Goal: Task Accomplishment & Management: Manage account settings

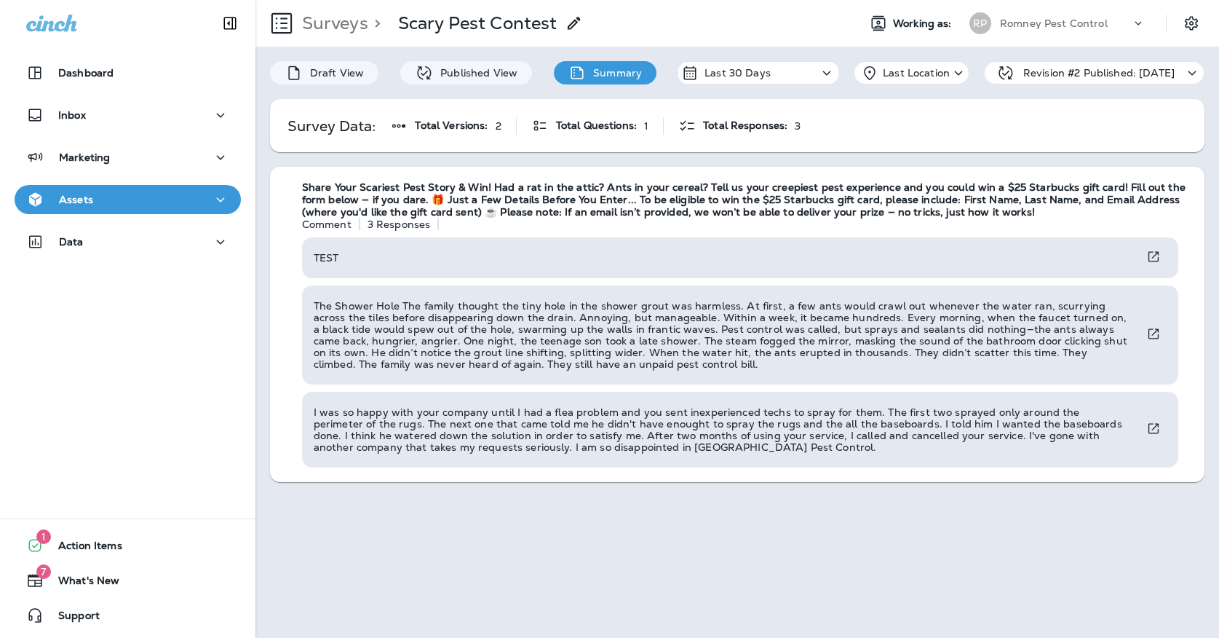
click at [1011, 32] on div "Romney Pest Control" at bounding box center [1065, 23] width 131 height 22
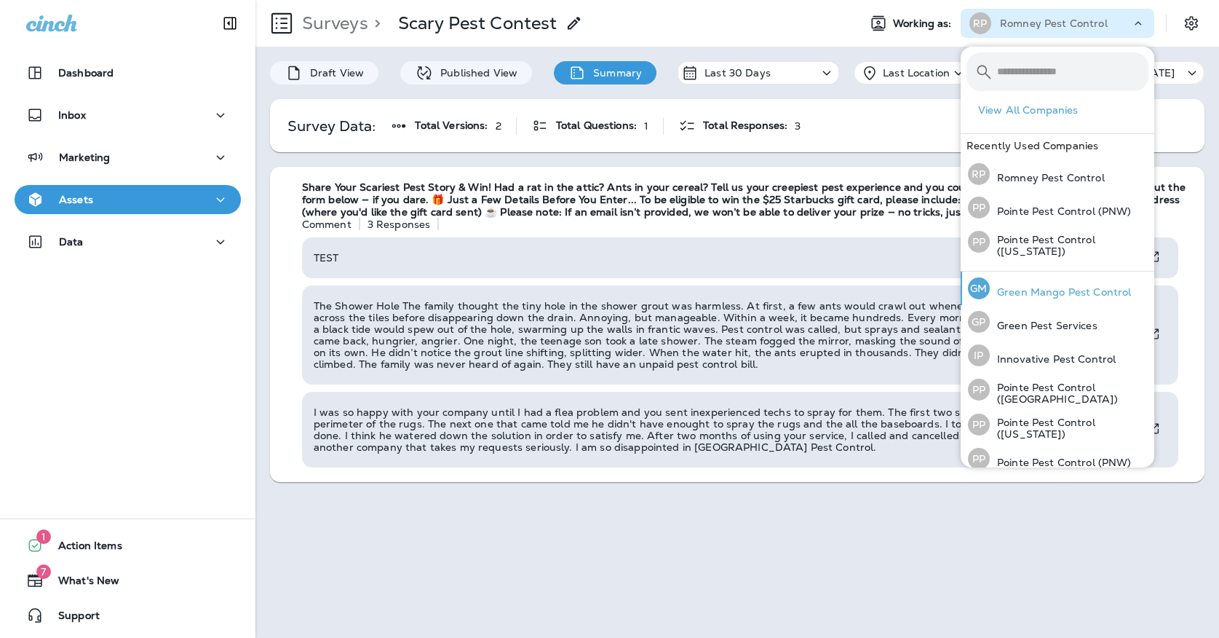
click at [1066, 297] on p "Green Mango Pest Control" at bounding box center [1060, 292] width 141 height 12
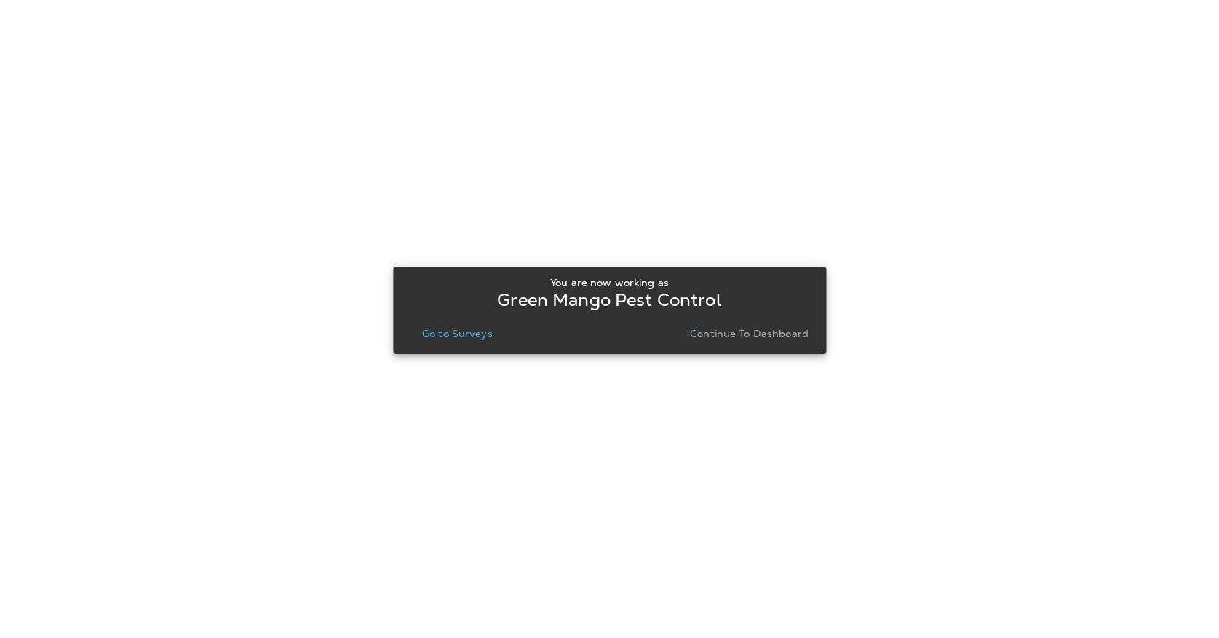
click at [460, 330] on p "Go to Surveys" at bounding box center [457, 334] width 71 height 12
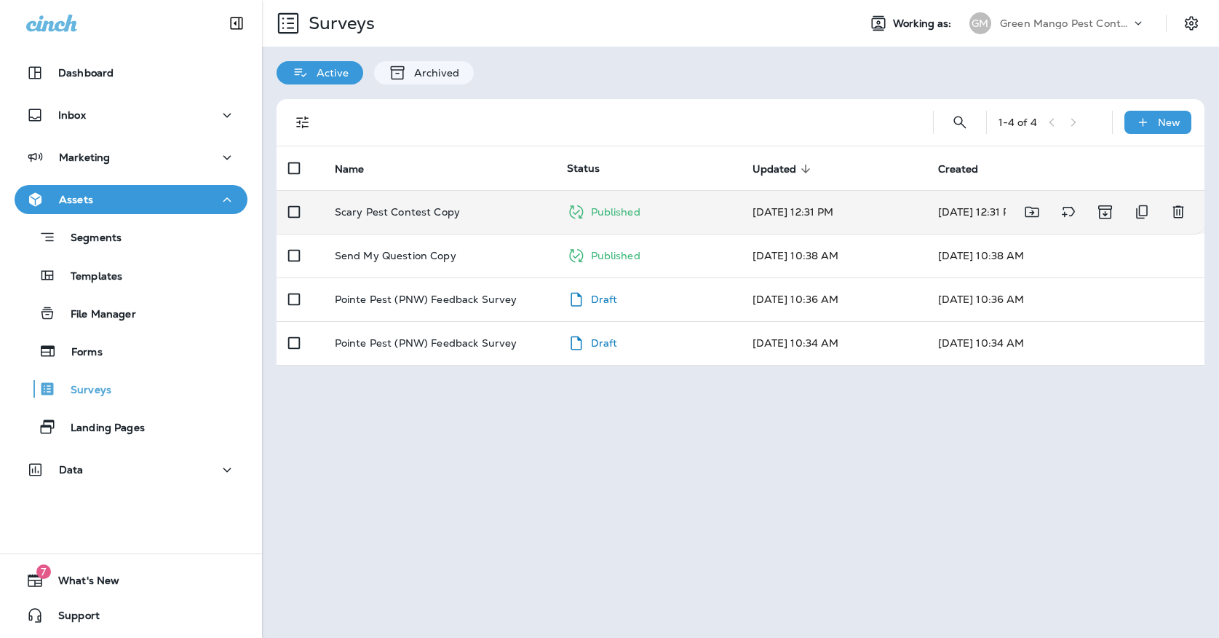
click at [454, 206] on p "Scary Pest Contest Copy" at bounding box center [397, 212] width 125 height 12
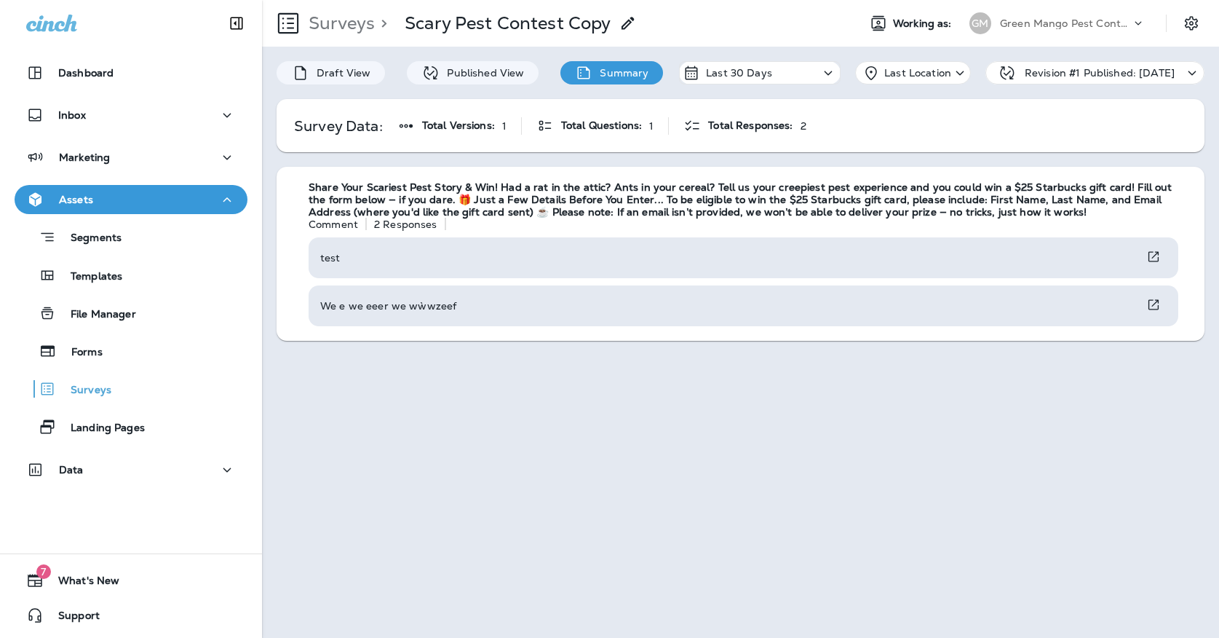
click at [1039, 31] on div "Green Mango Pest Control" at bounding box center [1065, 23] width 131 height 22
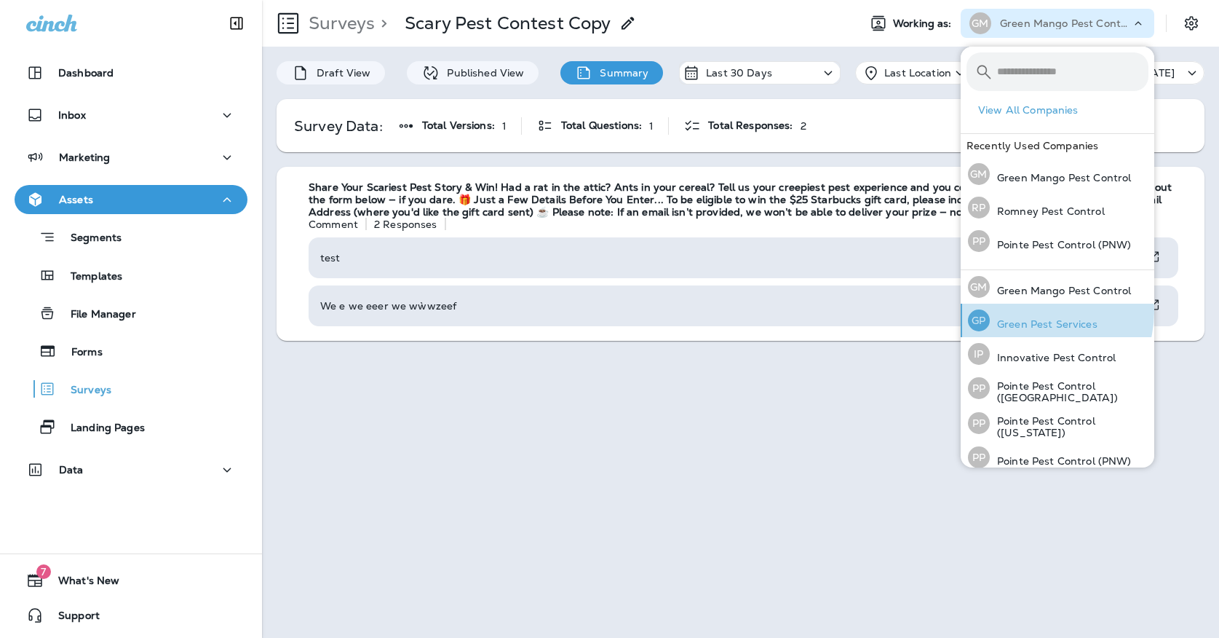
click at [1038, 312] on div "[PERSON_NAME] Pest Services" at bounding box center [1032, 320] width 141 height 33
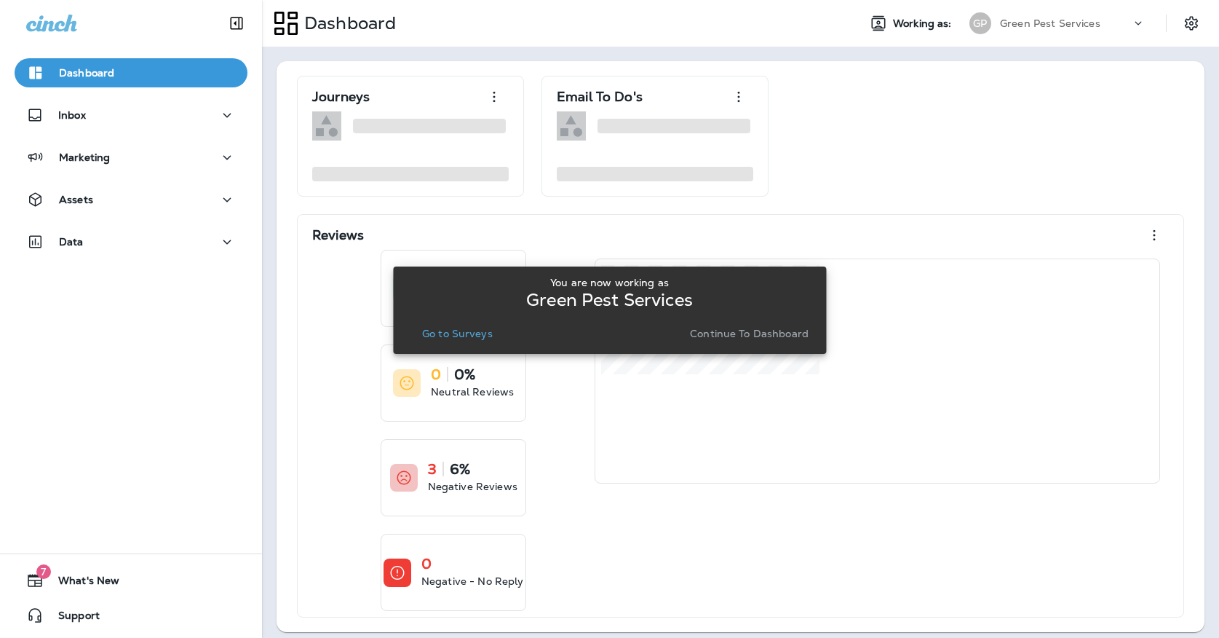
click at [452, 340] on button "Go to Surveys" at bounding box center [457, 333] width 82 height 20
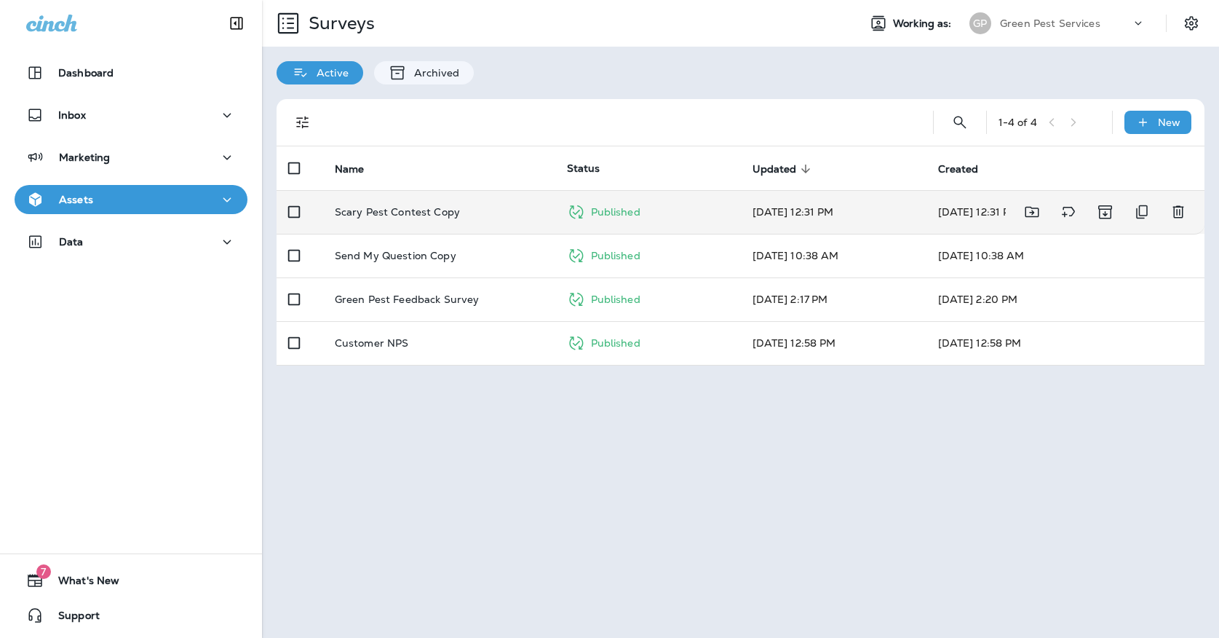
click at [472, 204] on td "Scary Pest Contest Copy" at bounding box center [439, 212] width 232 height 44
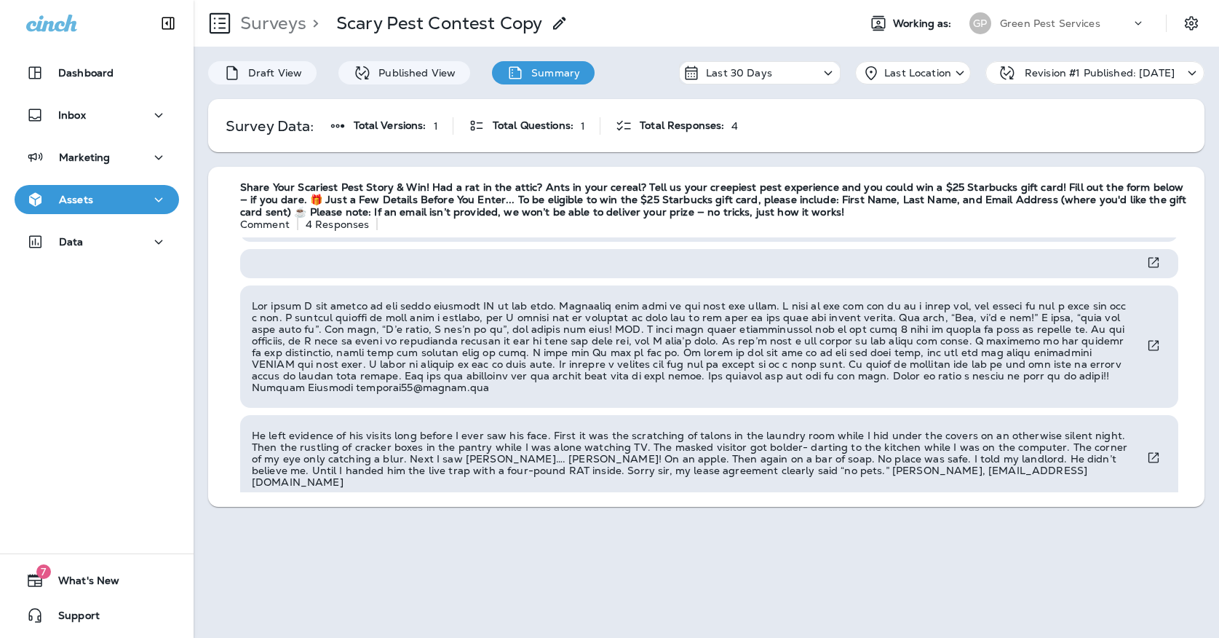
scroll to position [35, 0]
click at [1023, 19] on p "Green Pest Services" at bounding box center [1050, 23] width 100 height 12
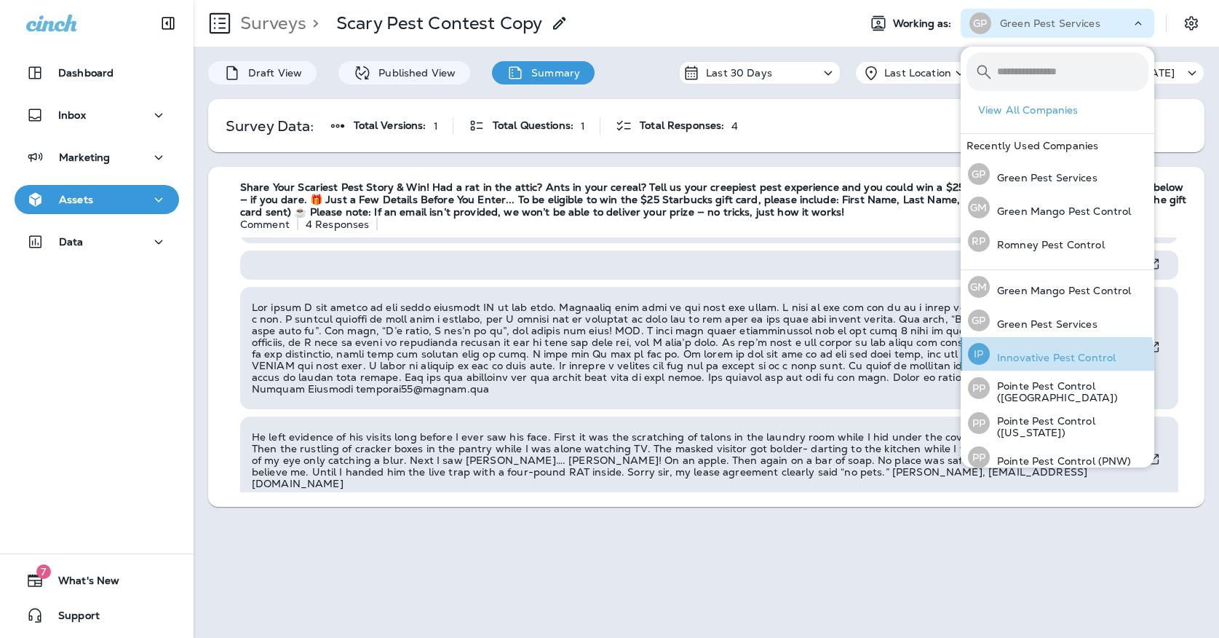
click at [1055, 368] on div "IP Innovative Pest Control" at bounding box center [1041, 353] width 159 height 33
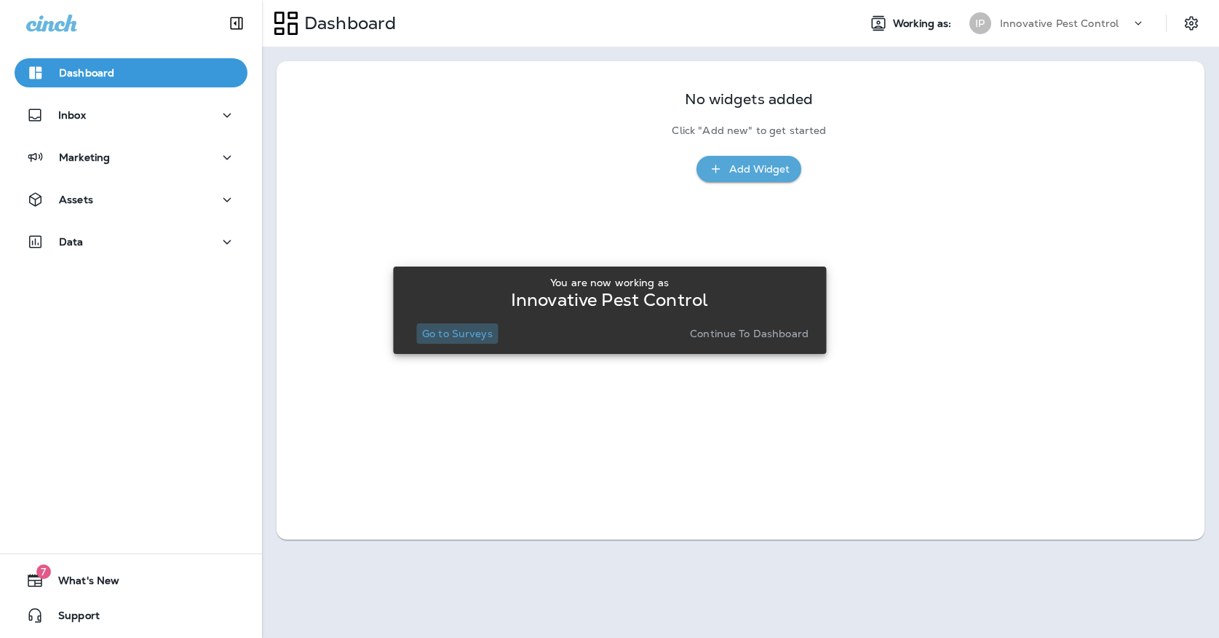
click at [452, 330] on p "Go to Surveys" at bounding box center [457, 334] width 71 height 12
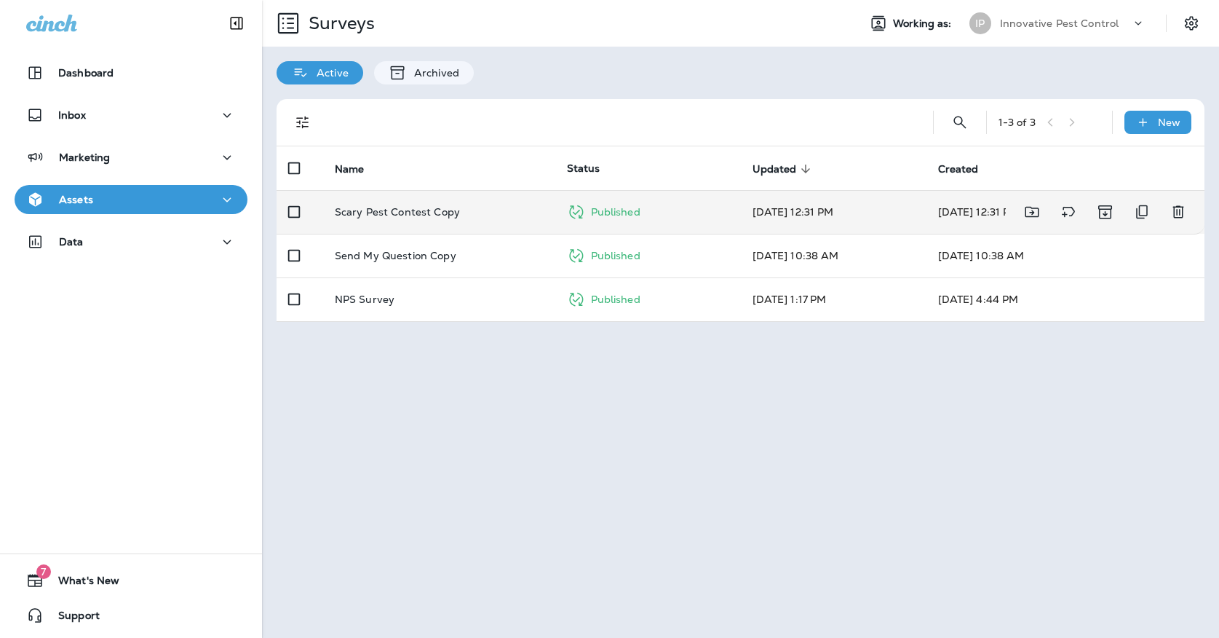
click at [474, 207] on td "Scary Pest Contest Copy" at bounding box center [439, 212] width 232 height 44
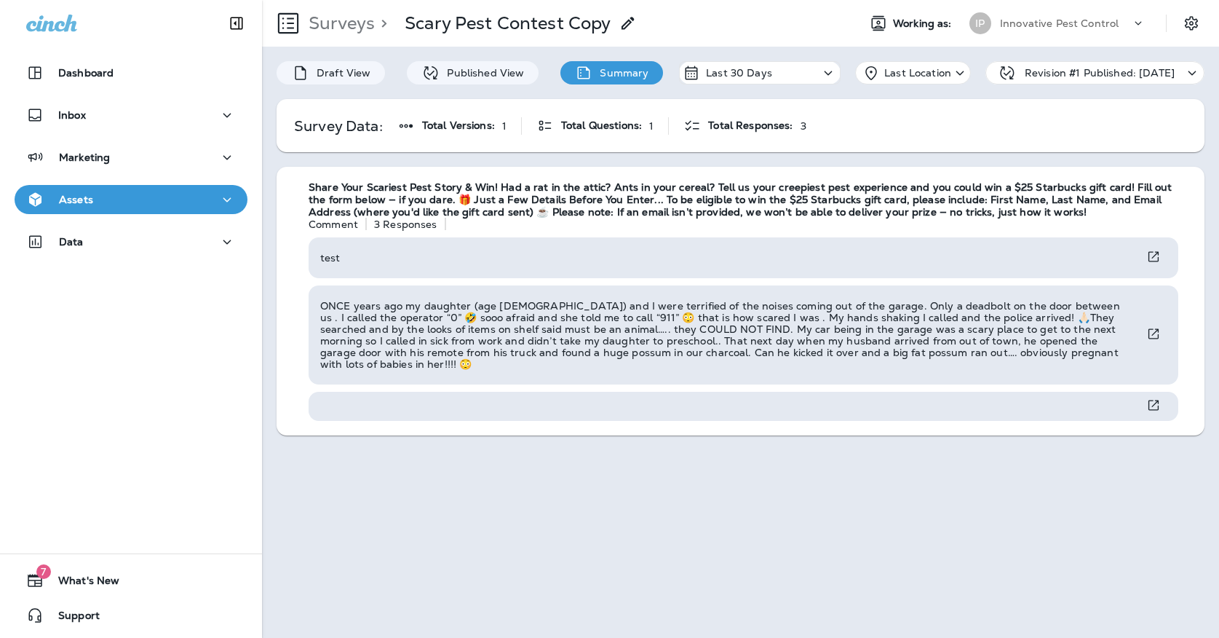
click at [1069, 16] on div "Innovative Pest Control" at bounding box center [1065, 23] width 131 height 22
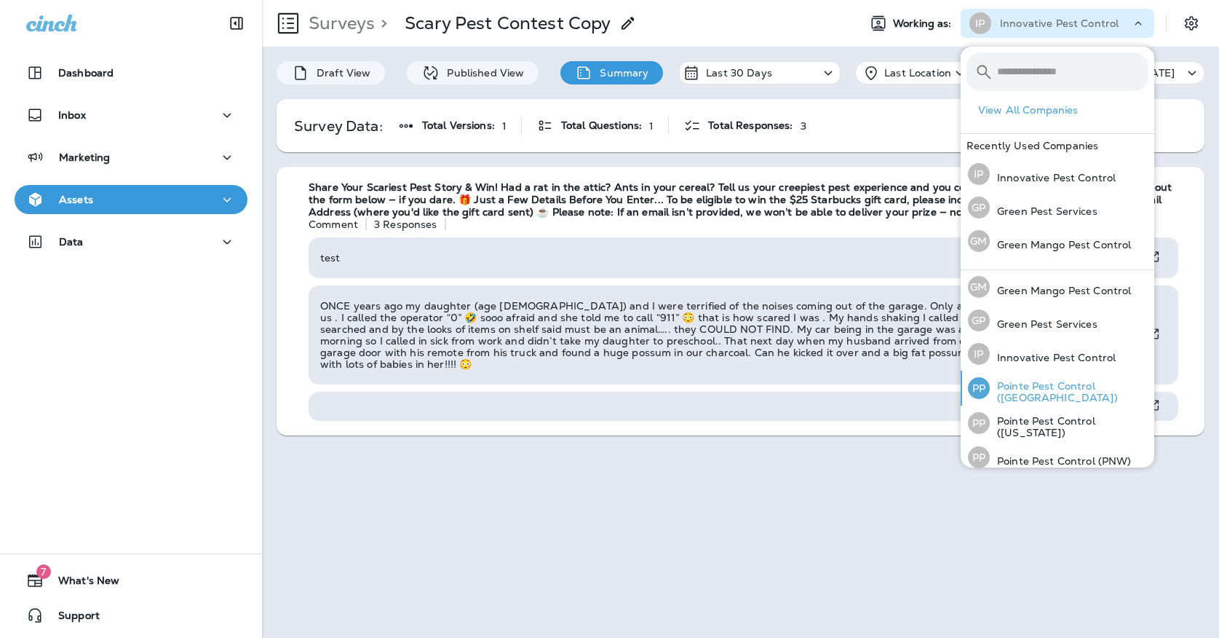
click at [1055, 397] on div "PP Pointe Pest Control ([GEOGRAPHIC_DATA])" at bounding box center [1058, 387] width 192 height 35
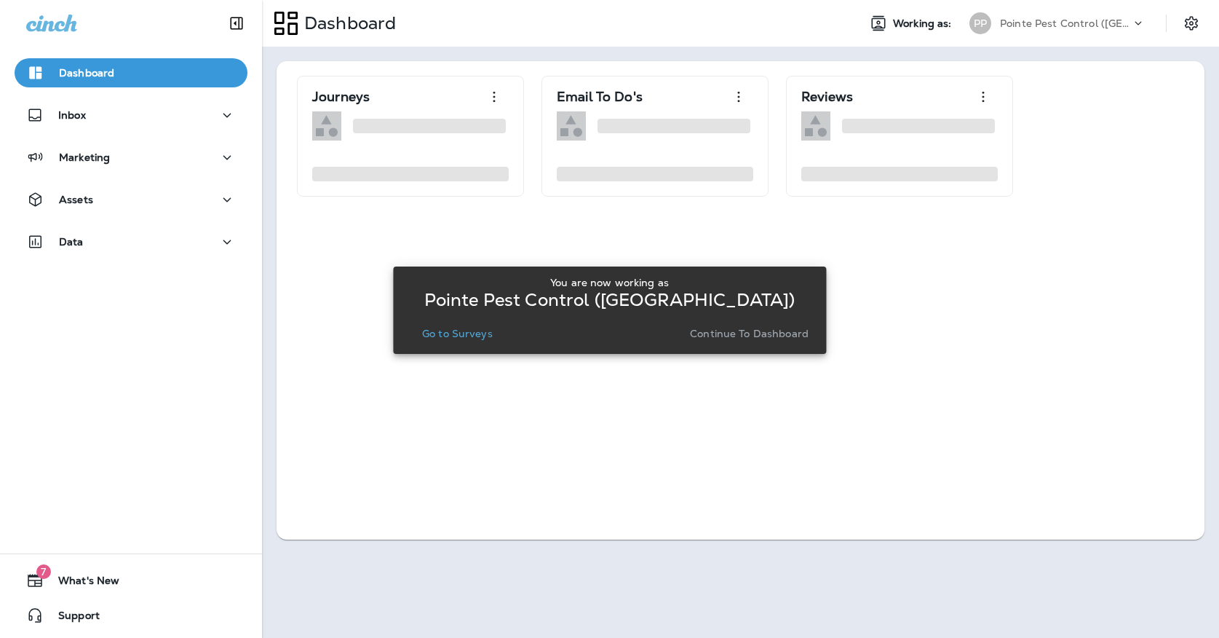
click at [467, 335] on p "Go to Surveys" at bounding box center [457, 334] width 71 height 12
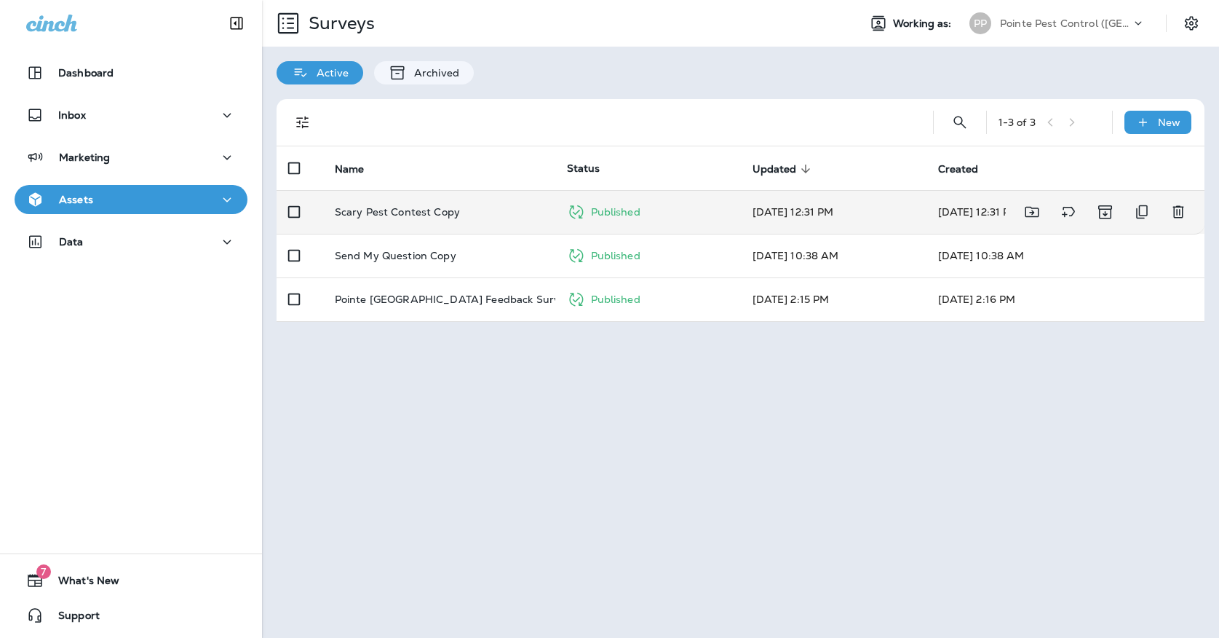
click at [417, 206] on p "Scary Pest Contest Copy" at bounding box center [397, 212] width 125 height 12
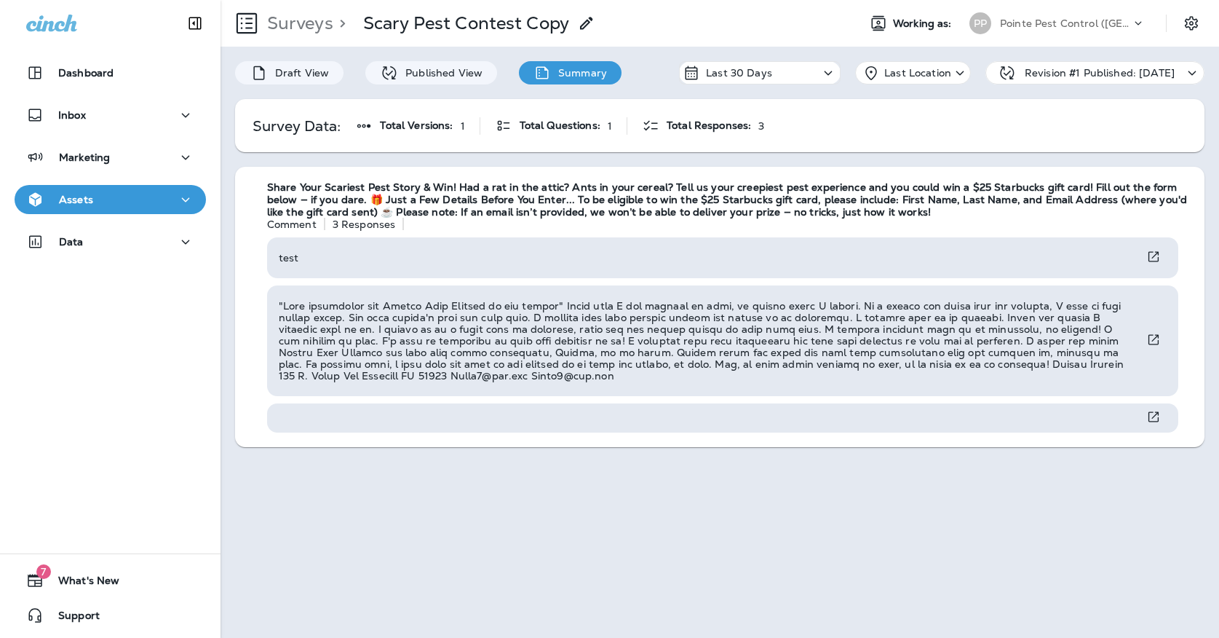
click at [994, 28] on div "PP" at bounding box center [980, 23] width 39 height 22
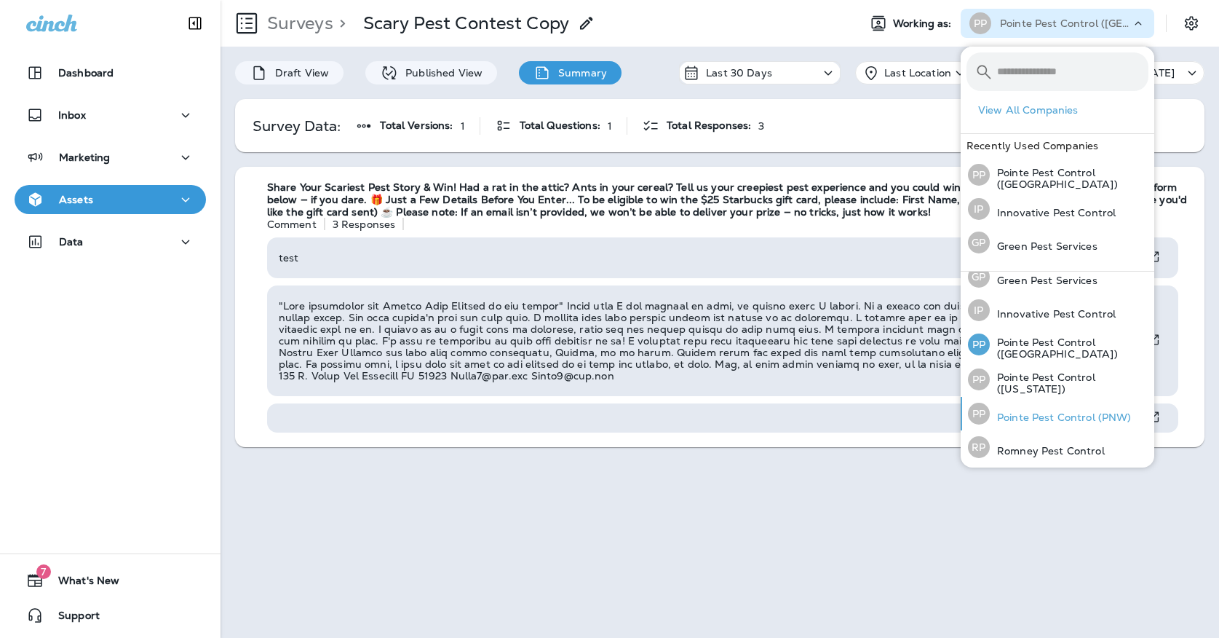
scroll to position [44, 0]
click at [1011, 385] on p "Pointe Pest Control ([US_STATE])" at bounding box center [1069, 383] width 159 height 23
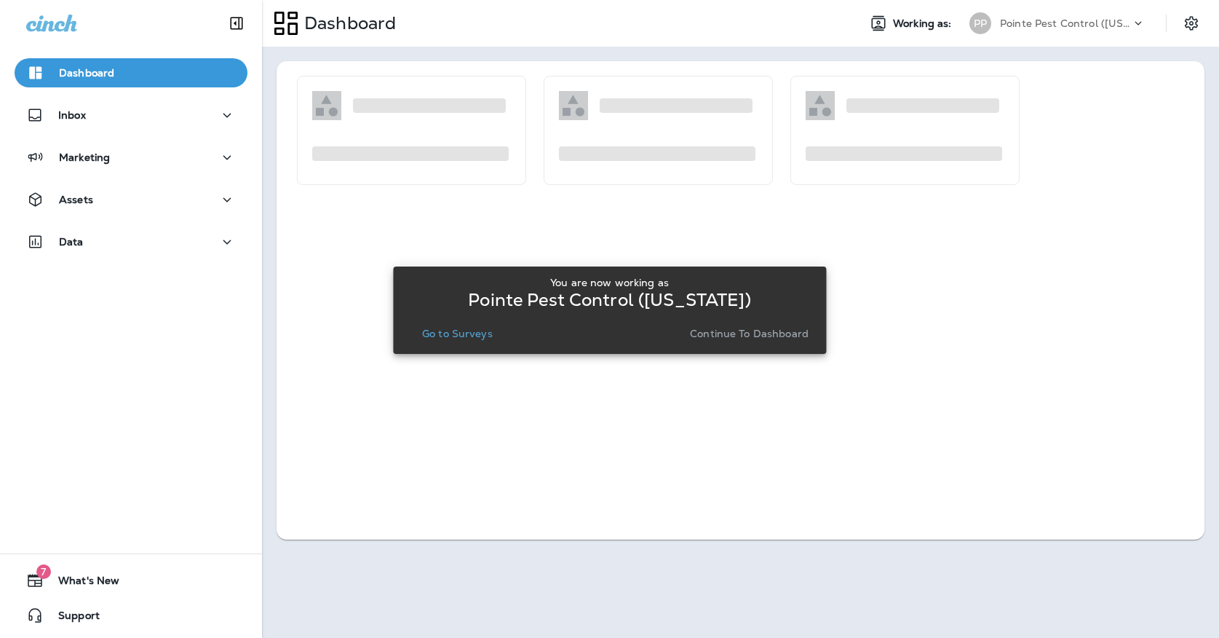
click at [447, 330] on p "Go to Surveys" at bounding box center [457, 334] width 71 height 12
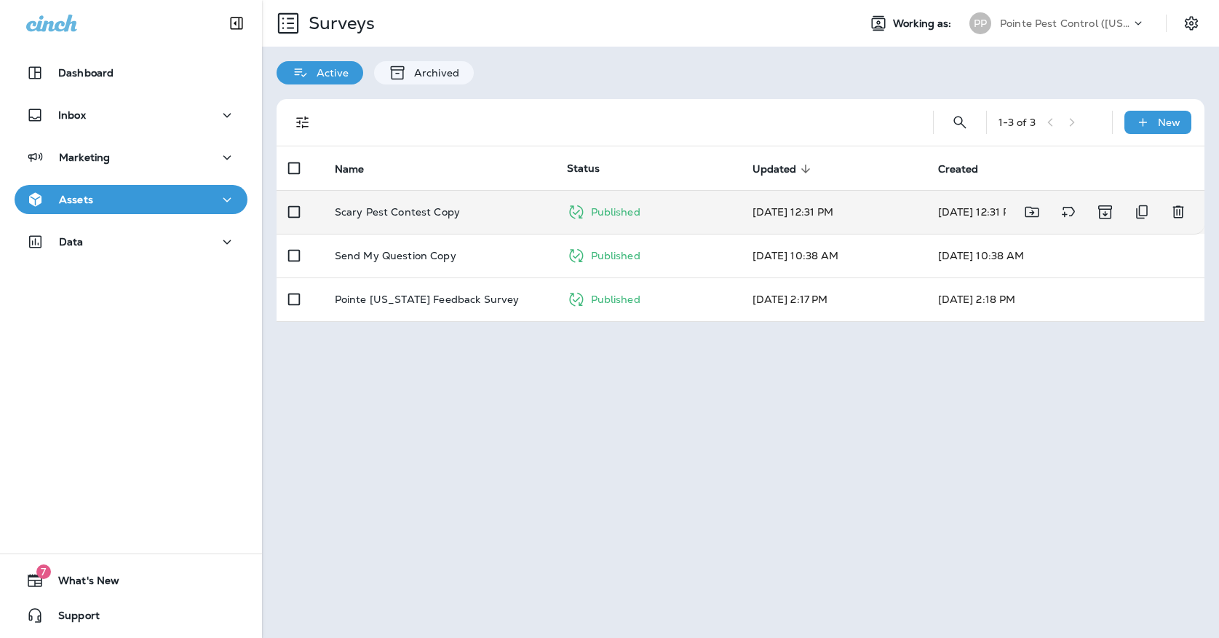
click at [448, 206] on td "Scary Pest Contest Copy" at bounding box center [439, 212] width 232 height 44
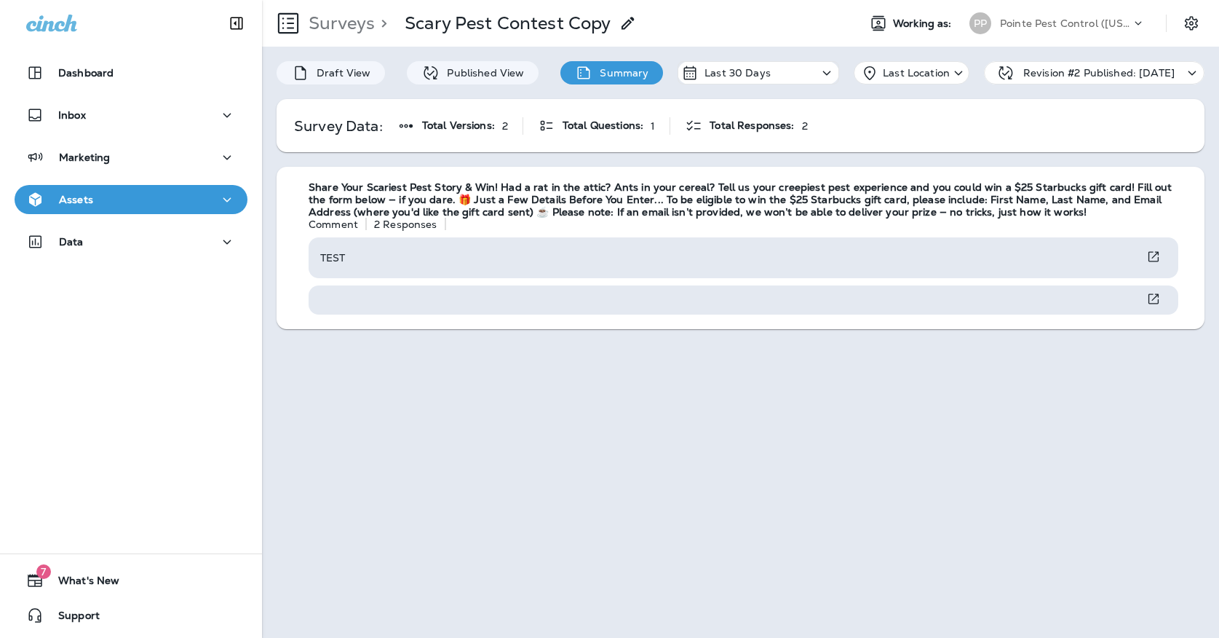
click at [1000, 18] on p "Pointe Pest Control ([US_STATE])" at bounding box center [1065, 23] width 131 height 12
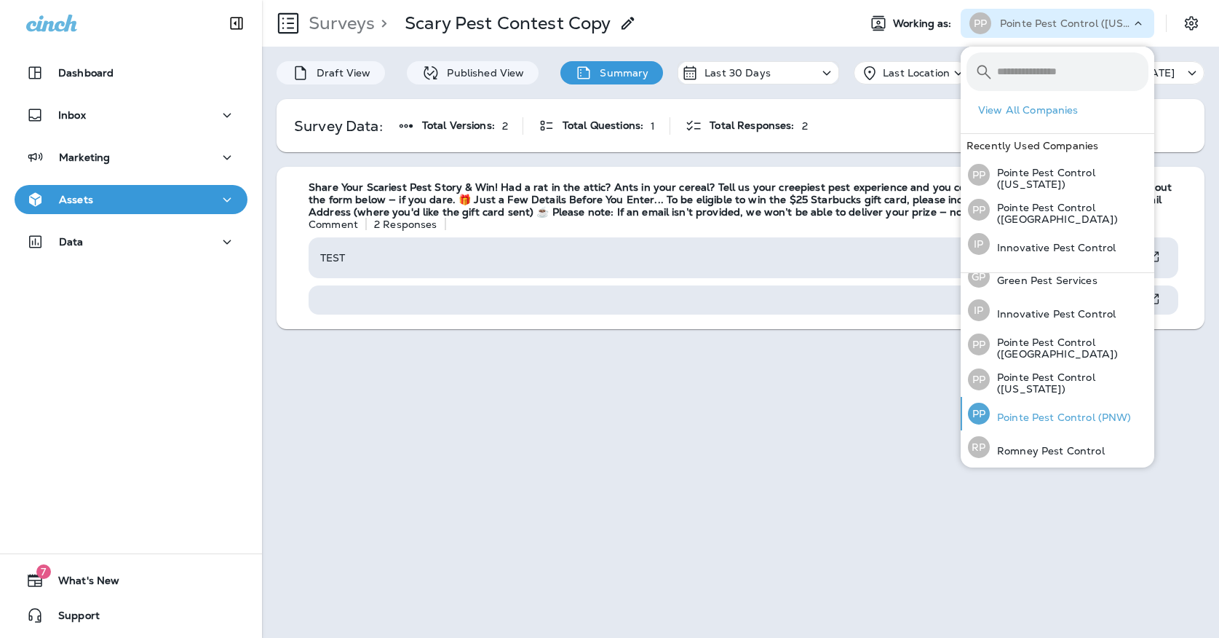
scroll to position [46, 0]
click at [1047, 420] on p "Pointe Pest Control (PNW)" at bounding box center [1061, 418] width 142 height 12
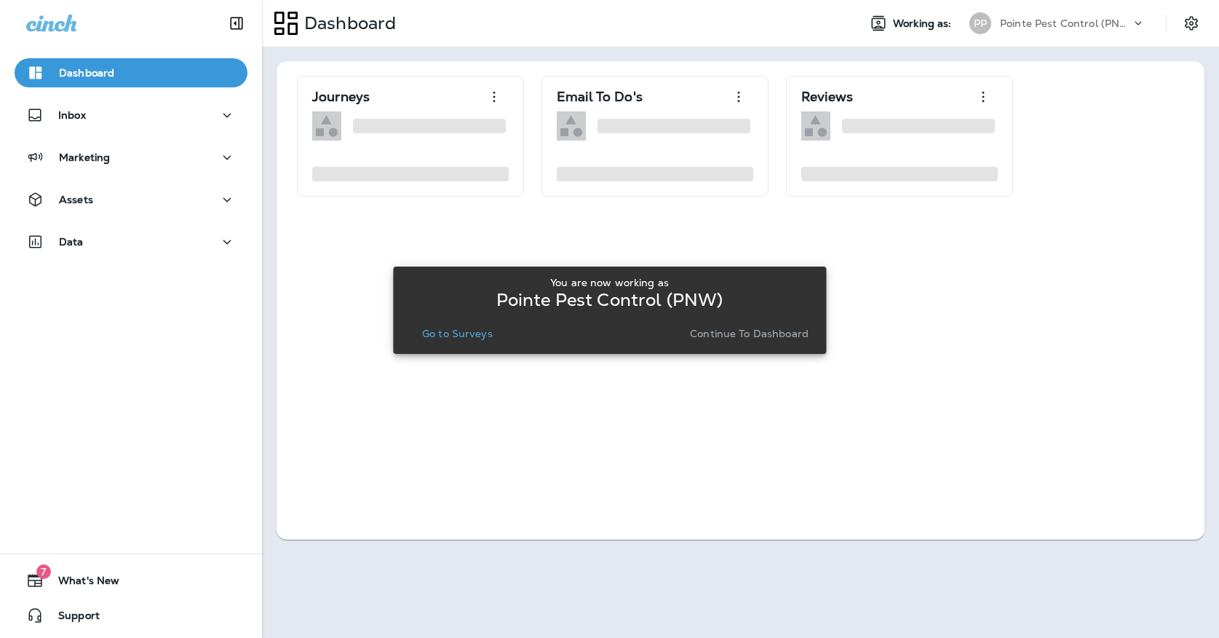
click at [442, 344] on div "You are now working as Pointe Pest Control (PNW) Go to Surveys Continue to Dash…" at bounding box center [610, 310] width 410 height 79
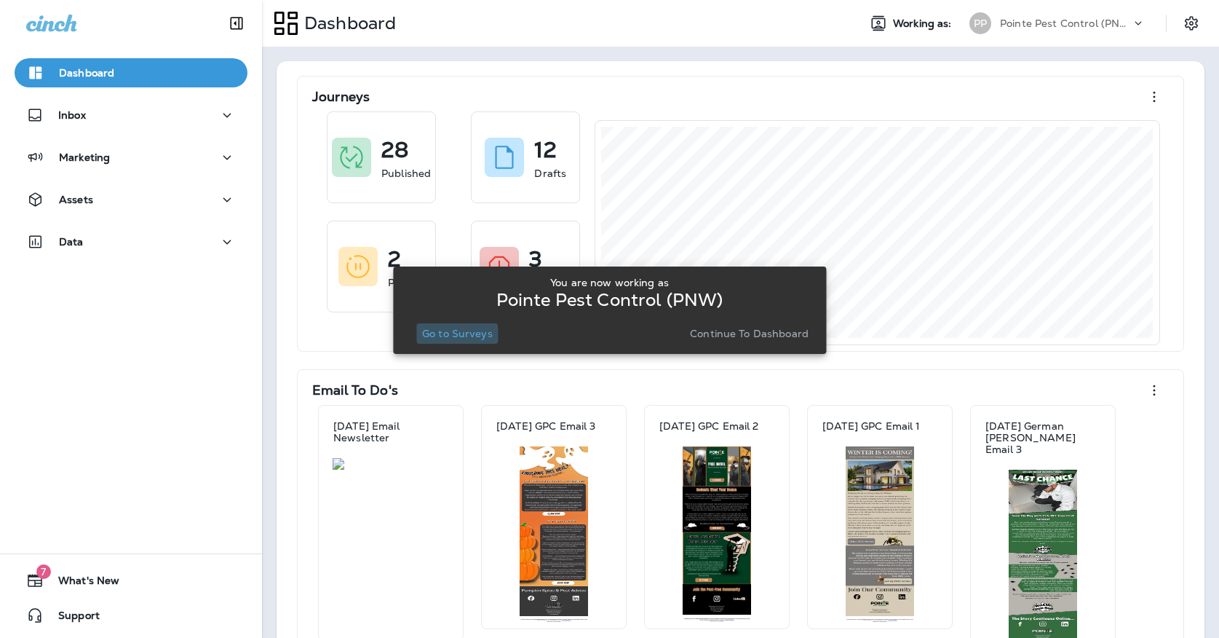
click at [445, 340] on button "Go to Surveys" at bounding box center [457, 333] width 82 height 20
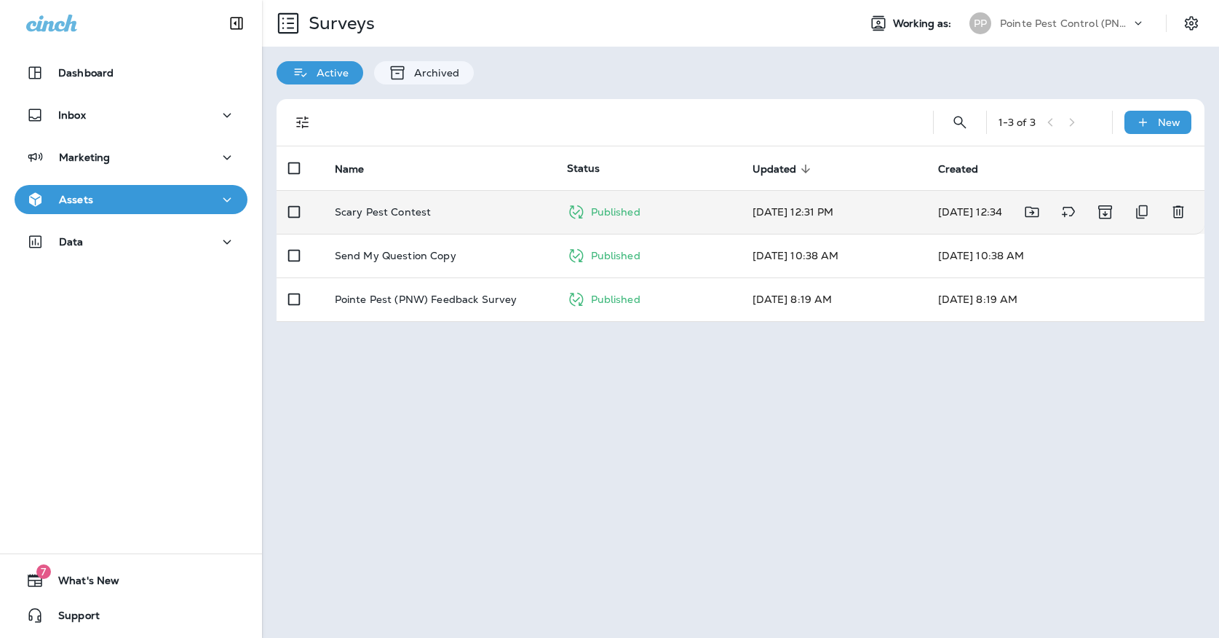
click at [439, 206] on div "Scary Pest Contest" at bounding box center [439, 212] width 209 height 12
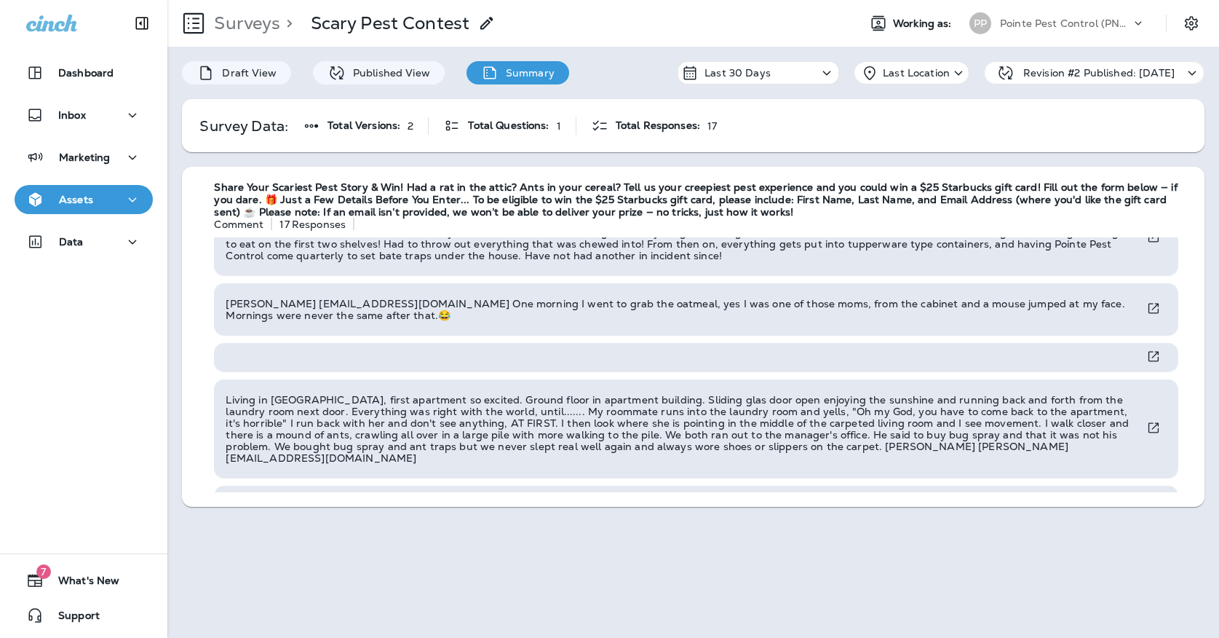
scroll to position [904, 0]
click at [1033, 33] on div "Pointe Pest Control (PNW)" at bounding box center [1065, 23] width 131 height 22
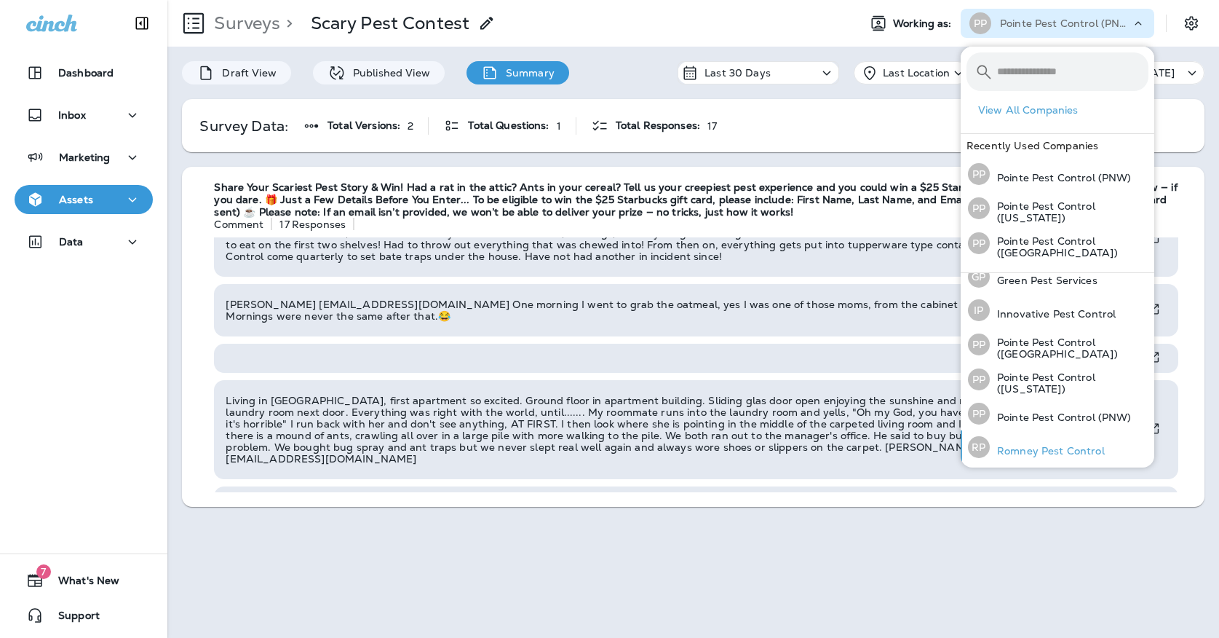
scroll to position [46, 0]
click at [1047, 448] on p "Romney Pest Control" at bounding box center [1047, 451] width 115 height 12
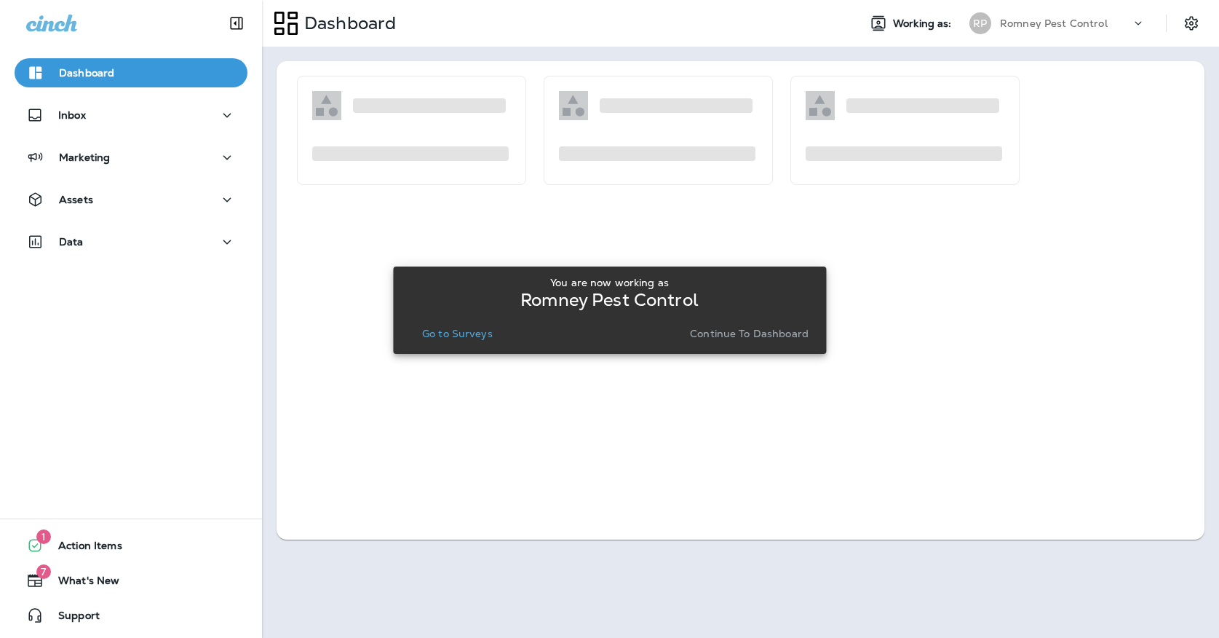
click at [464, 340] on button "Go to Surveys" at bounding box center [457, 333] width 82 height 20
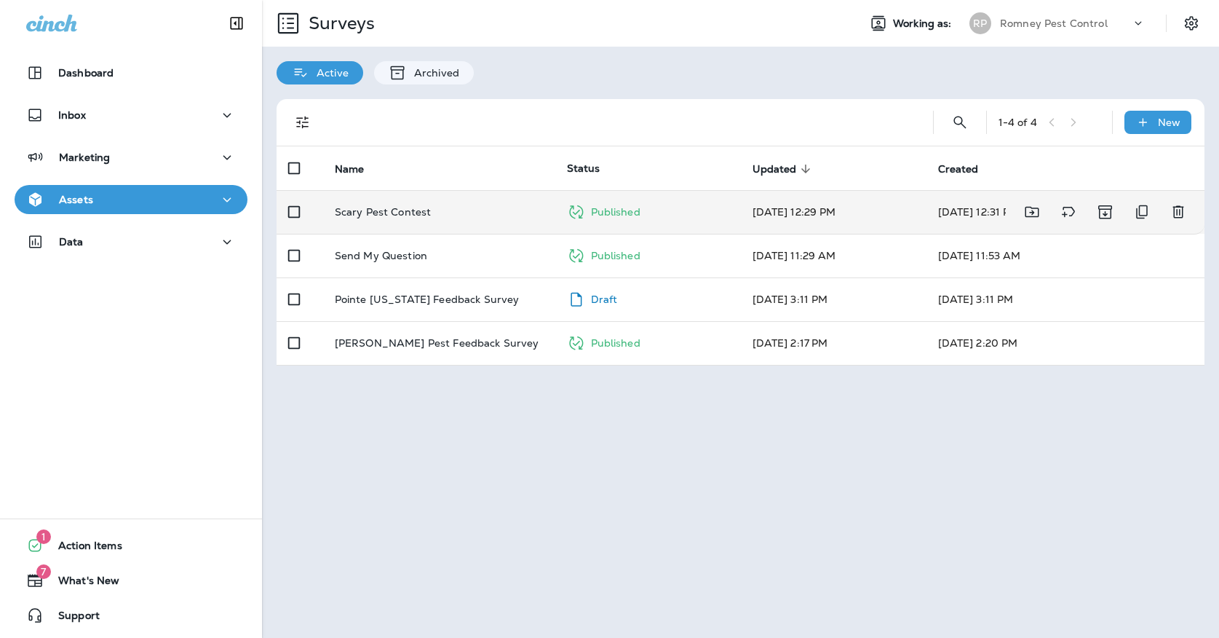
click at [420, 206] on p "Scary Pest Contest" at bounding box center [383, 212] width 97 height 12
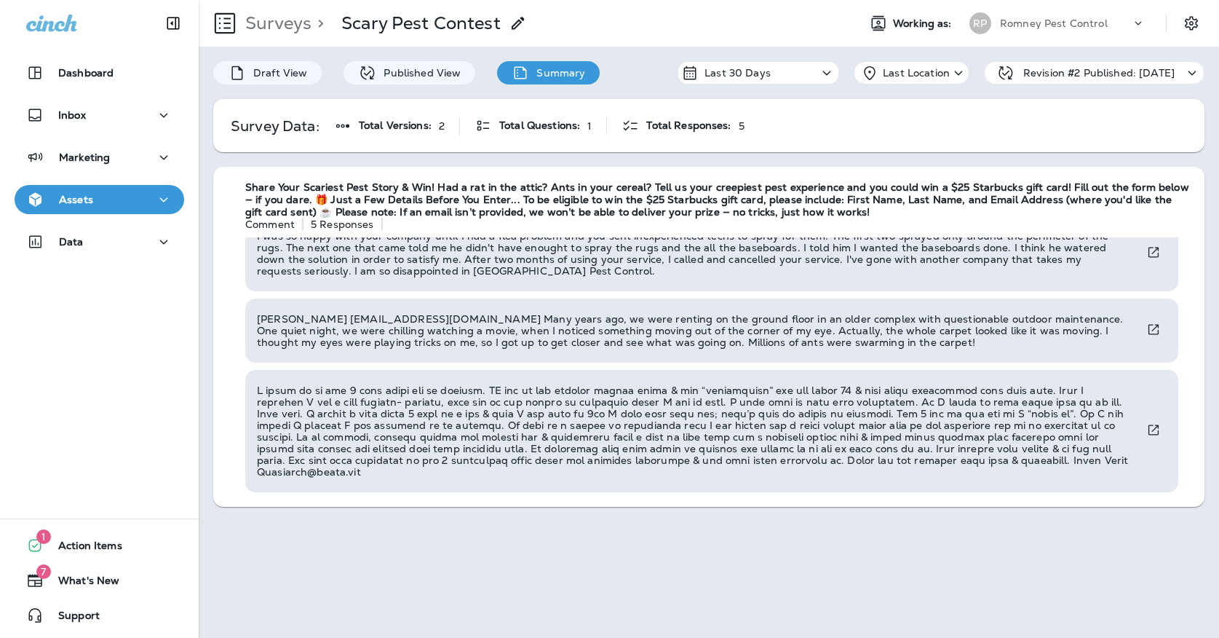
scroll to position [176, 0]
click at [1098, 20] on p "Romney Pest Control" at bounding box center [1054, 23] width 108 height 12
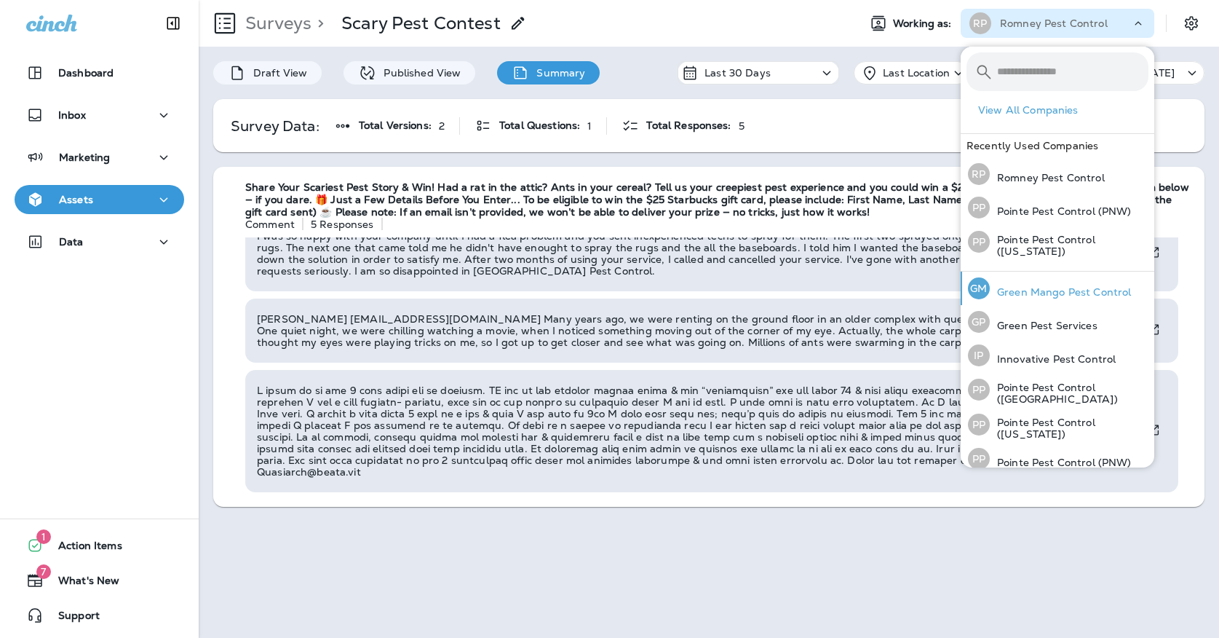
click at [1050, 281] on div "[PERSON_NAME] Mango Pest Control" at bounding box center [1049, 288] width 175 height 33
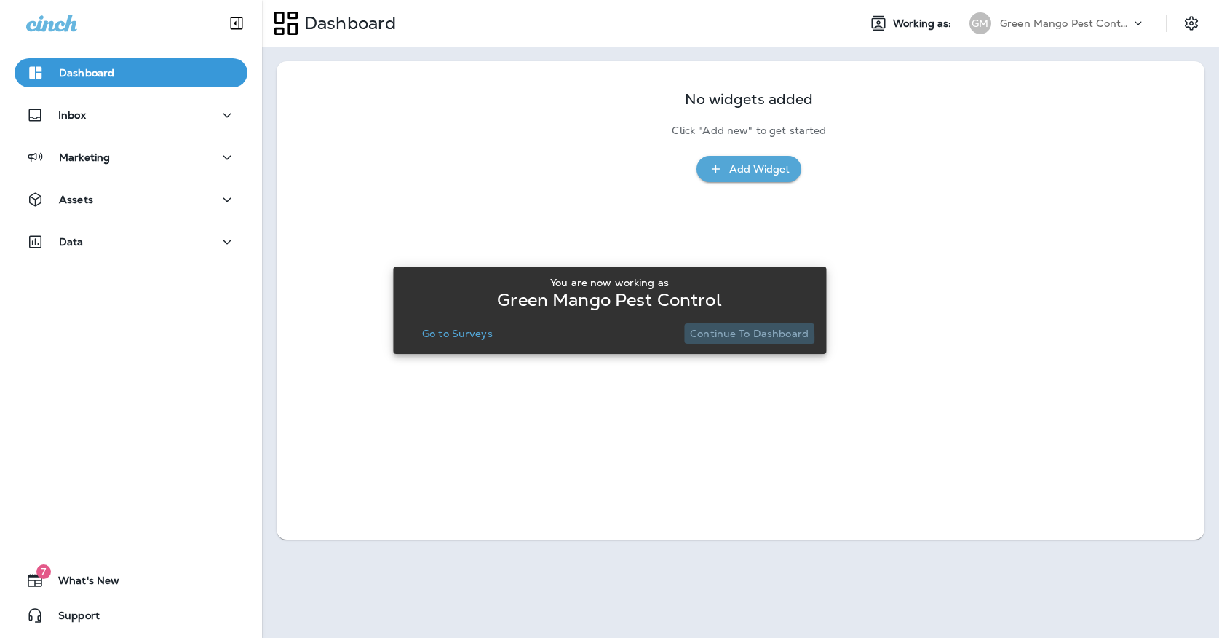
click at [728, 338] on p "Continue to Dashboard" at bounding box center [749, 334] width 119 height 12
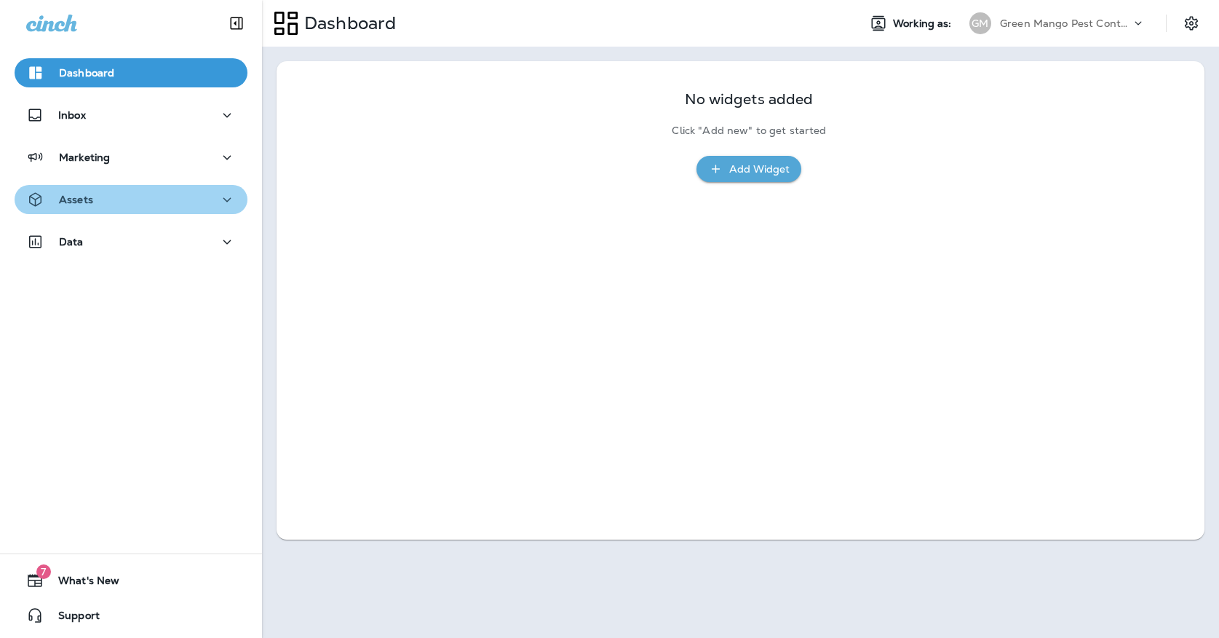
click at [148, 205] on div "Assets" at bounding box center [131, 200] width 210 height 18
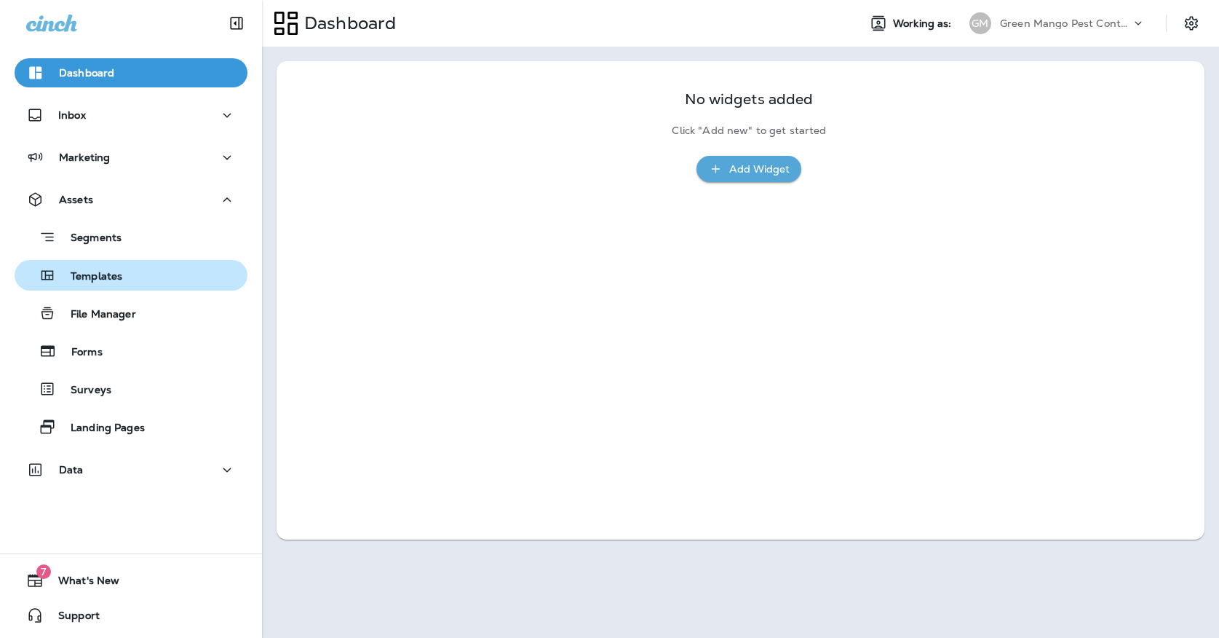
click at [136, 277] on div "Templates" at bounding box center [130, 275] width 221 height 22
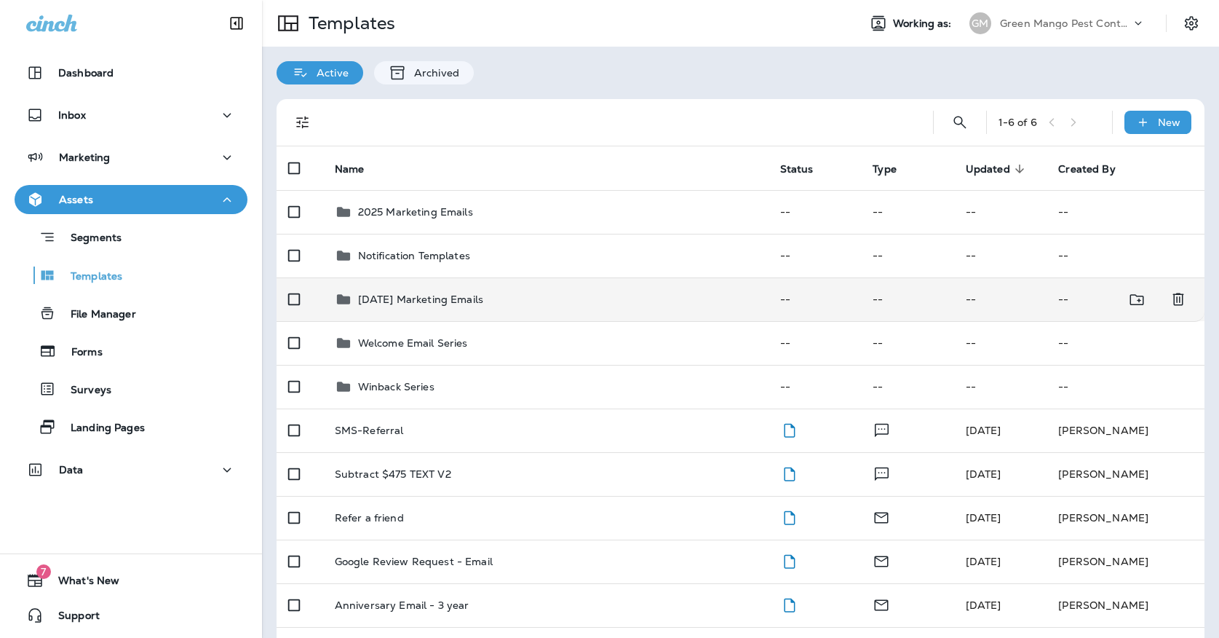
click at [440, 290] on div "[DATE] Marketing Emails" at bounding box center [420, 298] width 125 height 17
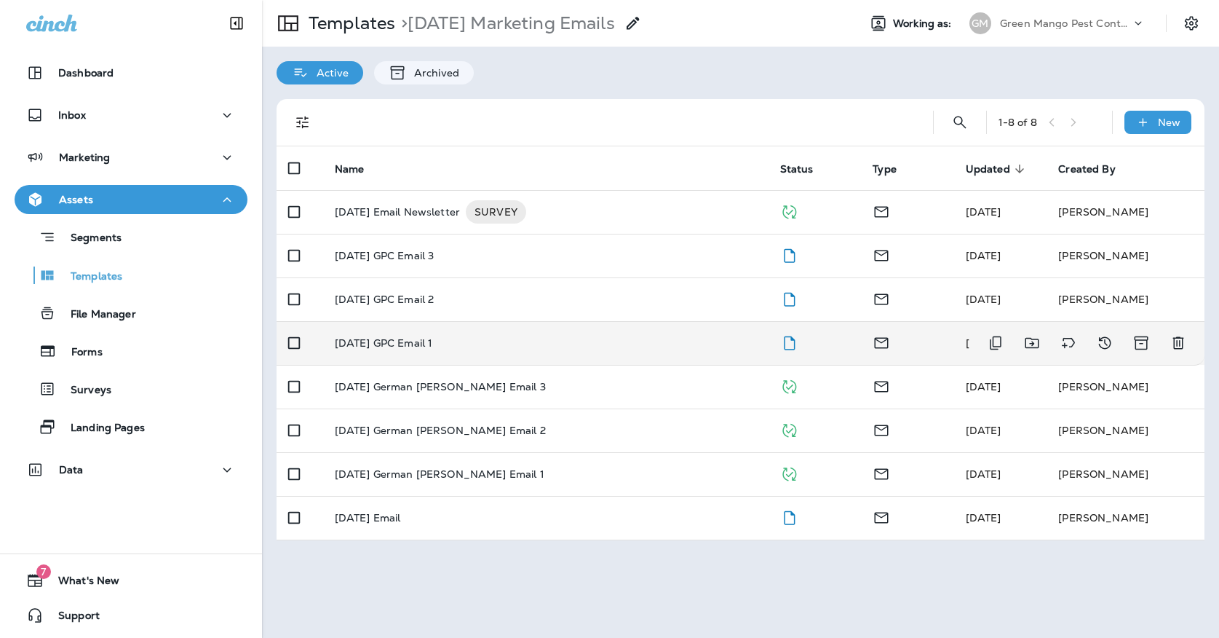
click at [491, 321] on td "[DATE] GPC Email 1" at bounding box center [545, 343] width 445 height 44
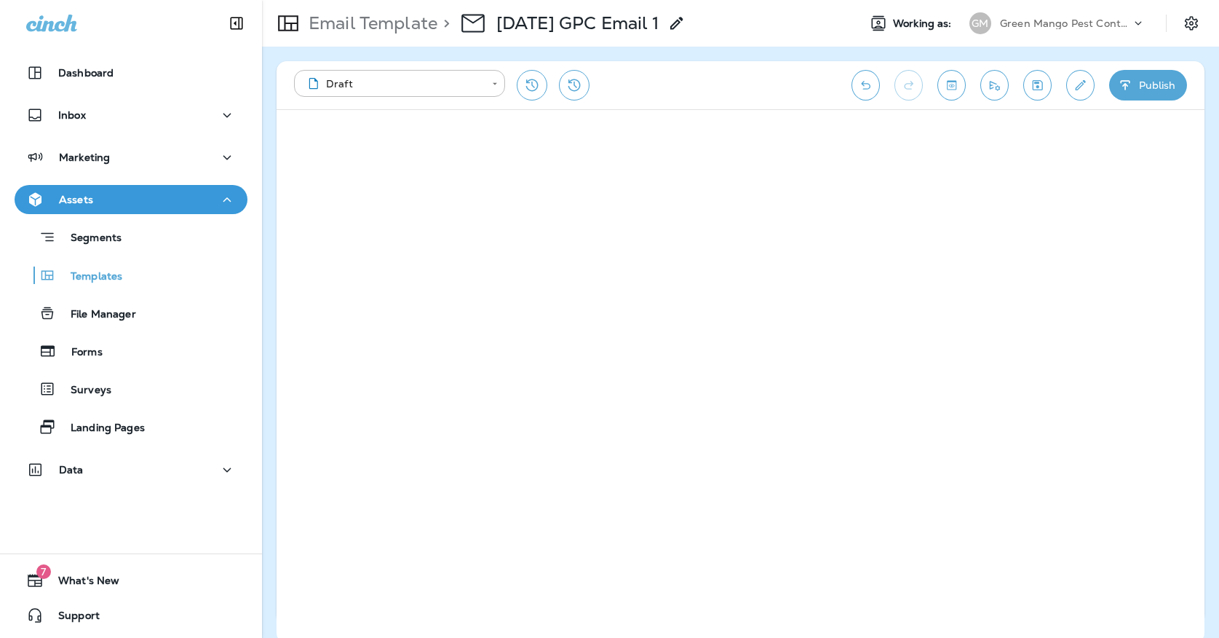
click at [1085, 89] on icon "Edit details" at bounding box center [1080, 85] width 15 height 15
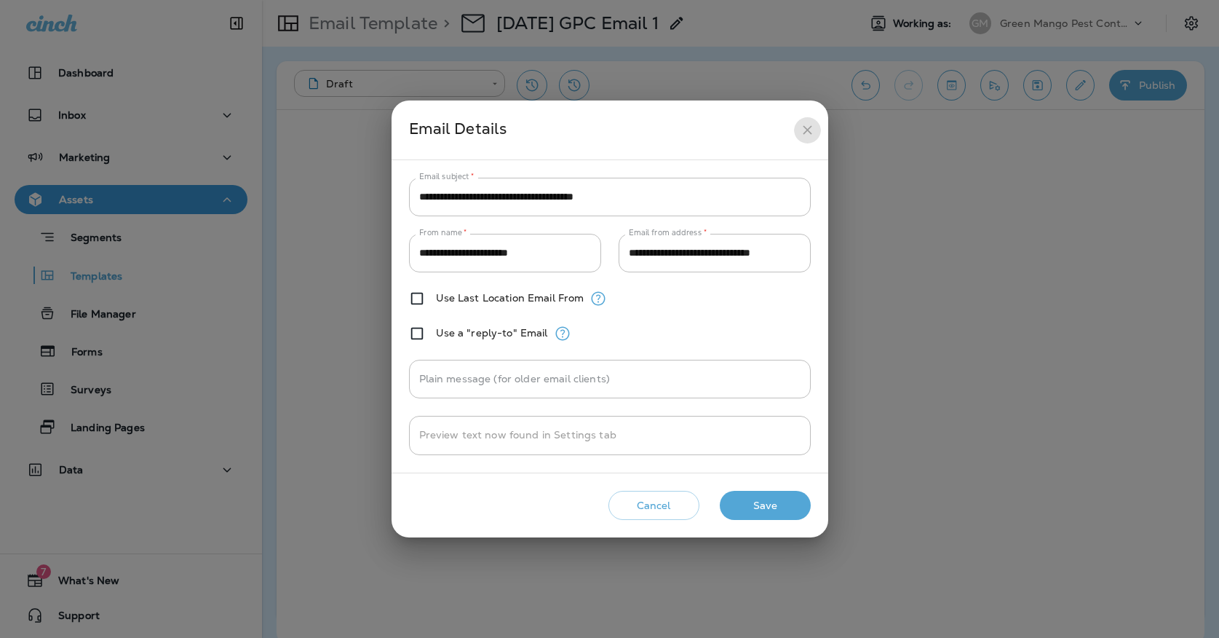
click at [810, 128] on icon "close" at bounding box center [807, 129] width 15 height 15
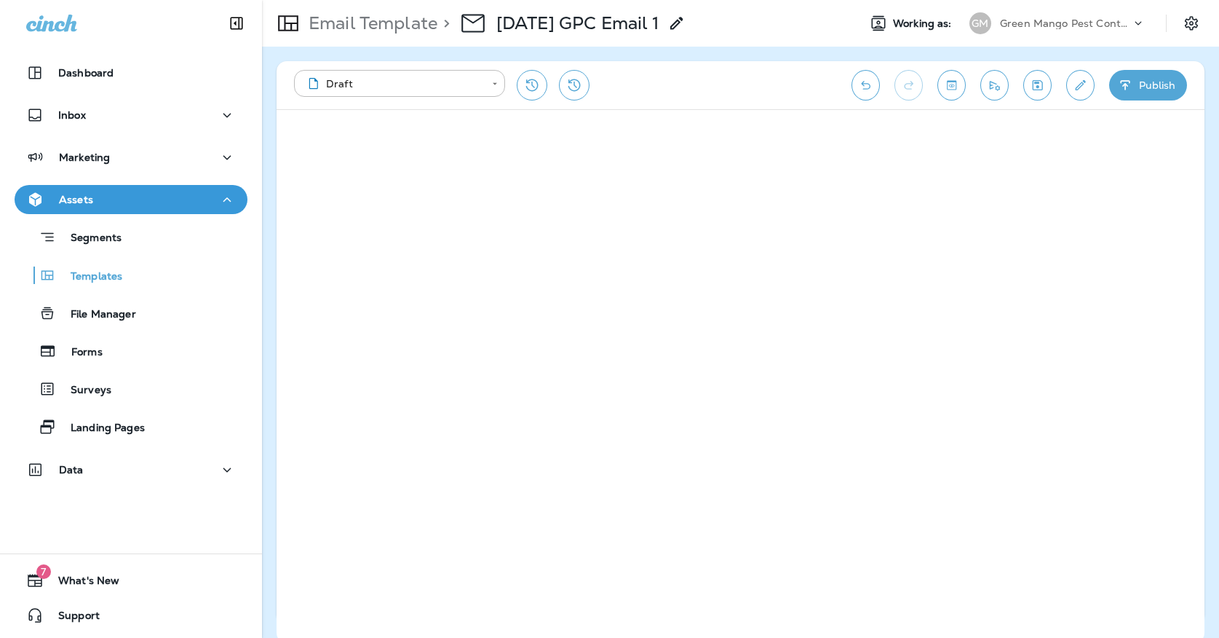
click at [1157, 88] on button "Publish" at bounding box center [1148, 85] width 78 height 31
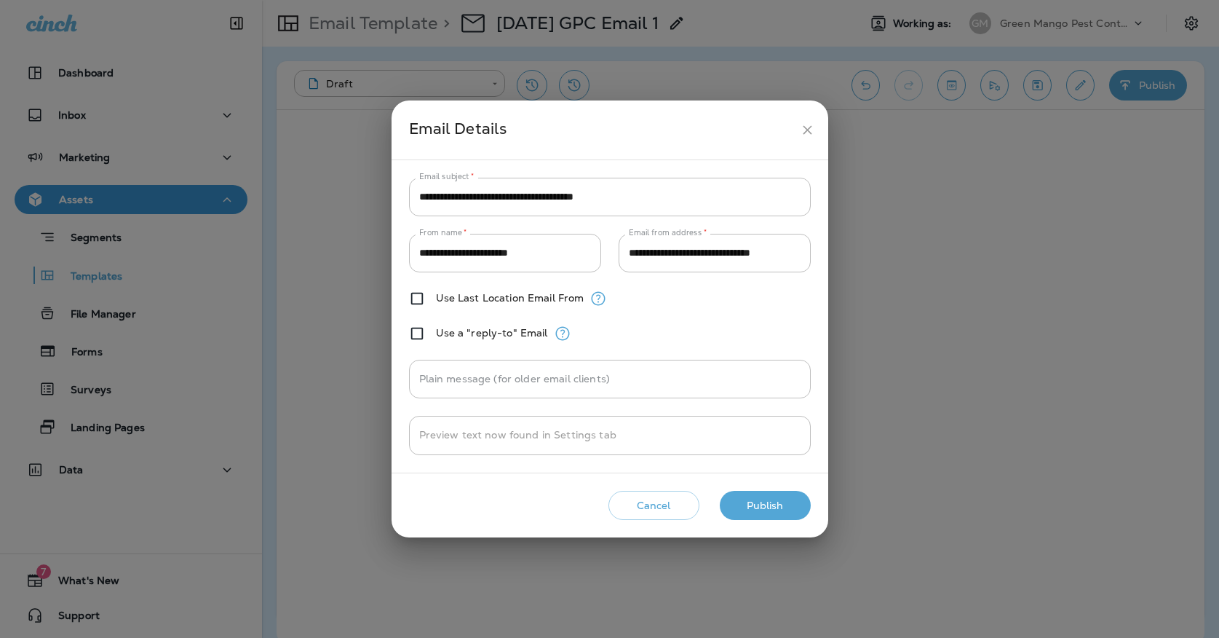
click at [768, 515] on button "Publish" at bounding box center [765, 506] width 91 height 30
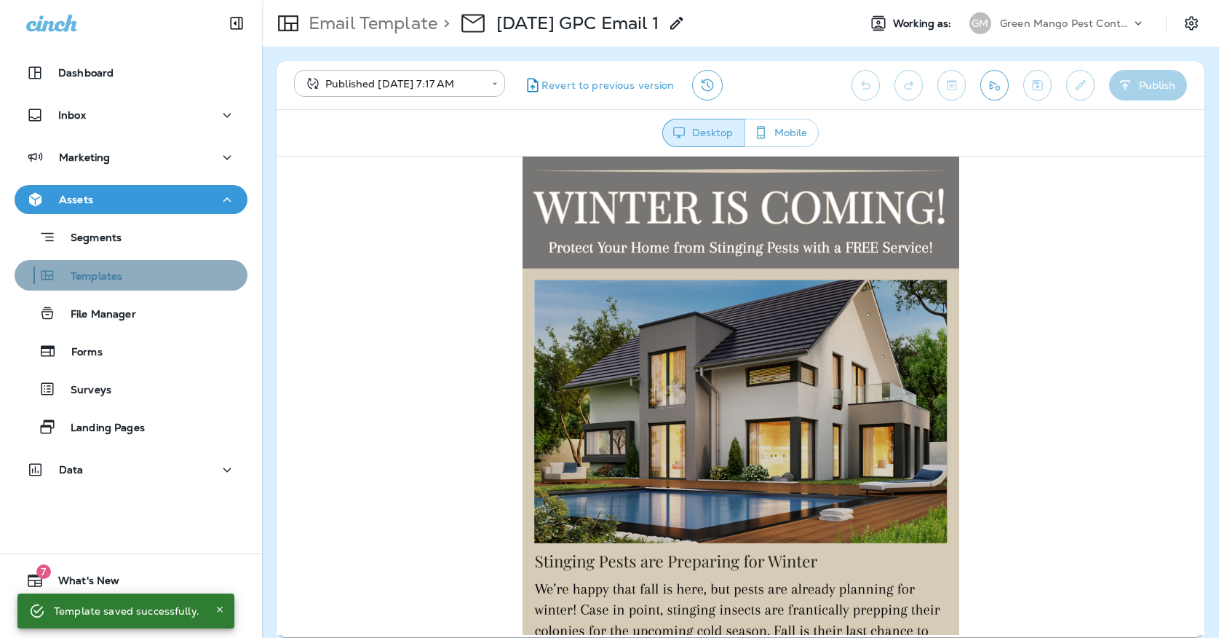
click at [181, 285] on div "Templates" at bounding box center [130, 275] width 221 height 22
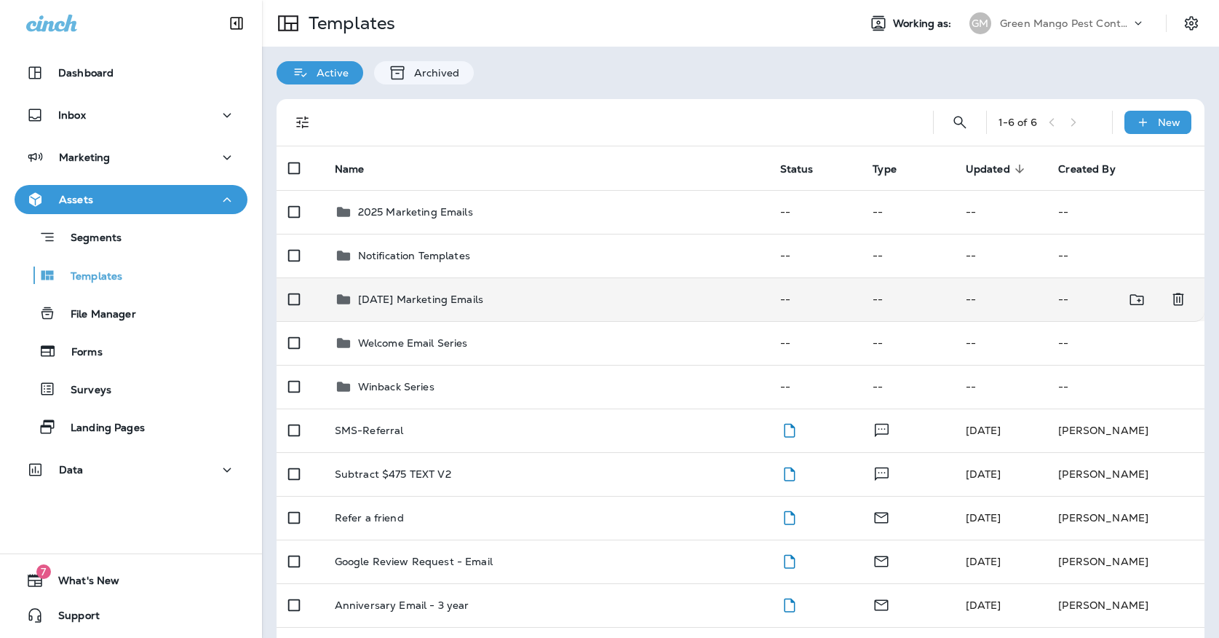
click at [377, 295] on td "[DATE] Marketing Emails" at bounding box center [545, 299] width 445 height 44
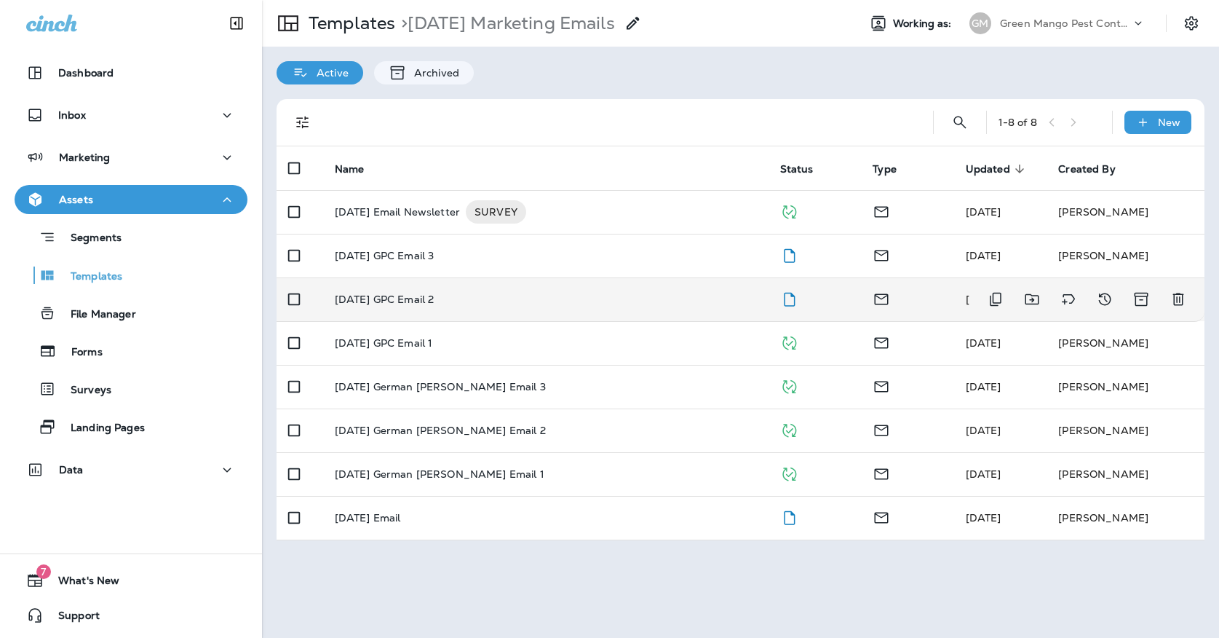
click at [404, 301] on td "[DATE] GPC Email 2" at bounding box center [545, 299] width 445 height 44
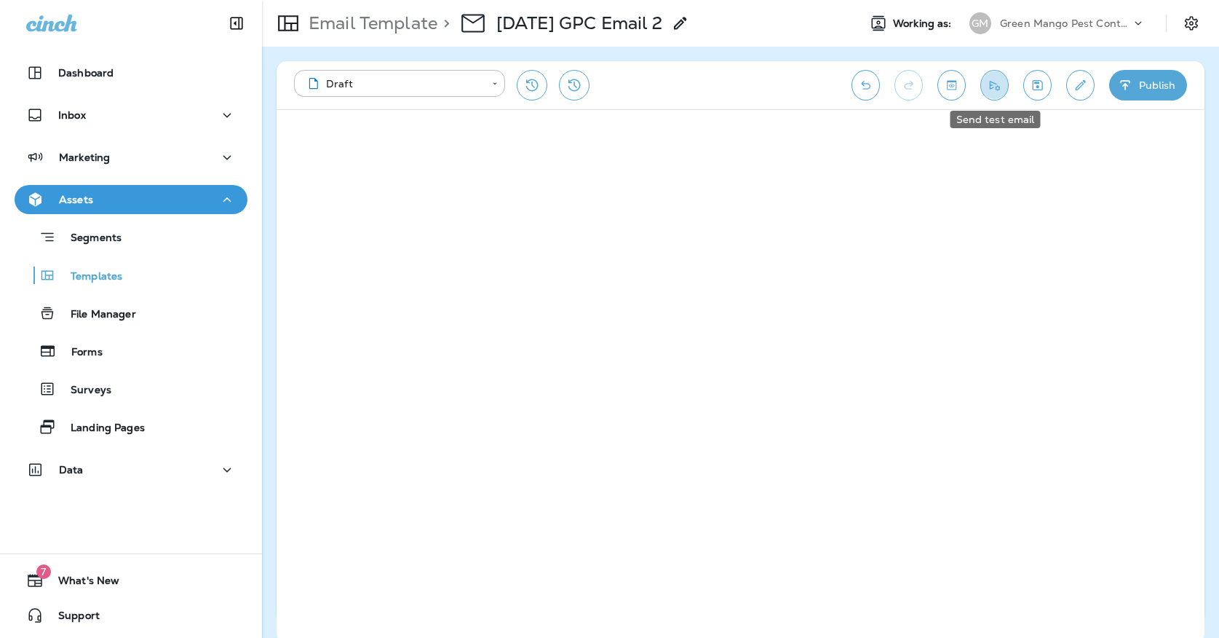
click at [997, 94] on button "Send test email" at bounding box center [994, 85] width 28 height 31
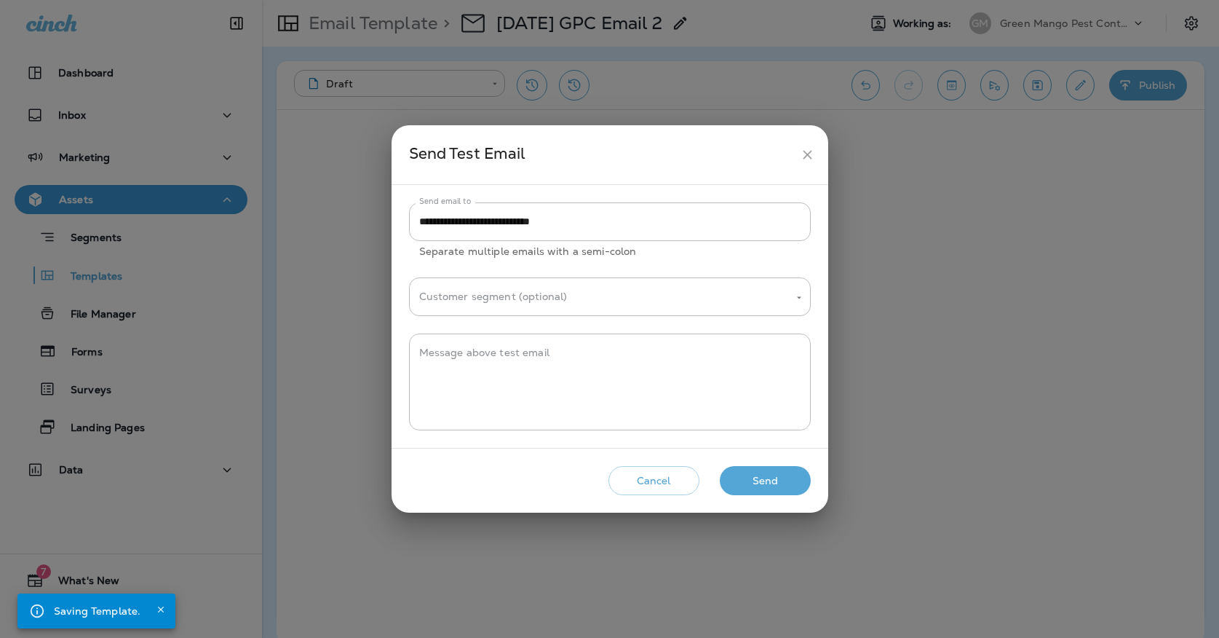
click at [782, 472] on button "Send" at bounding box center [765, 481] width 91 height 30
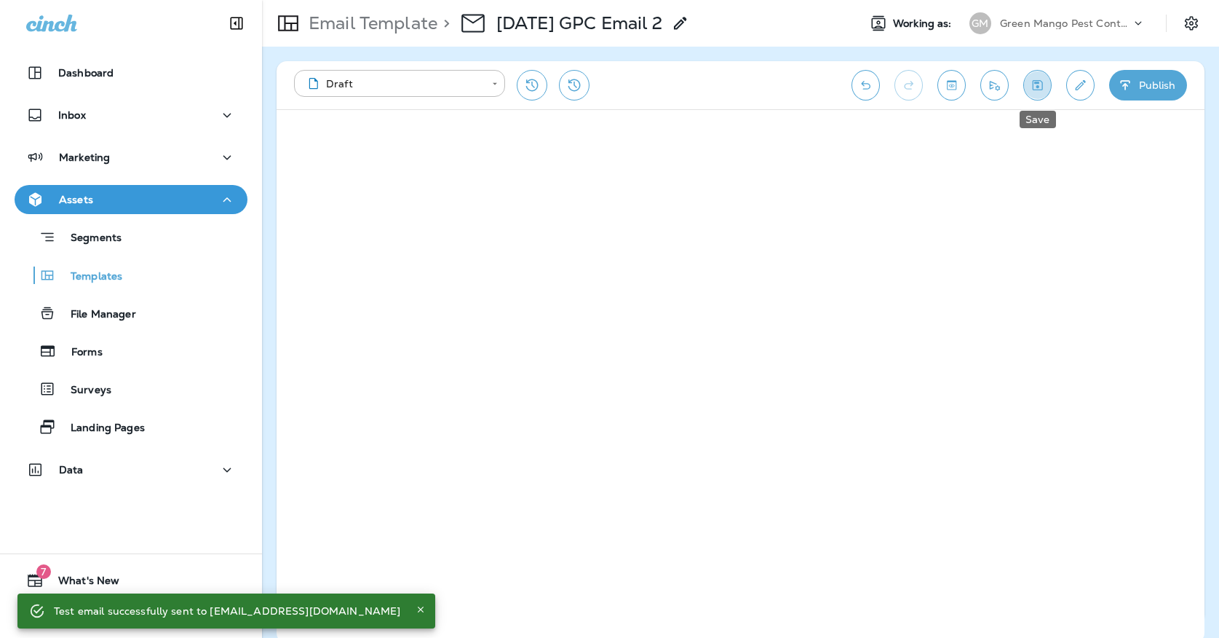
click at [1042, 82] on icon "Save" at bounding box center [1038, 85] width 10 height 10
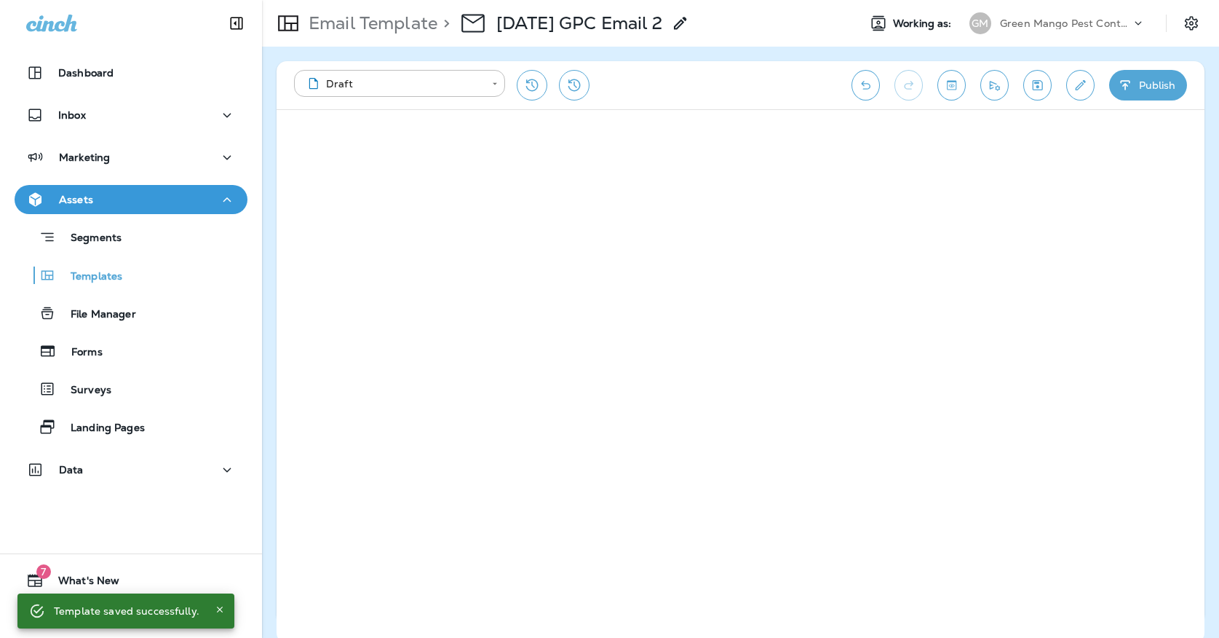
click at [1152, 82] on button "Publish" at bounding box center [1148, 85] width 78 height 31
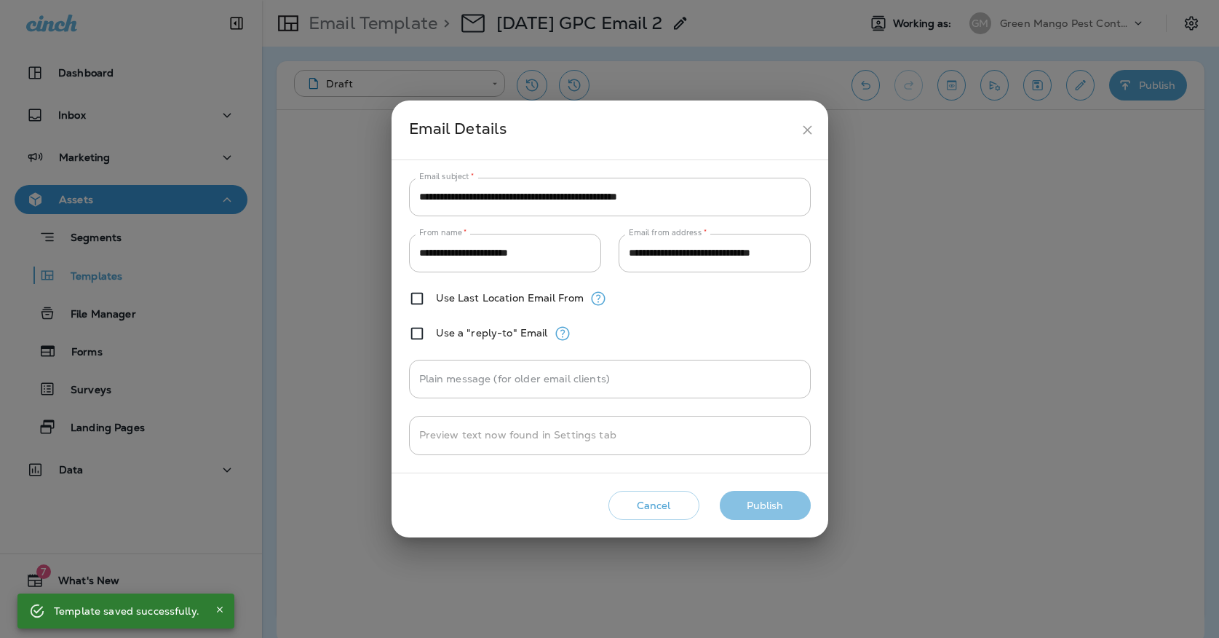
click at [742, 502] on button "Publish" at bounding box center [765, 506] width 91 height 30
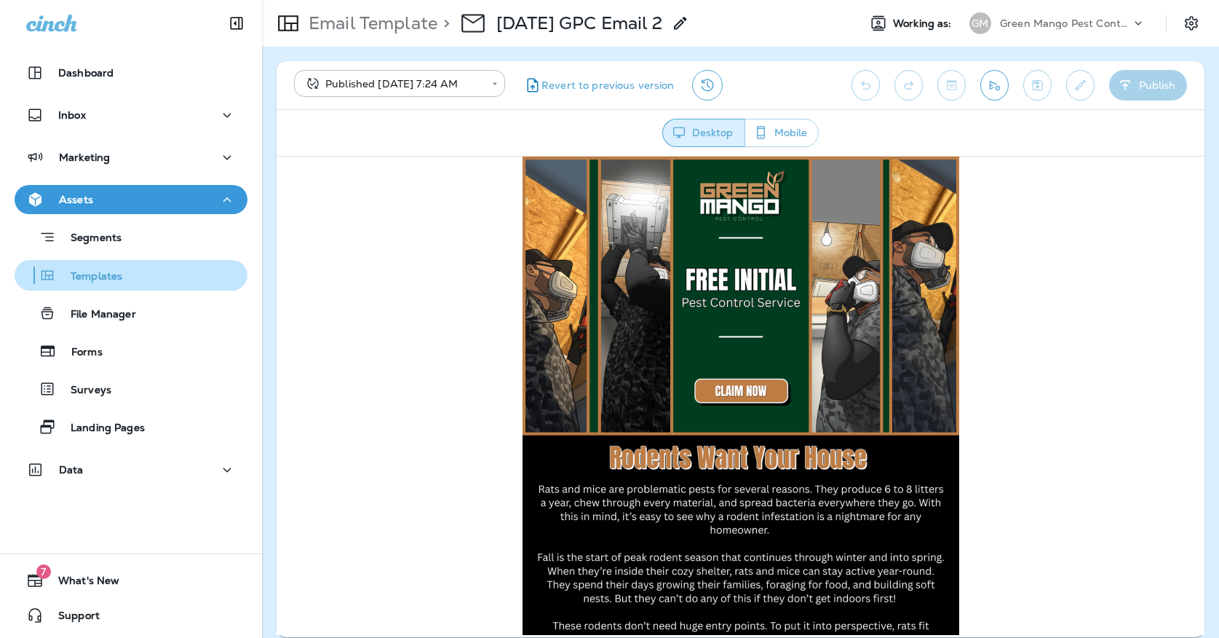
click at [196, 283] on div "Templates" at bounding box center [130, 275] width 221 height 22
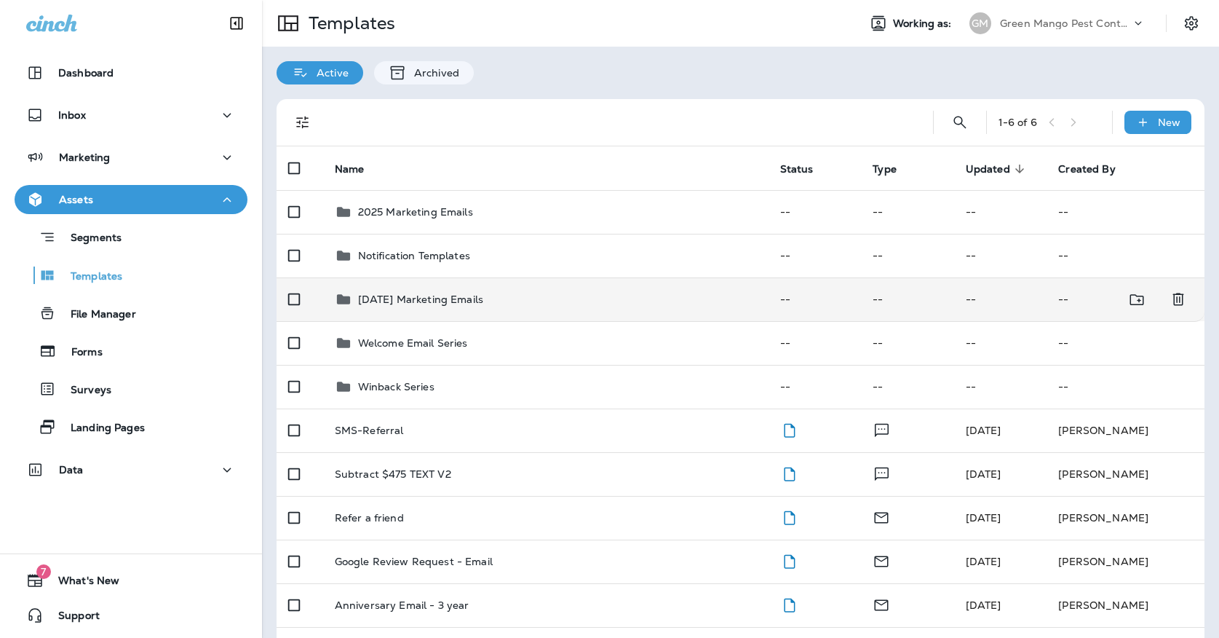
click at [453, 293] on div "[DATE] Marketing Emails" at bounding box center [420, 298] width 125 height 17
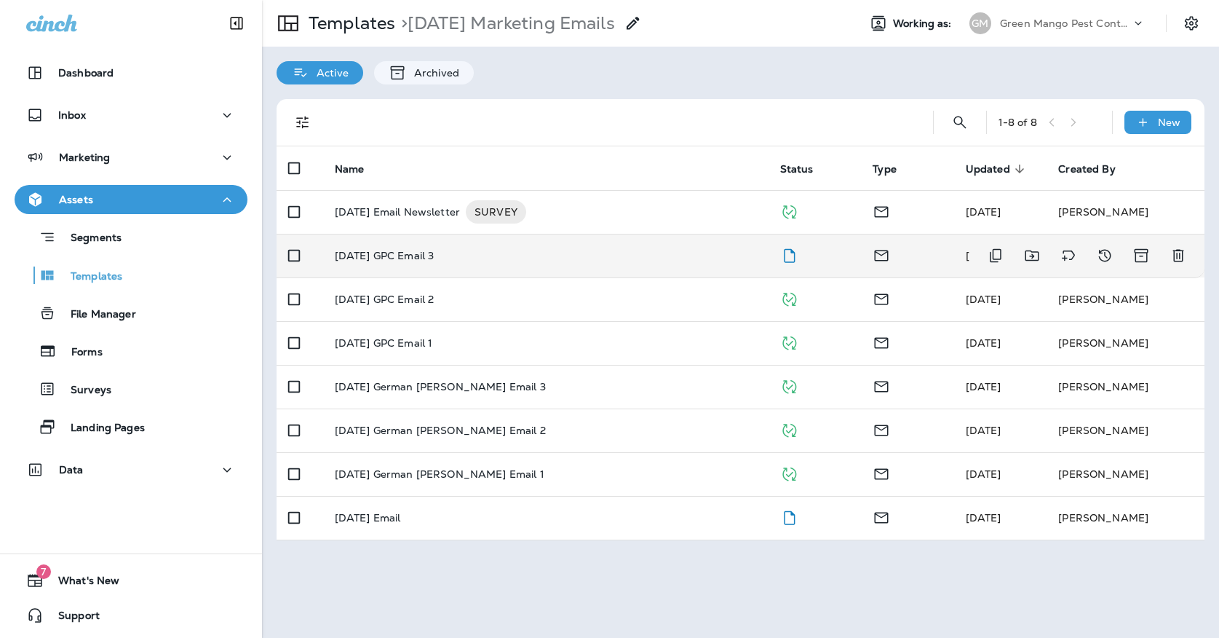
click at [476, 261] on td "[DATE] GPC Email 3" at bounding box center [545, 256] width 445 height 44
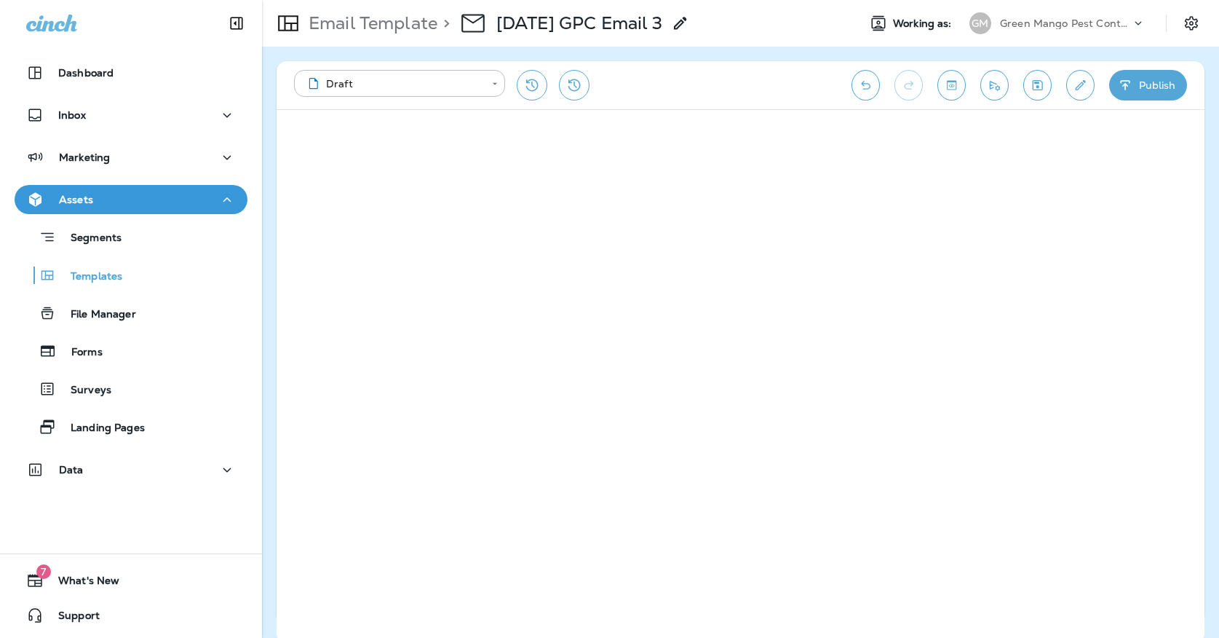
click at [1035, 95] on button "Save" at bounding box center [1037, 85] width 28 height 31
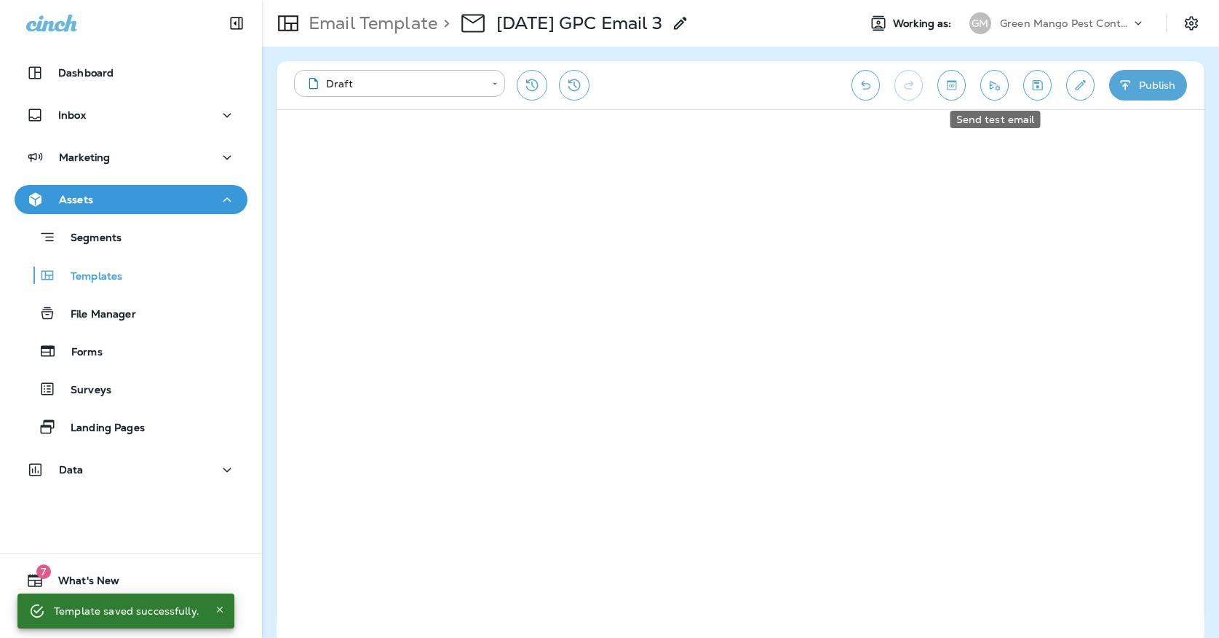
click at [1001, 93] on button "Send test email" at bounding box center [994, 85] width 28 height 31
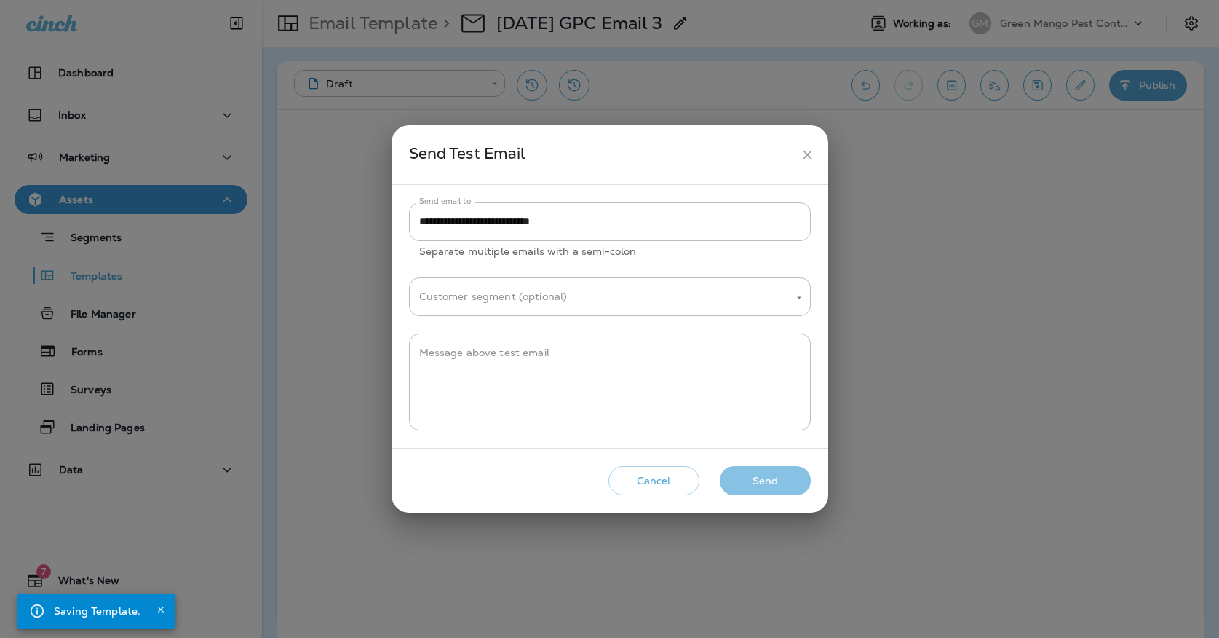
click at [750, 475] on button "Send" at bounding box center [765, 481] width 91 height 30
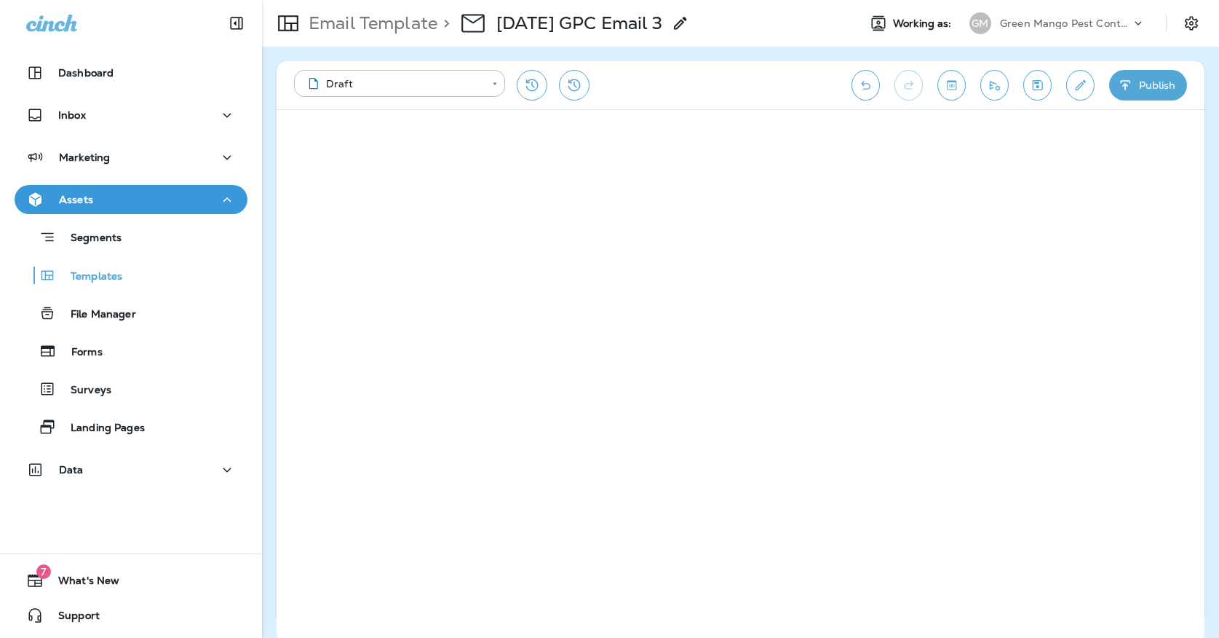
click at [1135, 92] on button "Publish" at bounding box center [1148, 85] width 78 height 31
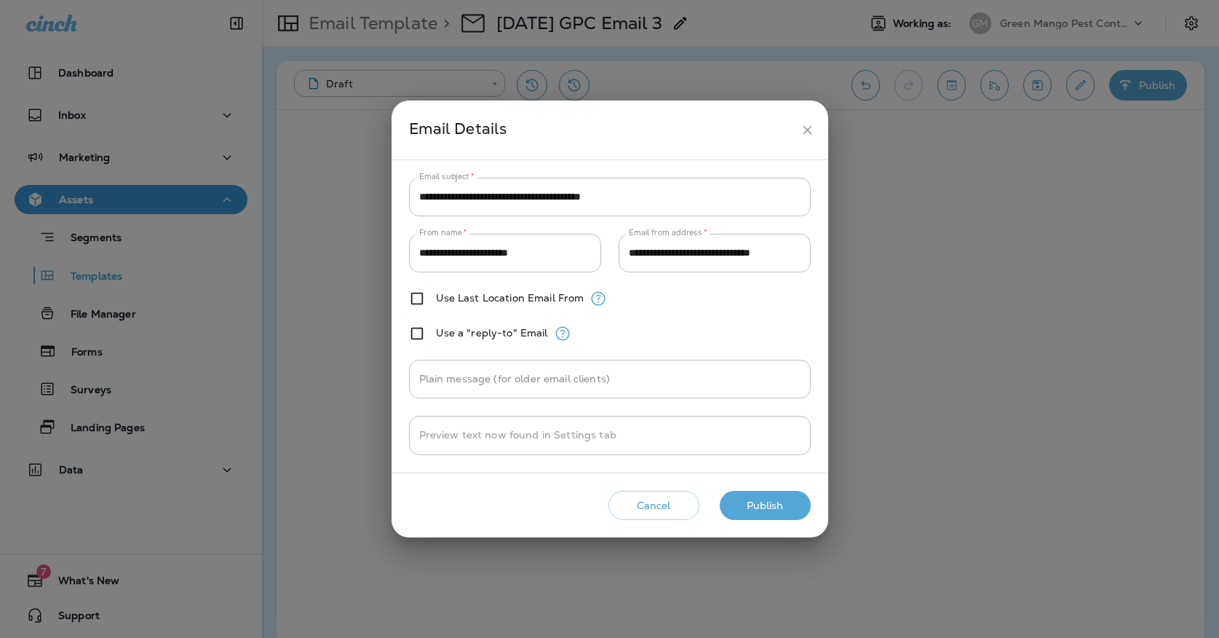
click at [760, 509] on button "Publish" at bounding box center [765, 506] width 91 height 30
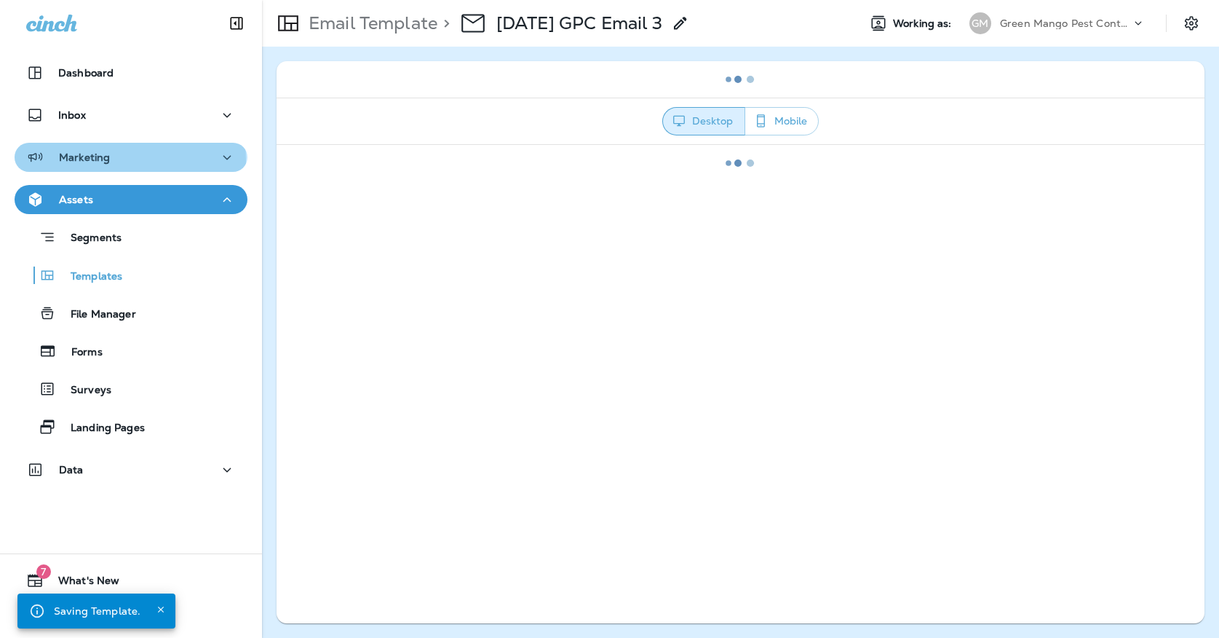
click at [86, 161] on p "Marketing" at bounding box center [84, 157] width 51 height 12
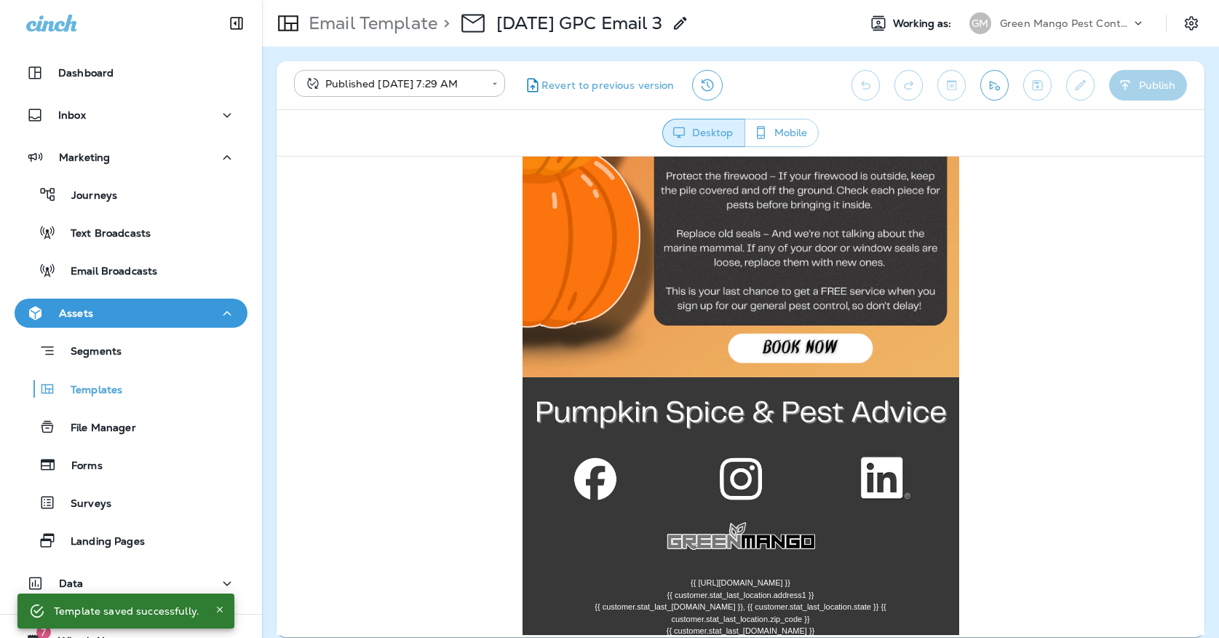
scroll to position [980, 0]
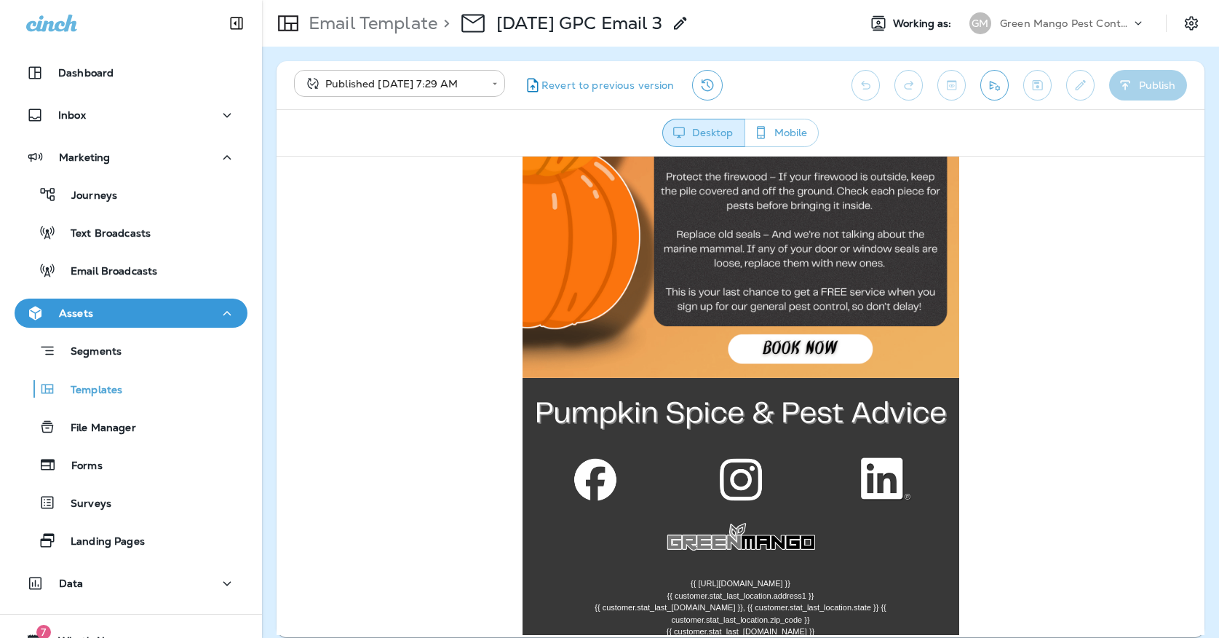
click at [397, 0] on body "**********" at bounding box center [609, 0] width 1219 height 0
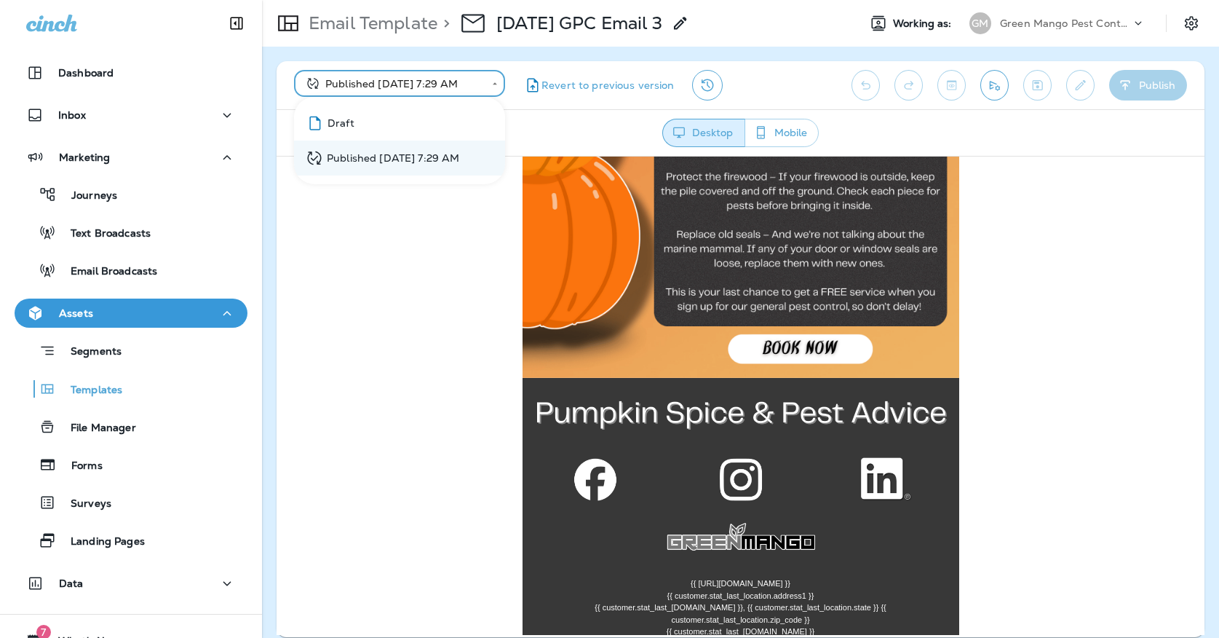
click at [389, 118] on li "Draft" at bounding box center [399, 123] width 211 height 35
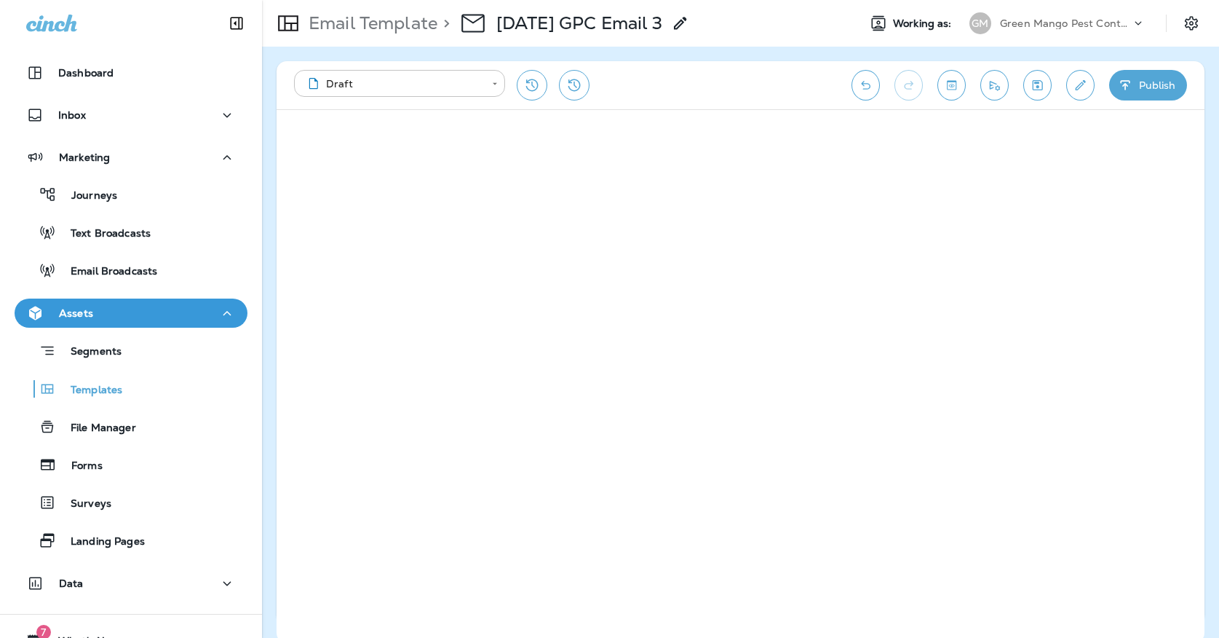
click at [366, 0] on body "**********" at bounding box center [609, 0] width 1219 height 0
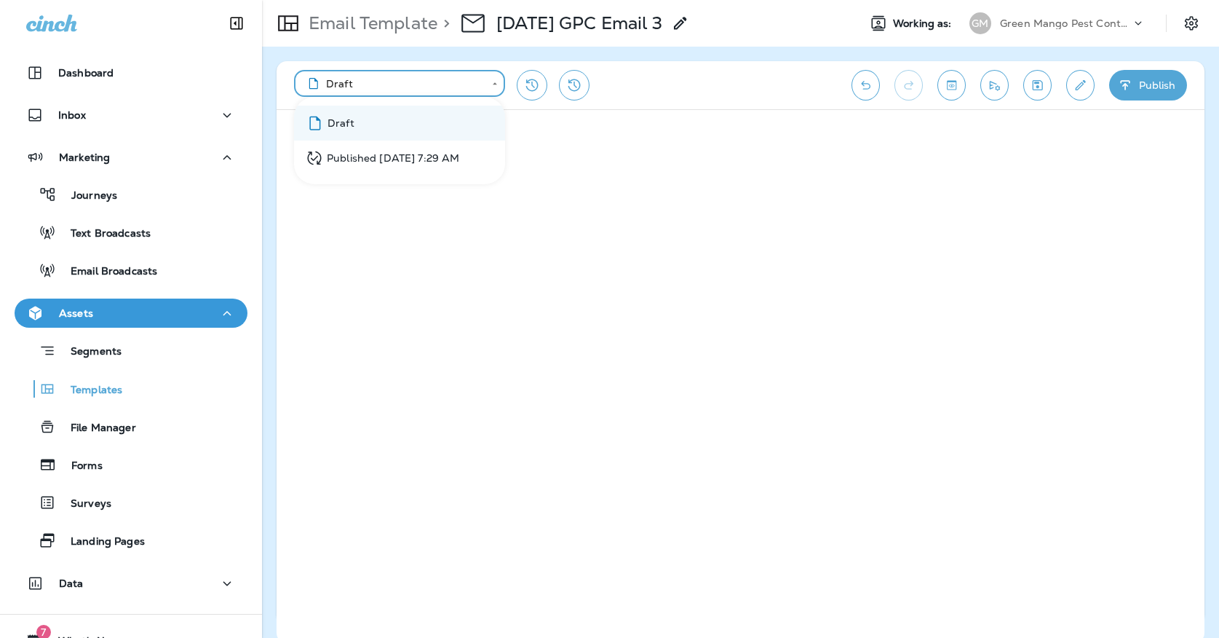
click at [154, 202] on div at bounding box center [609, 319] width 1219 height 638
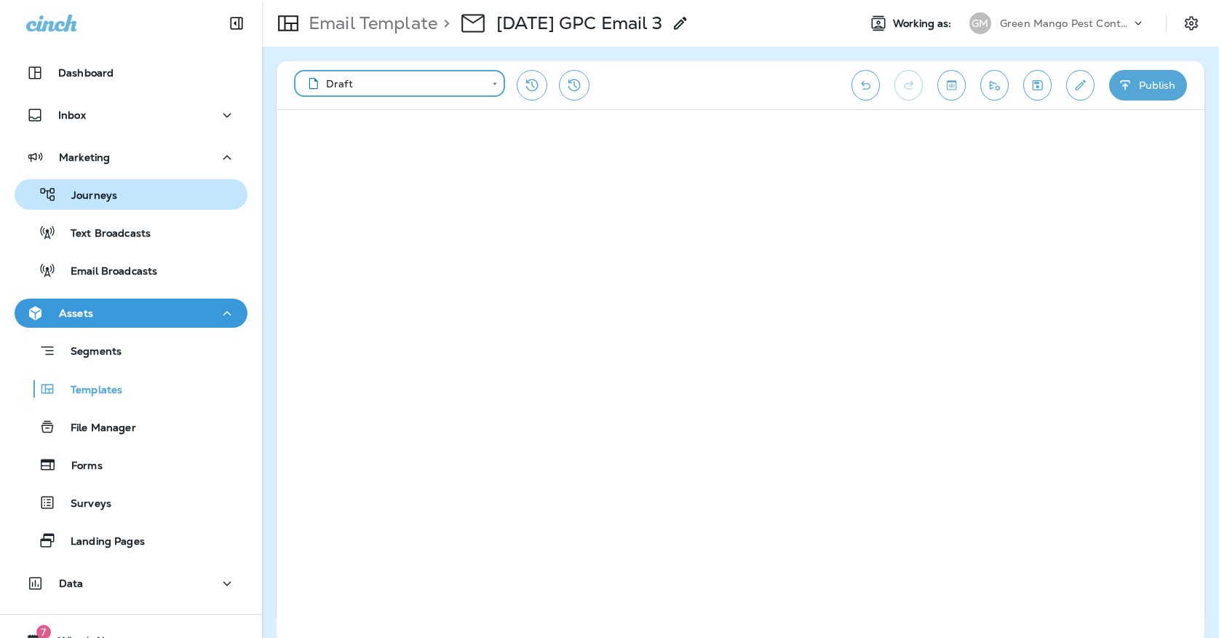
click at [153, 201] on div "Journeys" at bounding box center [130, 194] width 221 height 22
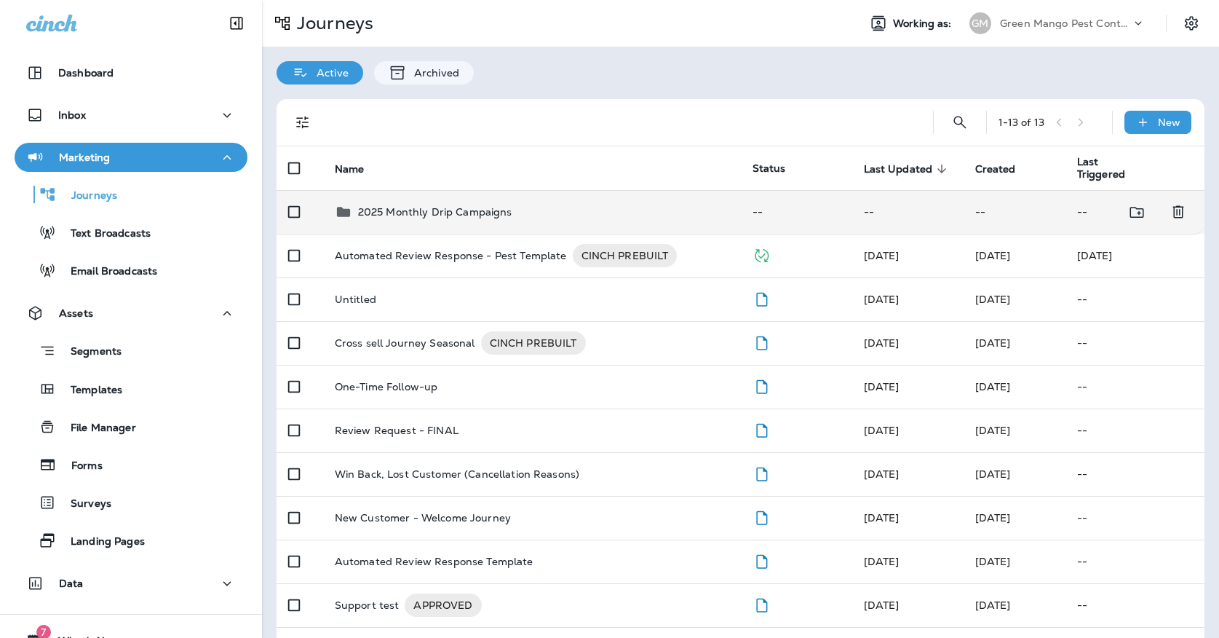
click at [440, 206] on p "2025 Monthly Drip Campaigns" at bounding box center [435, 212] width 154 height 12
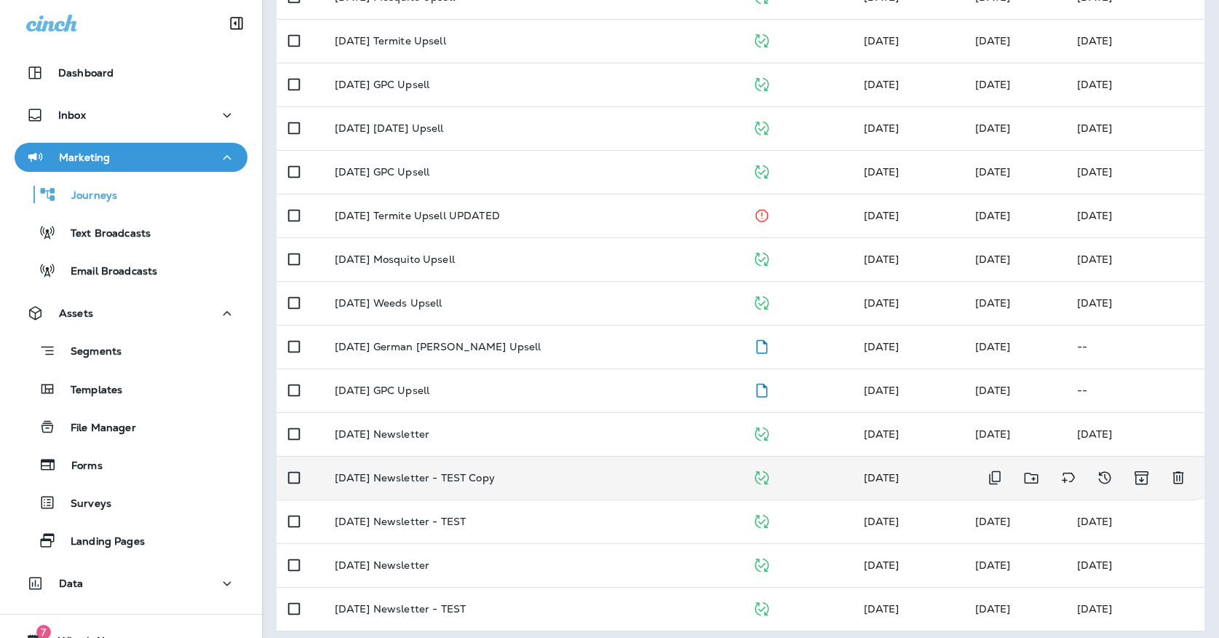
scroll to position [432, 0]
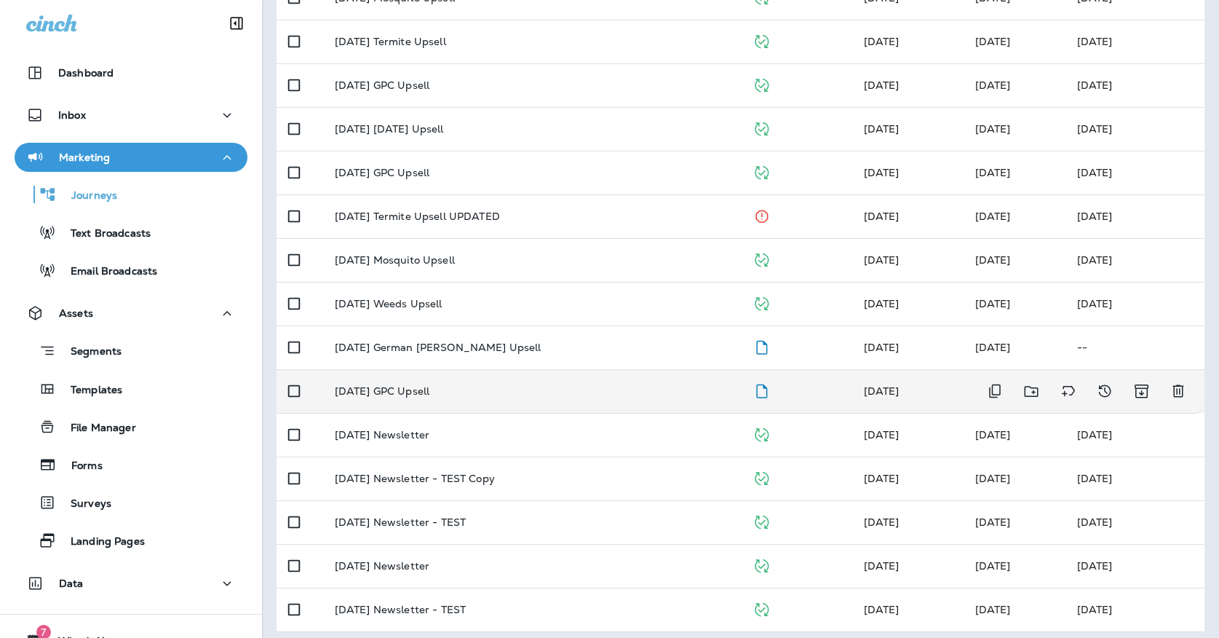
click at [427, 385] on p "[DATE] GPC Upsell" at bounding box center [382, 391] width 95 height 12
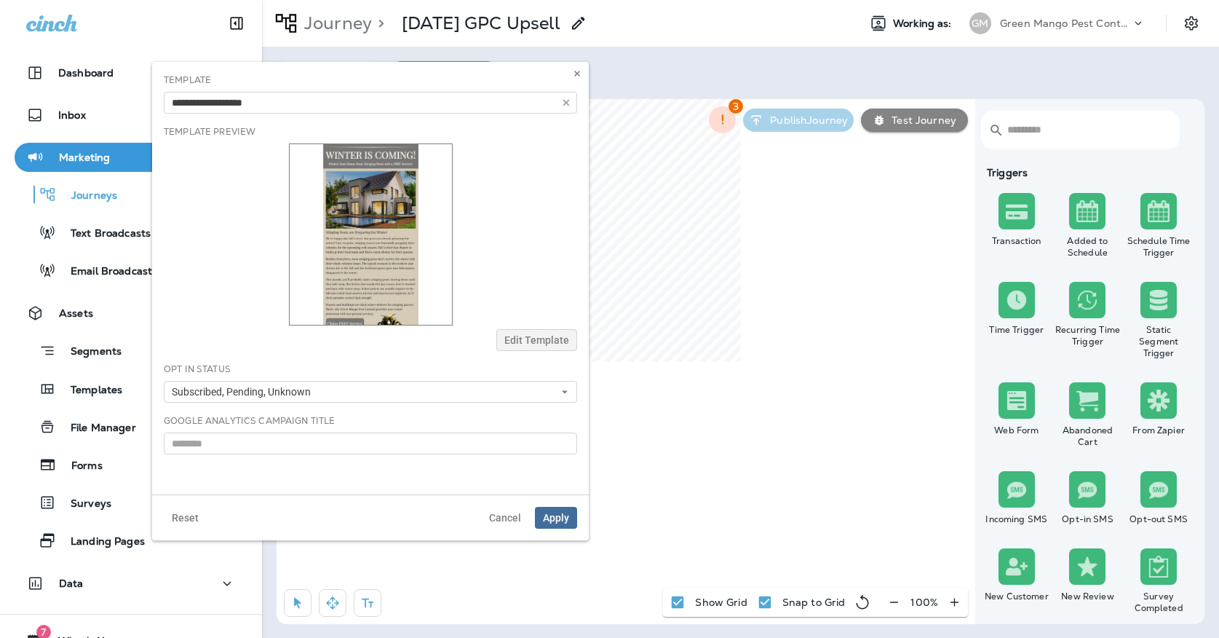
click at [551, 518] on span "Apply" at bounding box center [556, 517] width 26 height 10
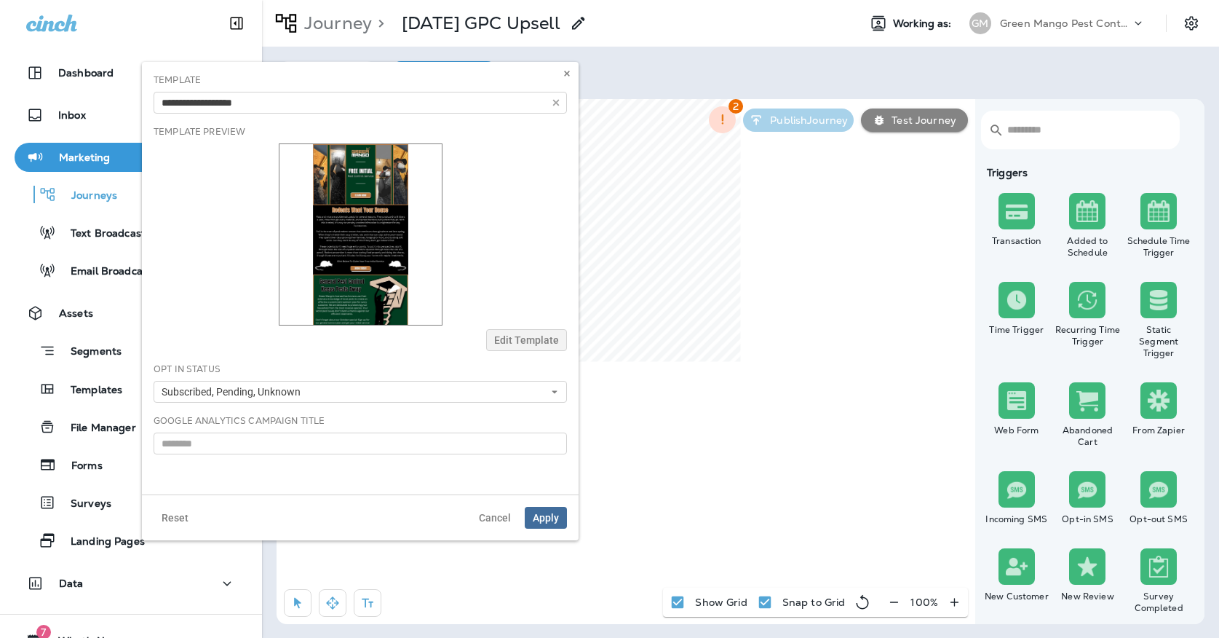
click at [559, 521] on button "Apply" at bounding box center [546, 518] width 42 height 22
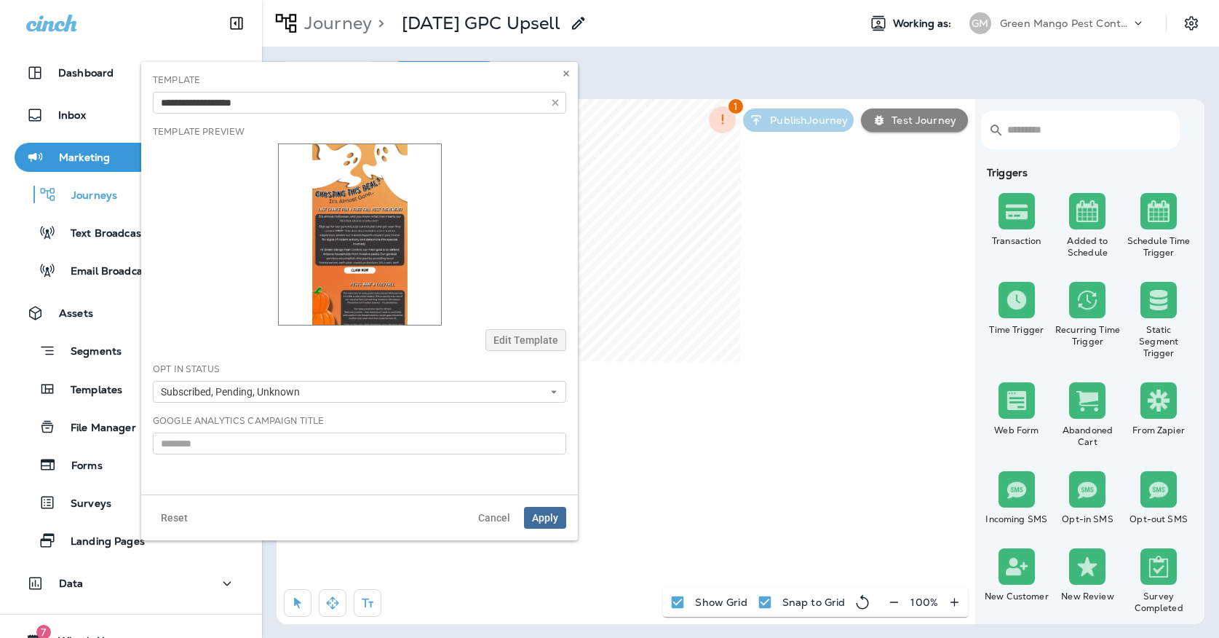
click at [546, 516] on span "Apply" at bounding box center [545, 517] width 26 height 10
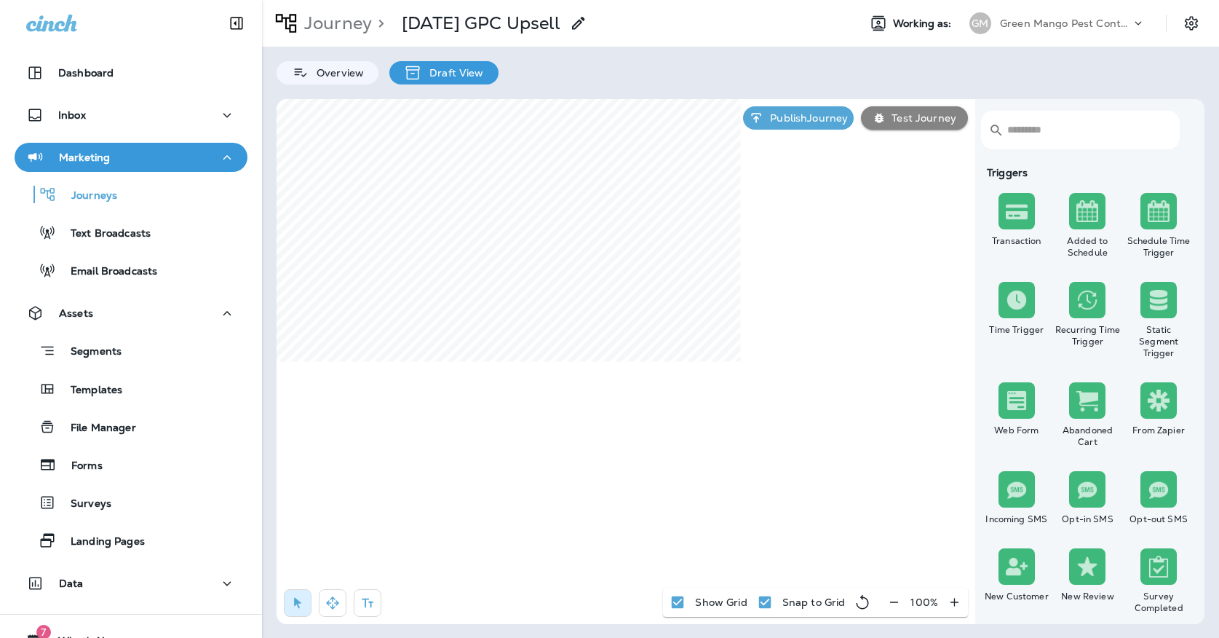
click at [1004, 15] on div "Green Mango Pest Control" at bounding box center [1065, 23] width 131 height 22
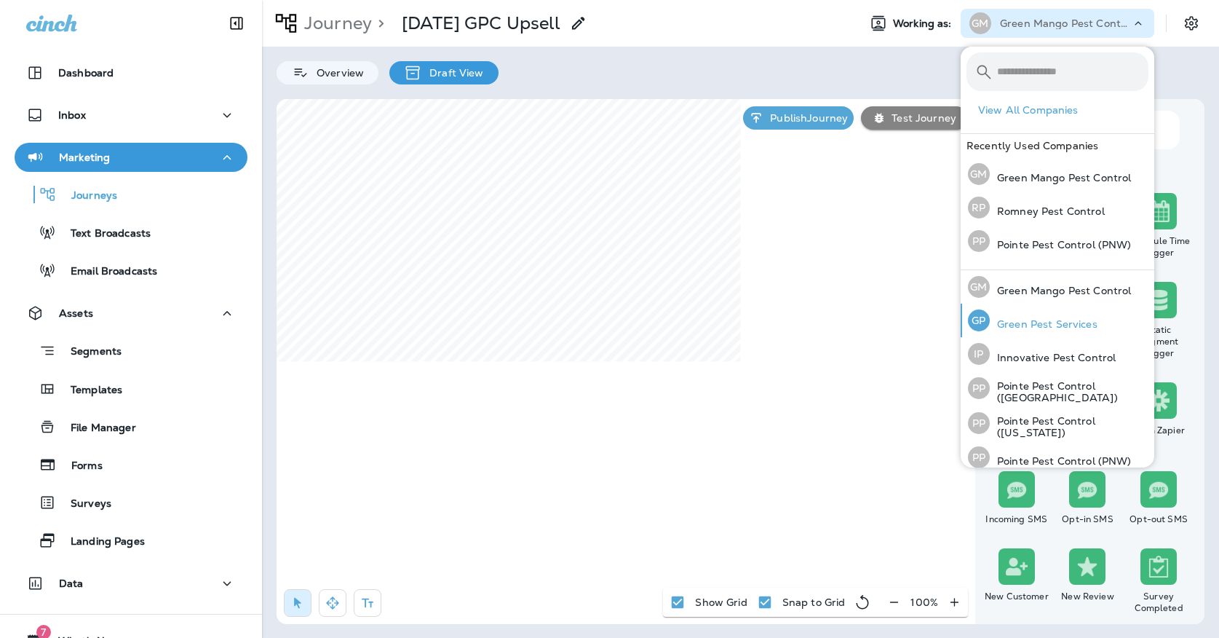
click at [1037, 325] on p "Green Pest Services" at bounding box center [1044, 324] width 108 height 12
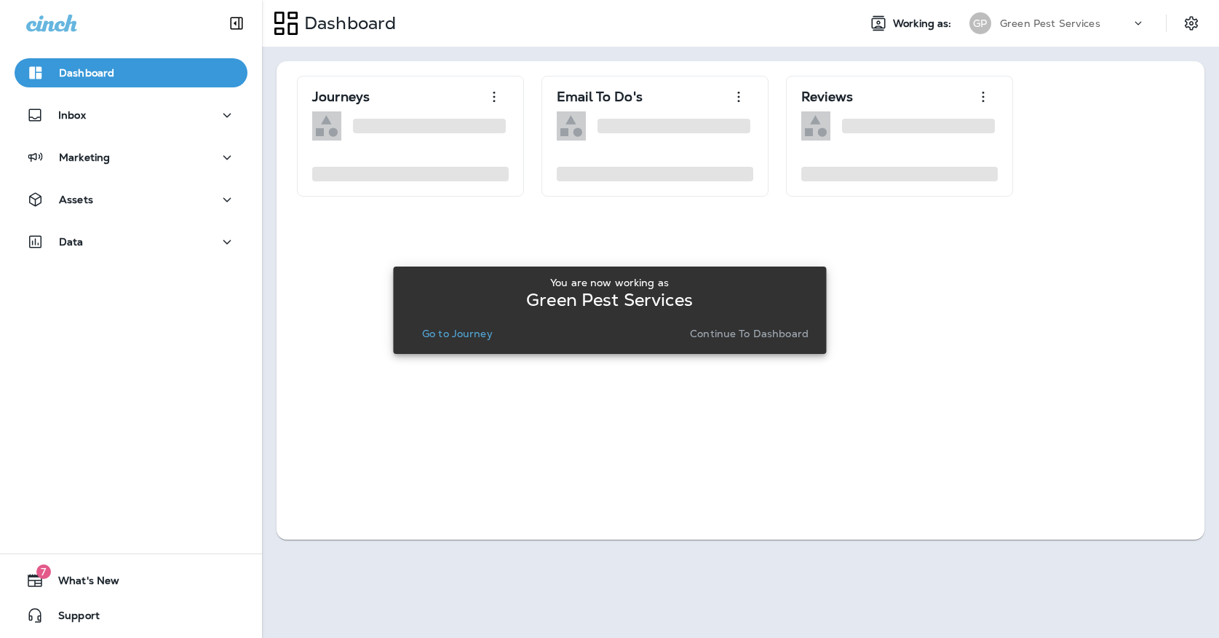
click at [764, 337] on p "Continue to Dashboard" at bounding box center [749, 334] width 119 height 12
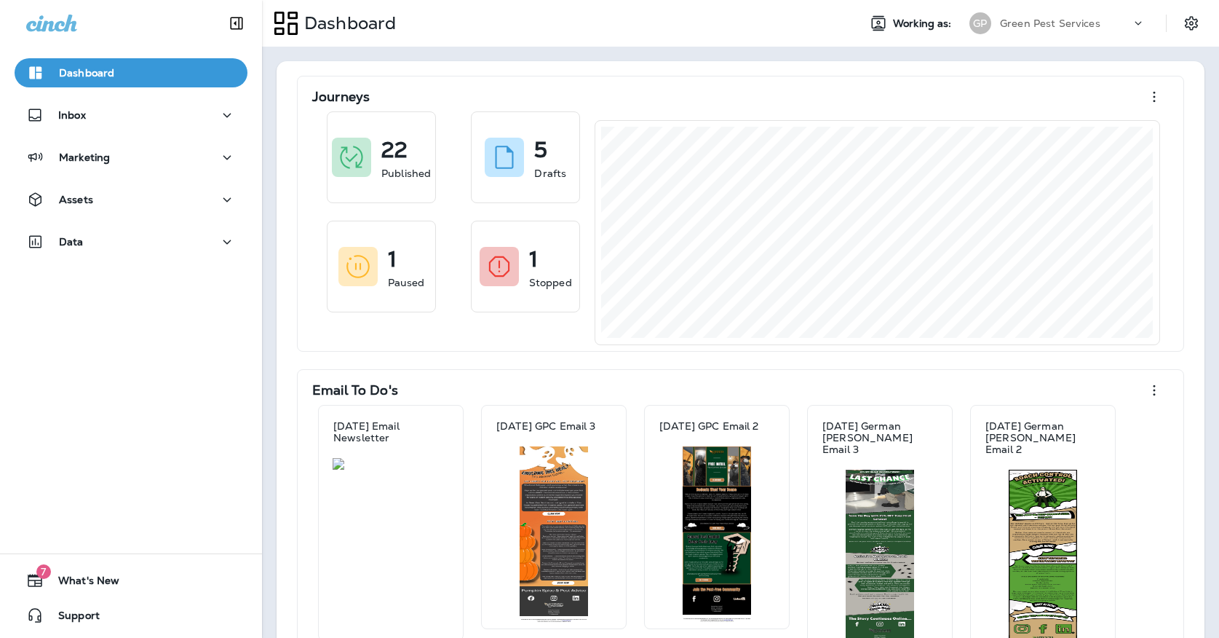
click at [215, 217] on div "Assets" at bounding box center [131, 203] width 262 height 36
click at [207, 214] on div "Assets" at bounding box center [131, 203] width 262 height 36
click at [207, 211] on button "Assets" at bounding box center [131, 199] width 233 height 29
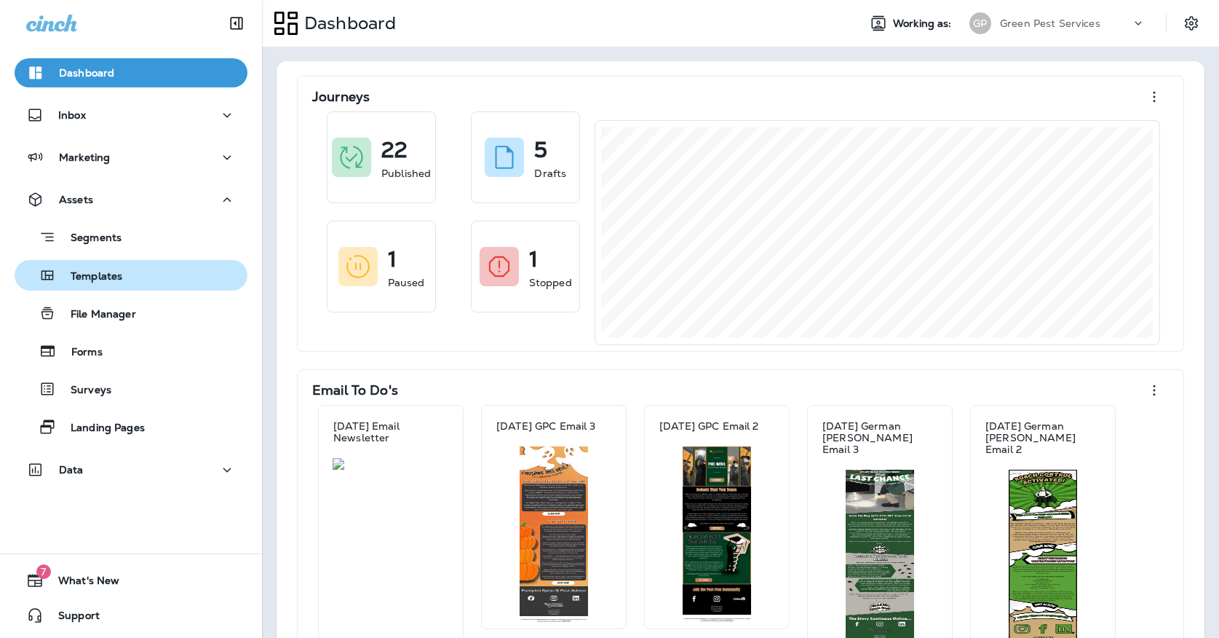
click at [184, 280] on div "Templates" at bounding box center [130, 275] width 221 height 22
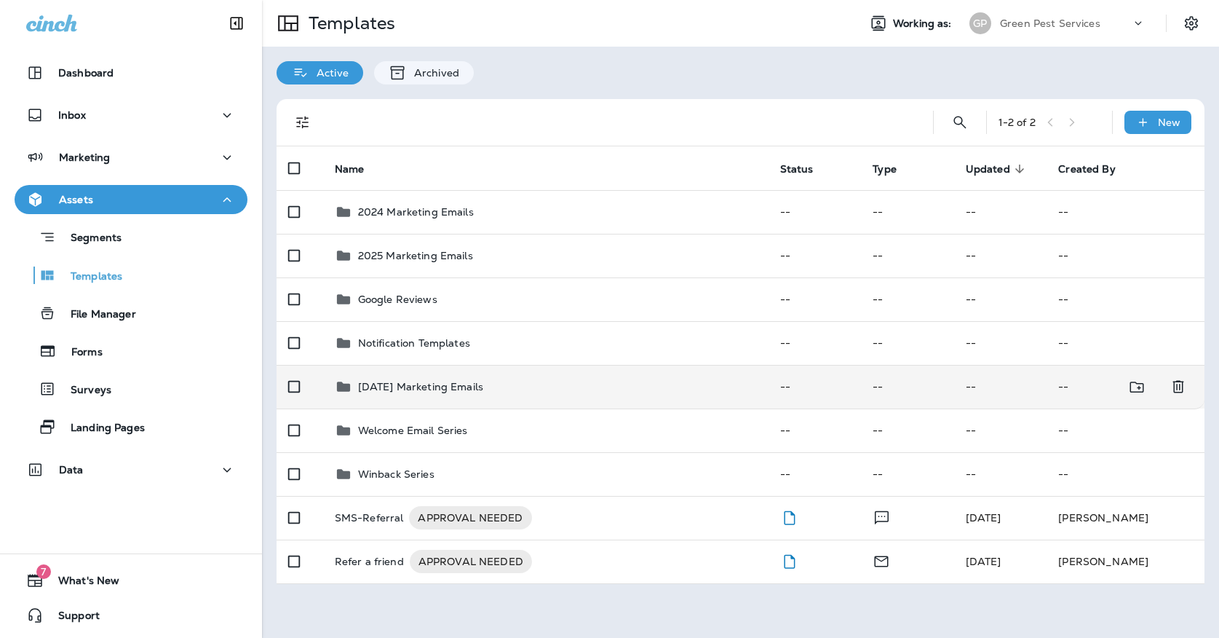
click at [486, 365] on td "[DATE] Marketing Emails" at bounding box center [545, 387] width 445 height 44
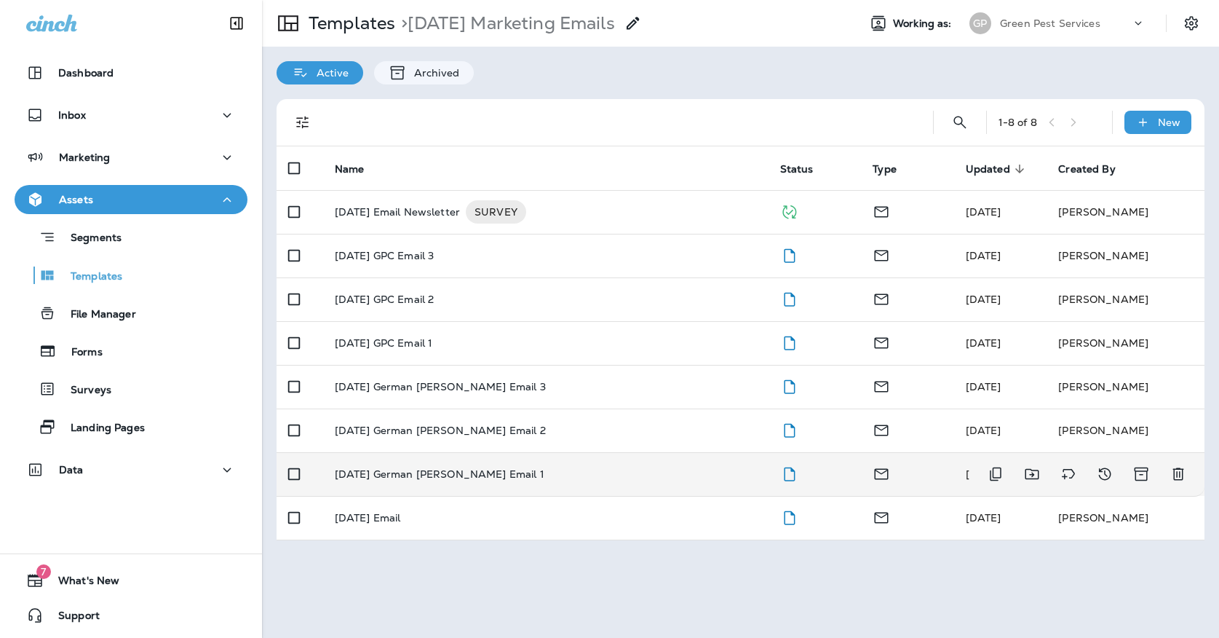
click at [495, 452] on td "[DATE] German [PERSON_NAME] Email 1" at bounding box center [545, 474] width 445 height 44
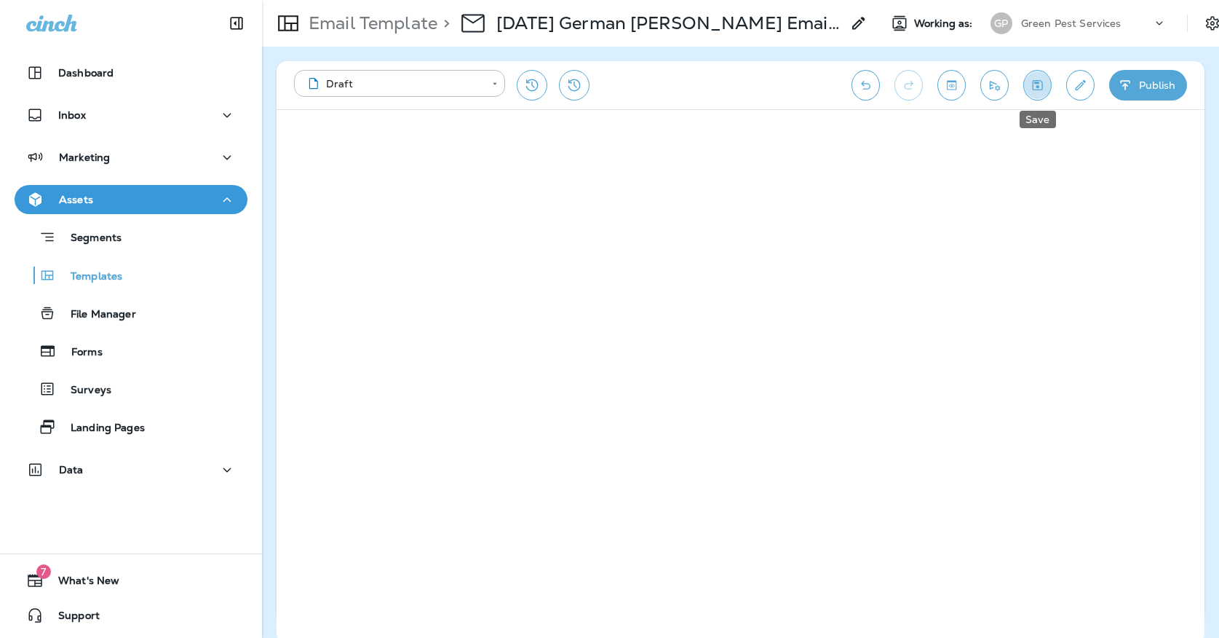
click at [1037, 79] on icon "Save" at bounding box center [1037, 85] width 15 height 15
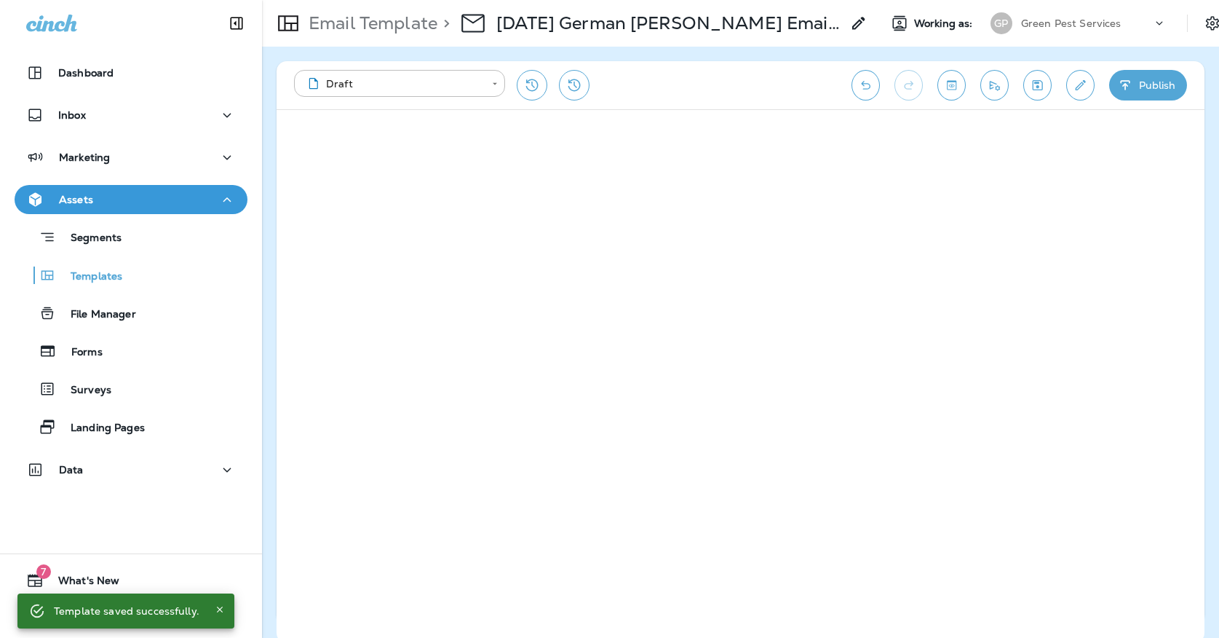
click at [1084, 84] on icon "Edit details" at bounding box center [1080, 85] width 15 height 15
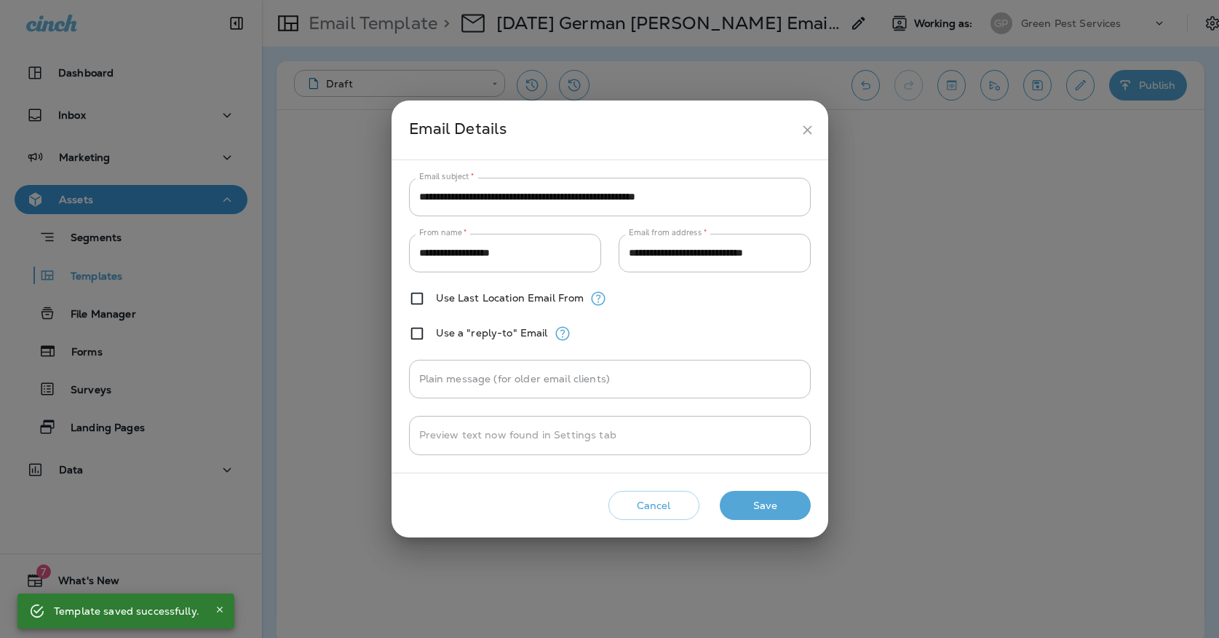
click at [810, 127] on icon "close" at bounding box center [807, 129] width 9 height 9
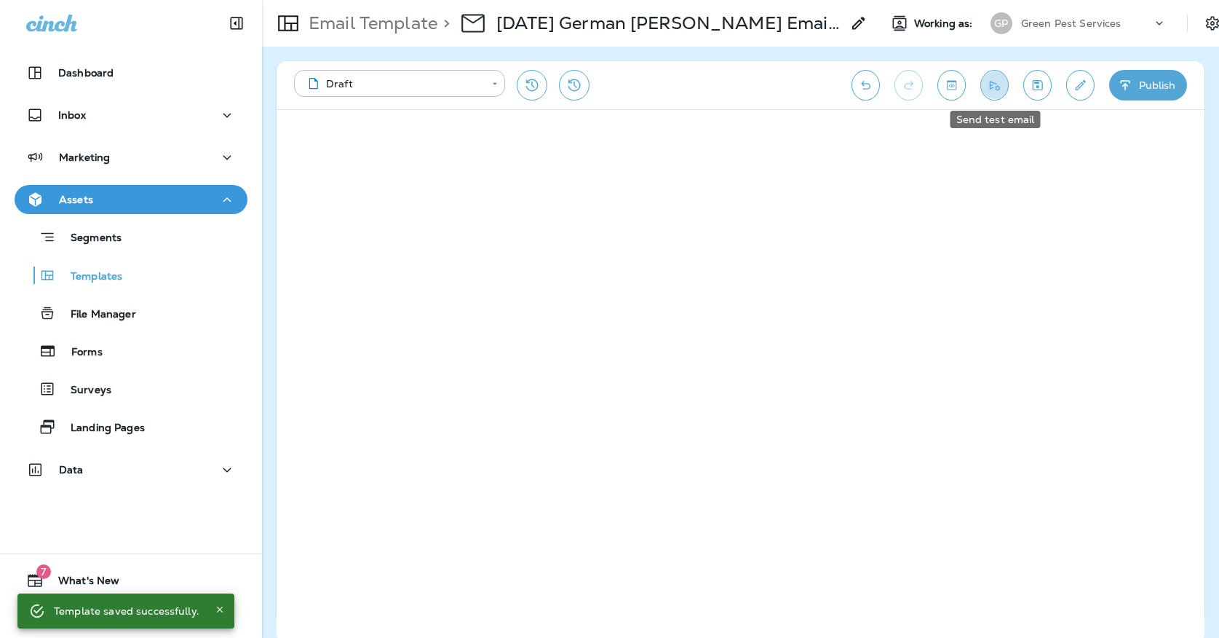
click at [987, 90] on icon "Send test email" at bounding box center [994, 85] width 15 height 15
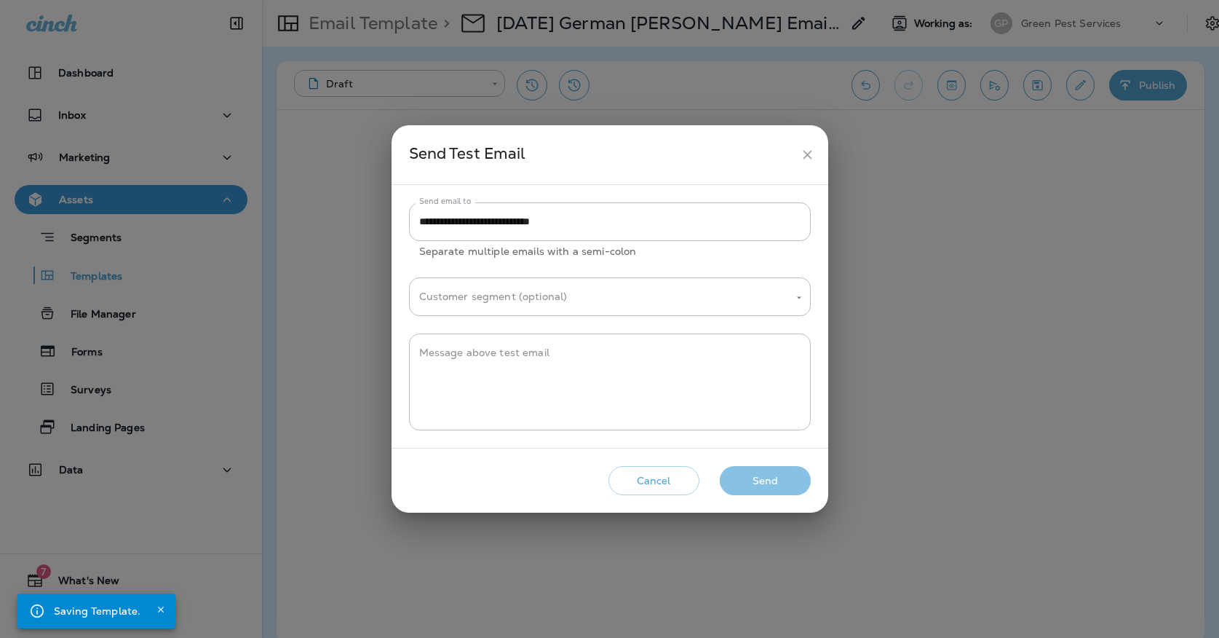
click at [792, 470] on button "Send" at bounding box center [765, 481] width 91 height 30
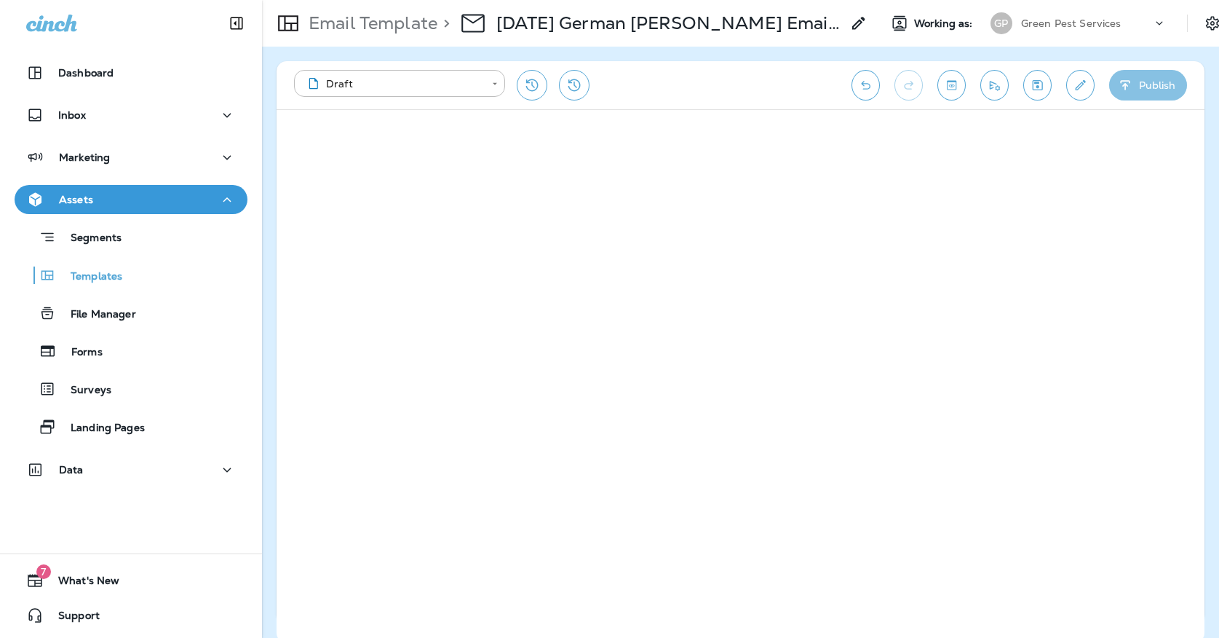
click at [1160, 82] on button "Publish" at bounding box center [1148, 85] width 78 height 31
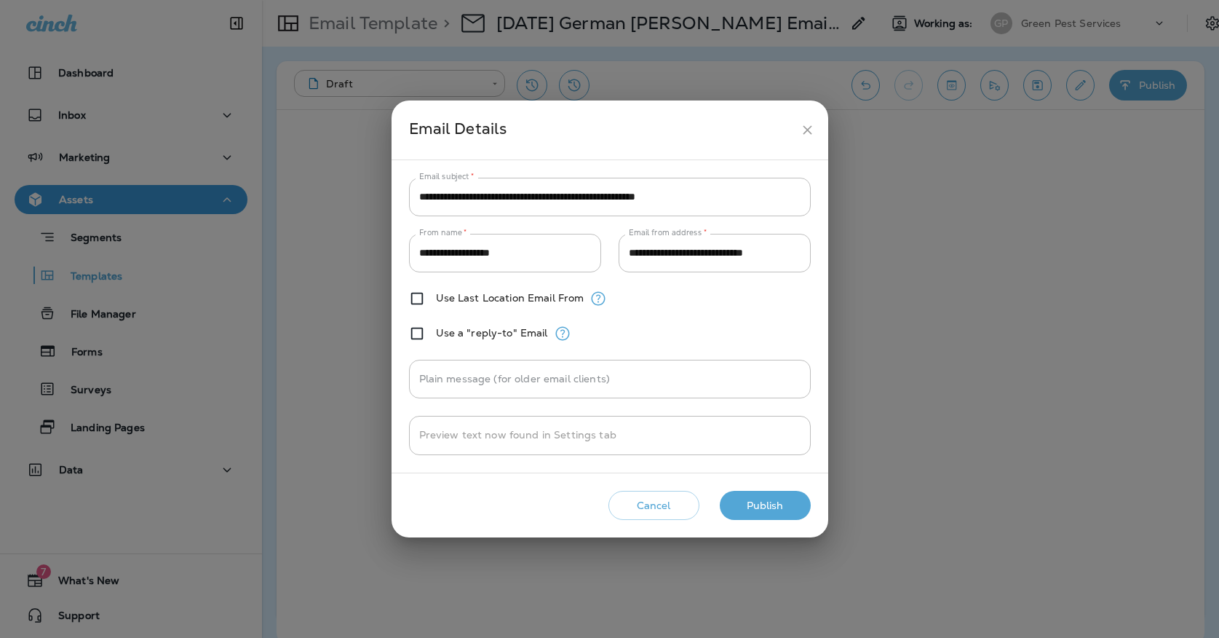
click at [742, 502] on button "Publish" at bounding box center [765, 506] width 91 height 30
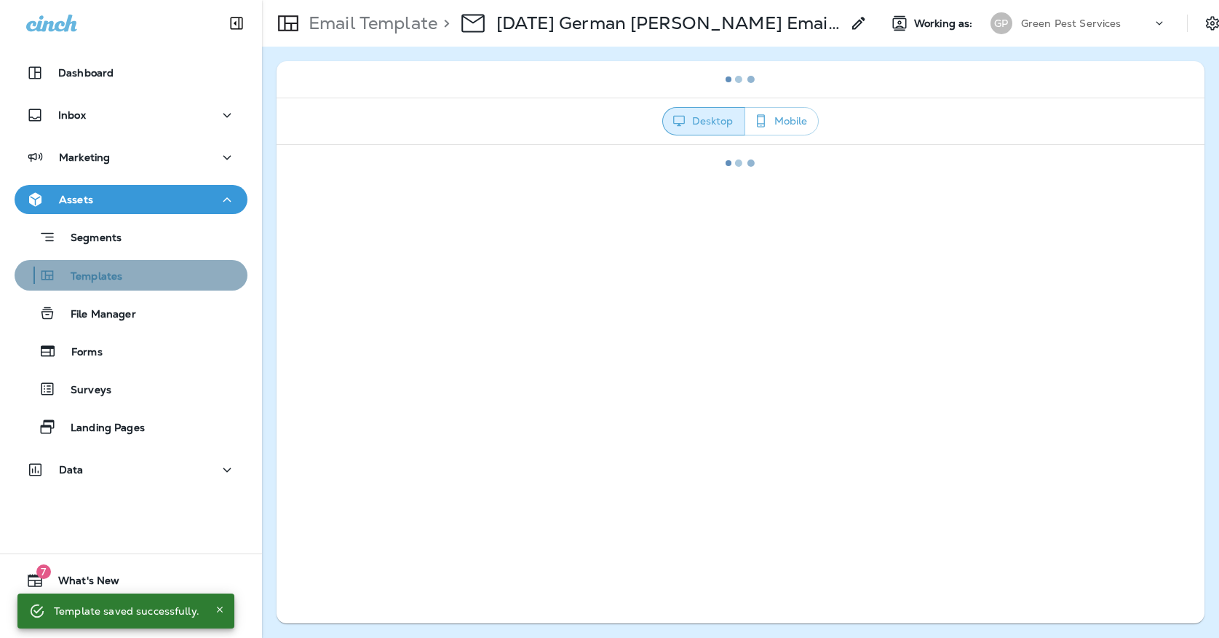
click at [164, 267] on div "Templates" at bounding box center [130, 275] width 221 height 22
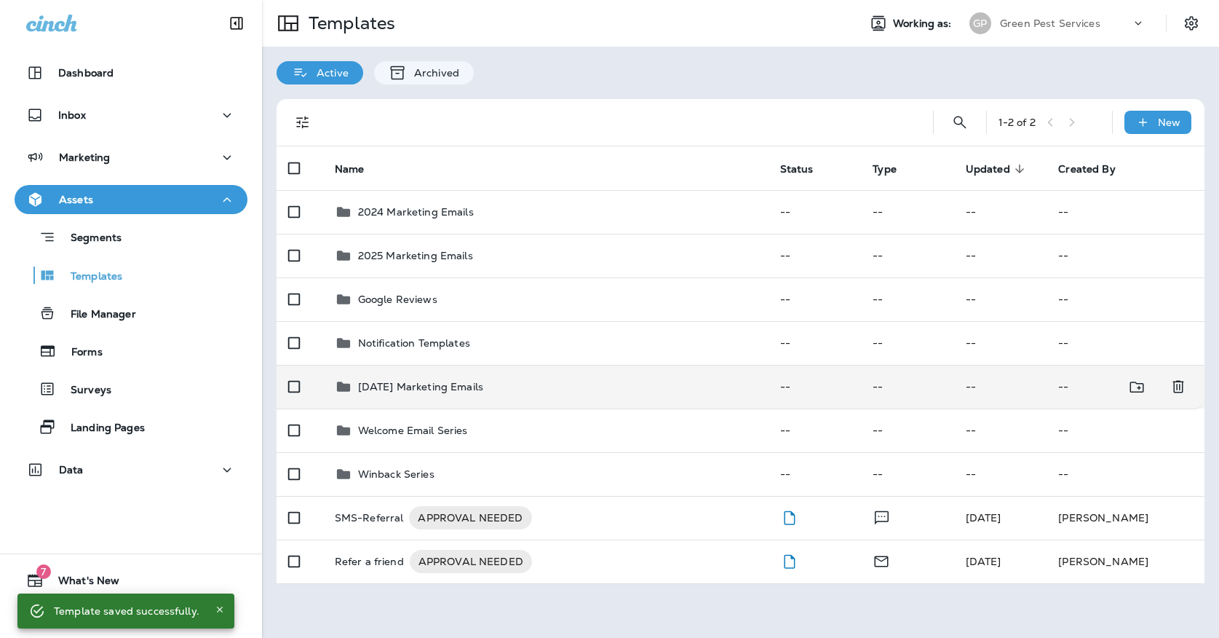
click at [378, 365] on td "[DATE] Marketing Emails" at bounding box center [545, 387] width 445 height 44
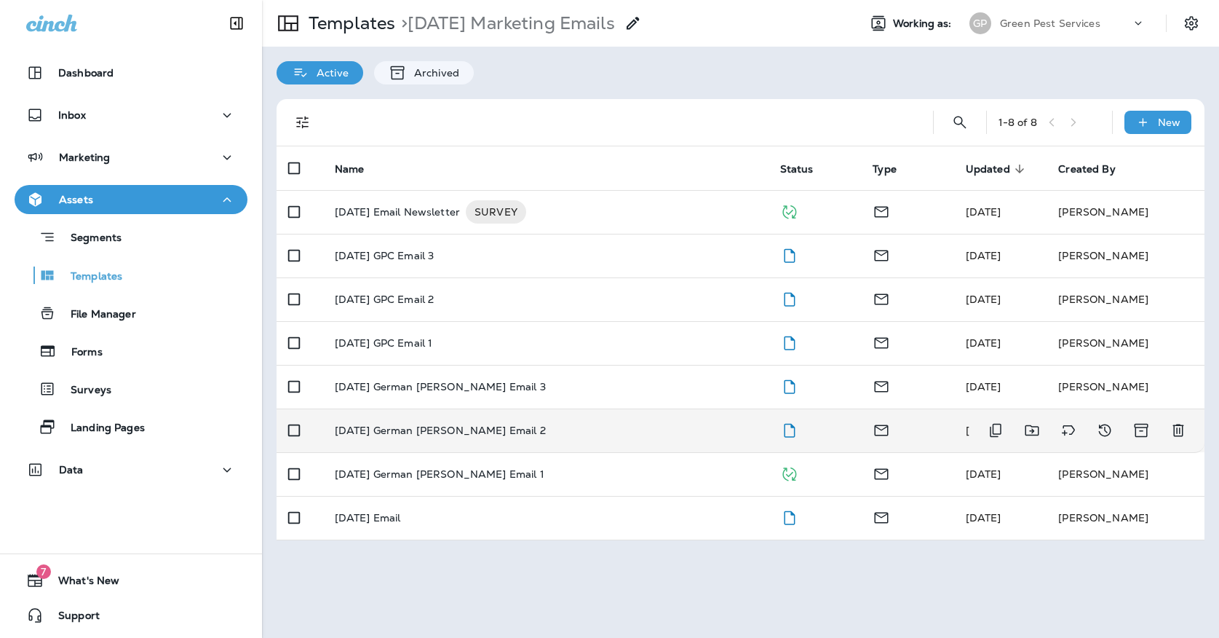
click at [375, 408] on td "[DATE] German [PERSON_NAME] Email 2" at bounding box center [545, 430] width 445 height 44
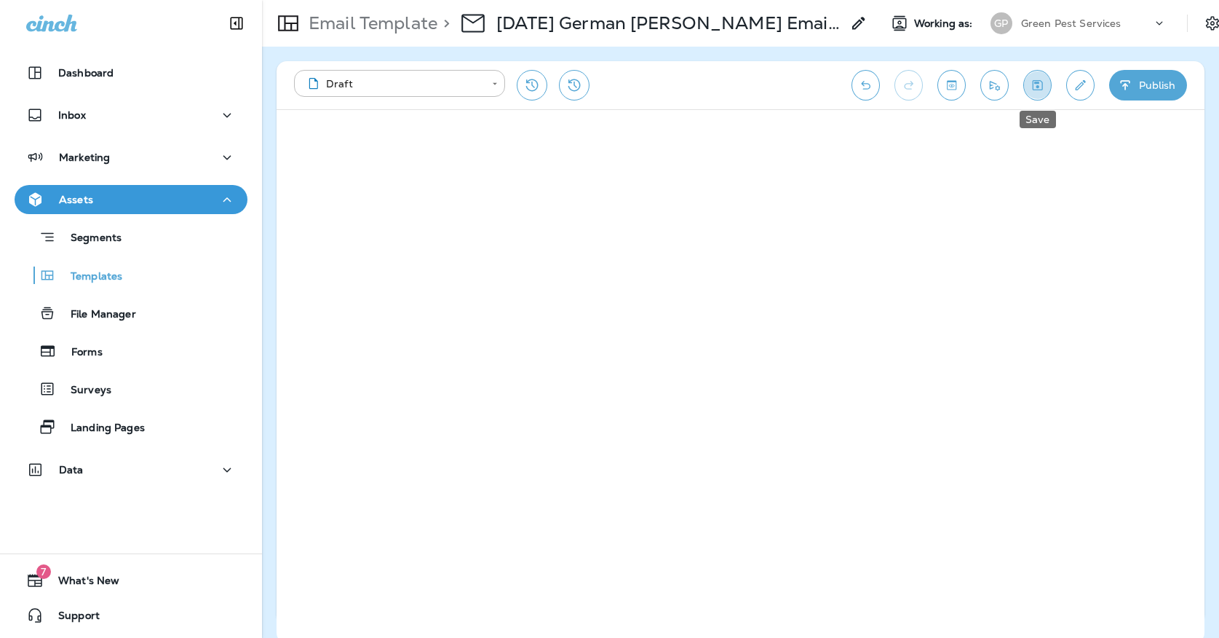
click at [1036, 88] on icon "Save" at bounding box center [1037, 85] width 15 height 15
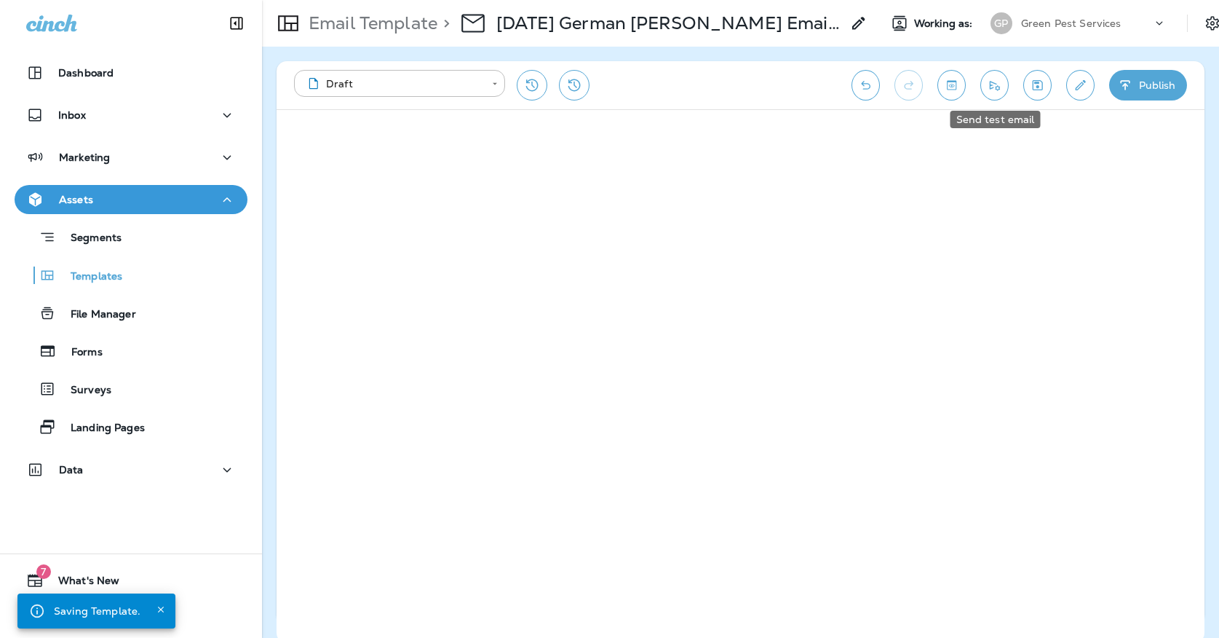
click at [994, 92] on button "Send test email" at bounding box center [994, 85] width 28 height 31
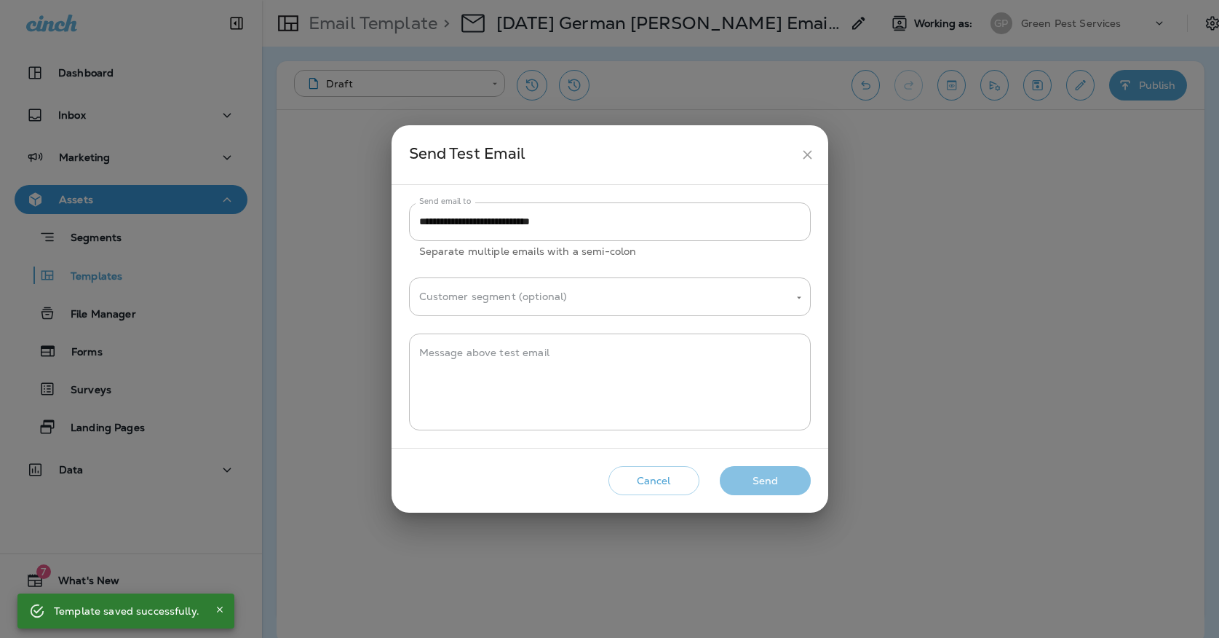
click at [756, 483] on button "Send" at bounding box center [765, 481] width 91 height 30
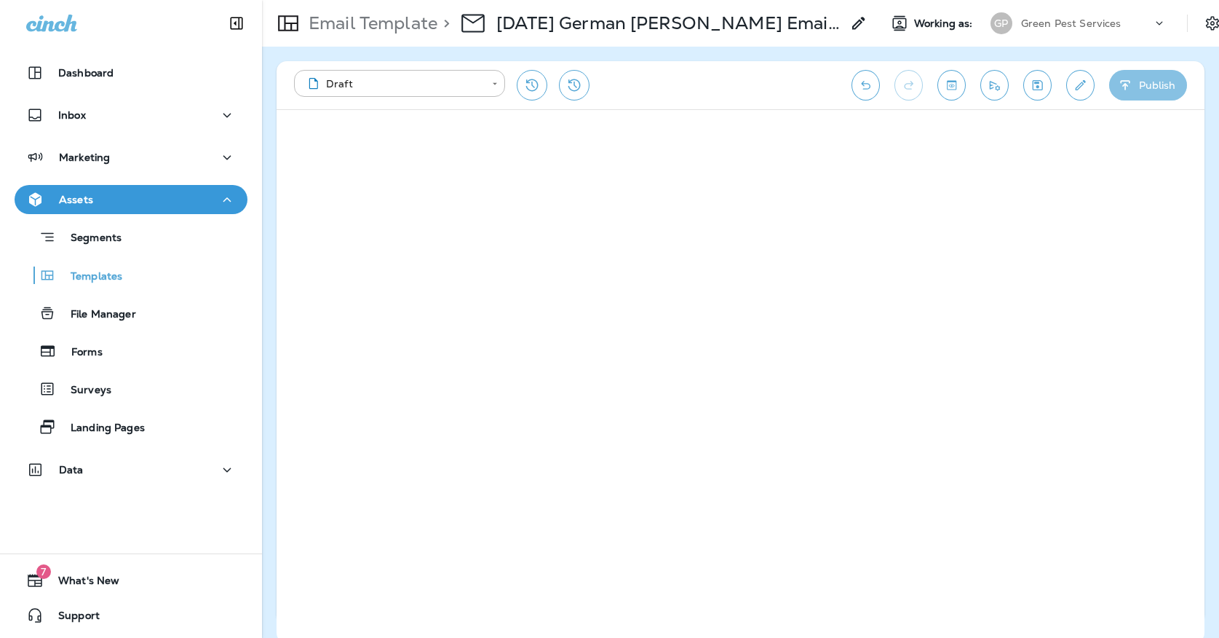
click at [1156, 92] on button "Publish" at bounding box center [1148, 85] width 78 height 31
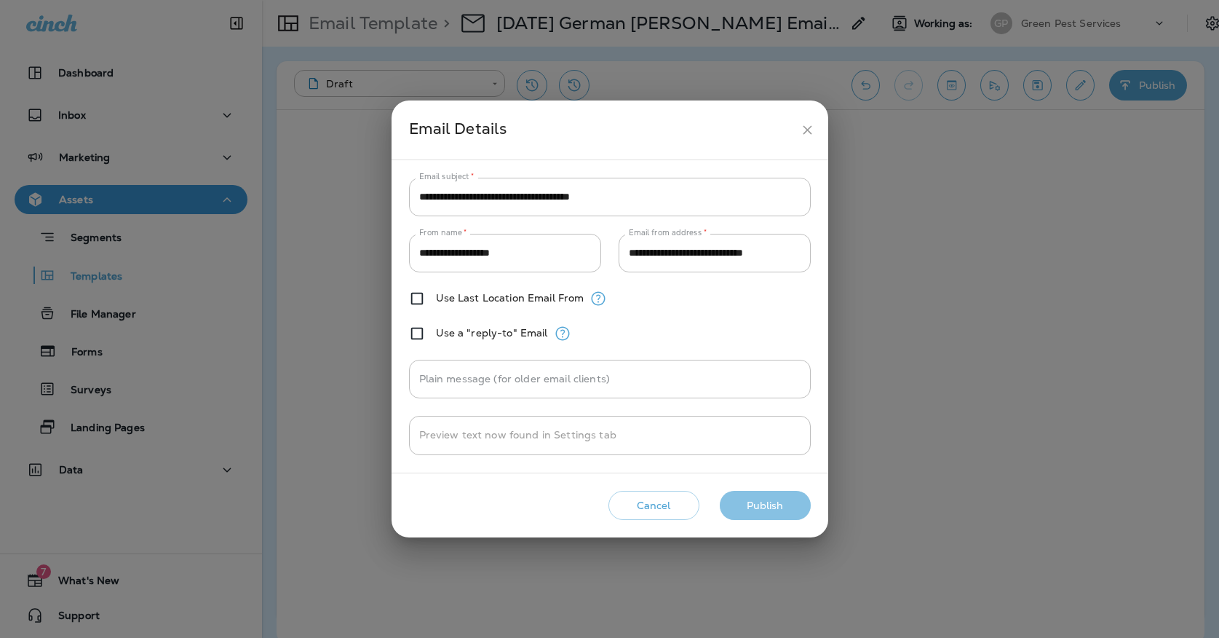
click at [748, 514] on button "Publish" at bounding box center [765, 506] width 91 height 30
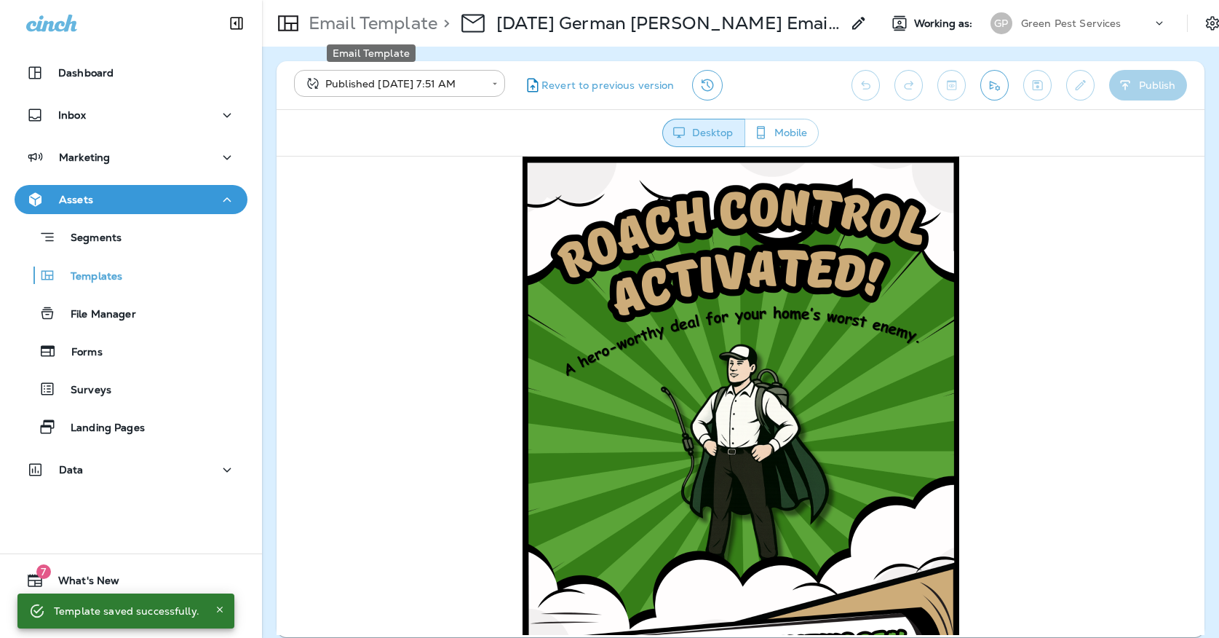
click at [395, 22] on p "Email Template" at bounding box center [370, 23] width 135 height 22
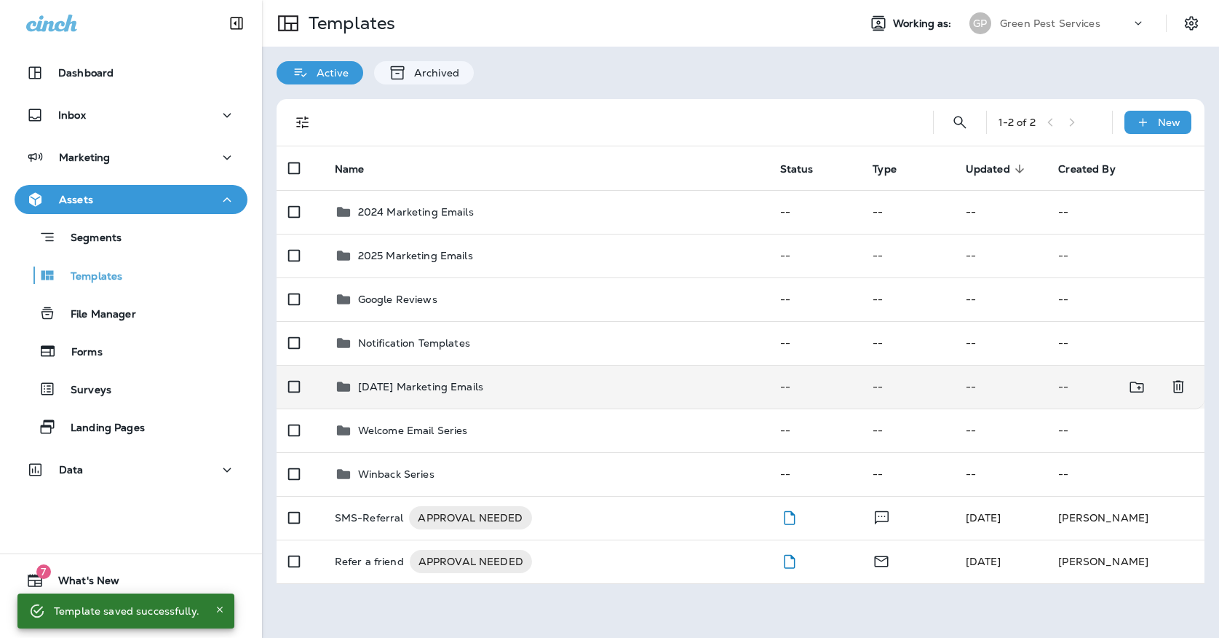
click at [446, 365] on td "[DATE] Marketing Emails" at bounding box center [545, 387] width 445 height 44
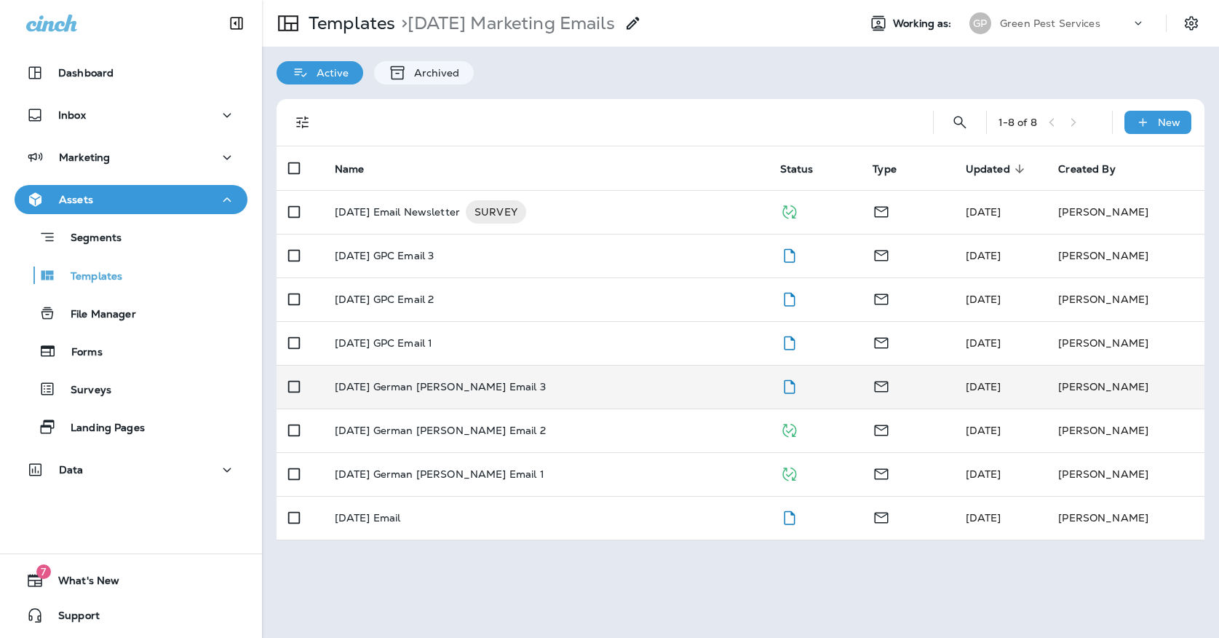
click at [451, 365] on td "[DATE] German [PERSON_NAME] Email 3" at bounding box center [545, 387] width 445 height 44
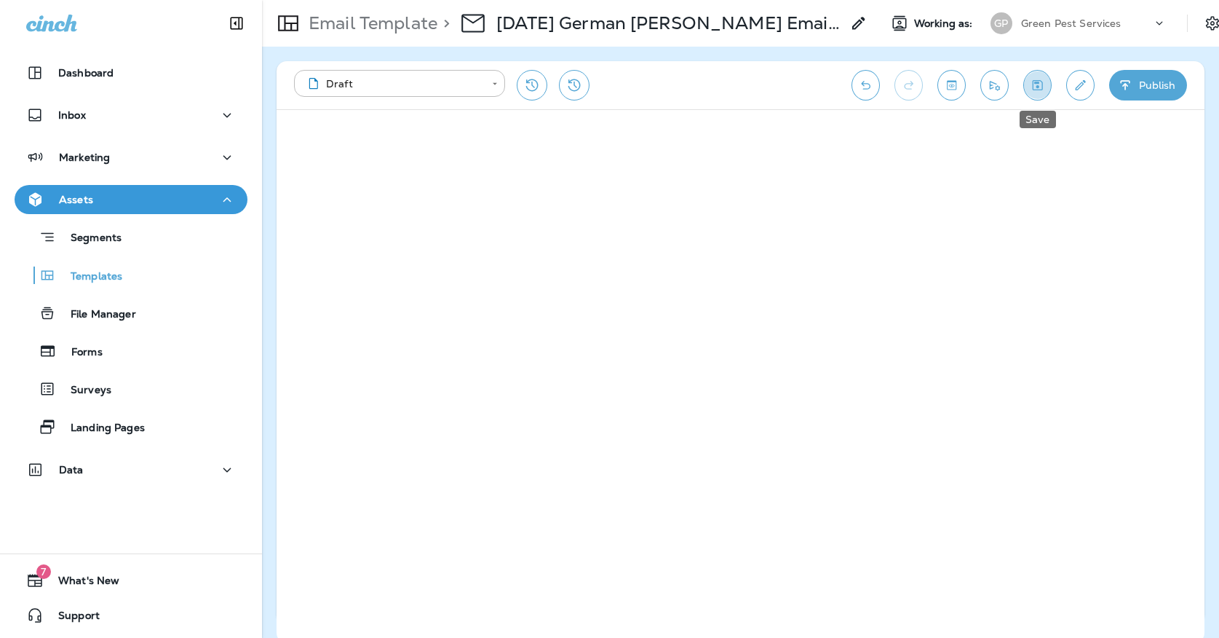
click at [1039, 79] on icon "Save" at bounding box center [1037, 85] width 15 height 15
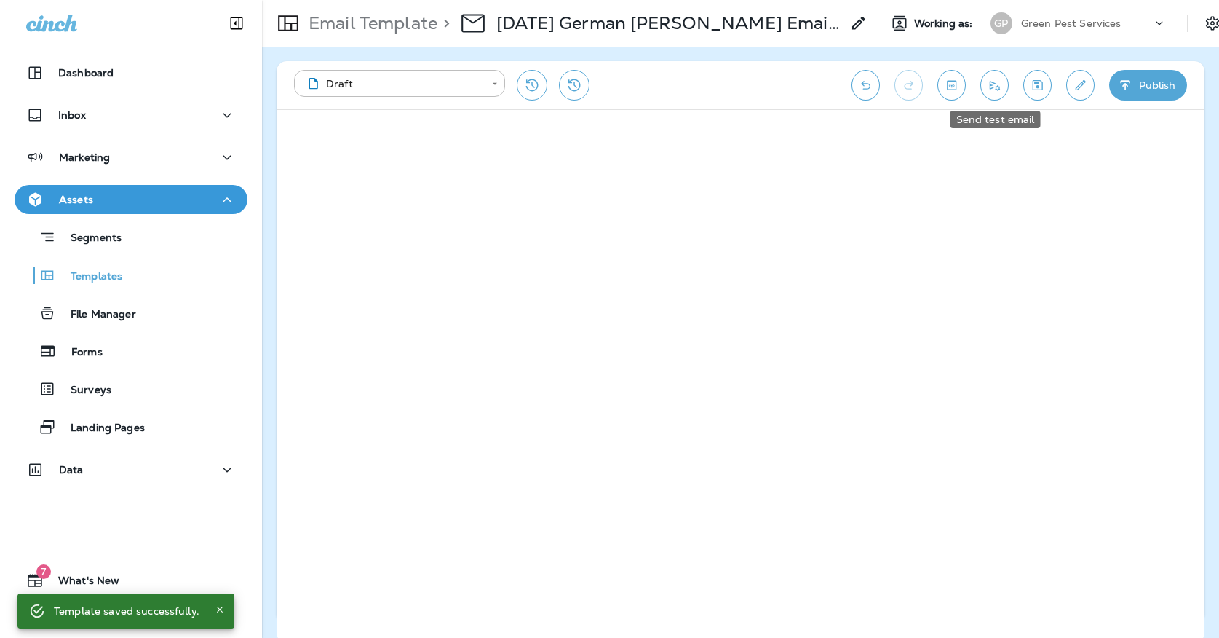
click at [991, 87] on icon "Send test email" at bounding box center [994, 85] width 15 height 15
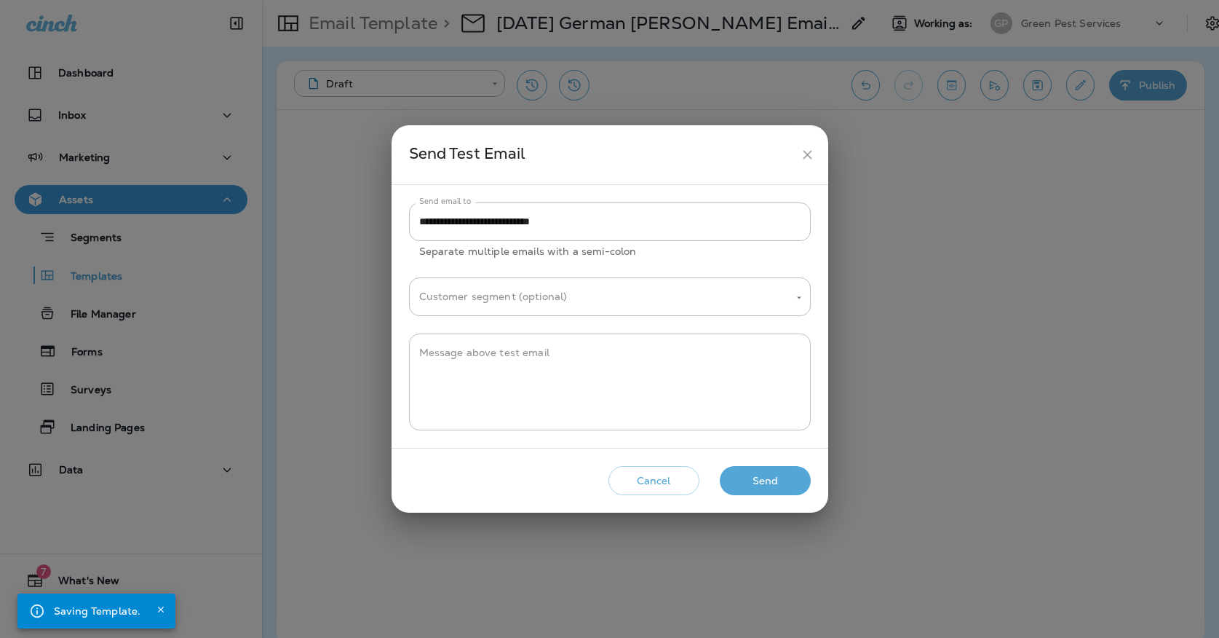
click at [774, 473] on button "Send" at bounding box center [765, 481] width 91 height 30
